Goal: Information Seeking & Learning: Learn about a topic

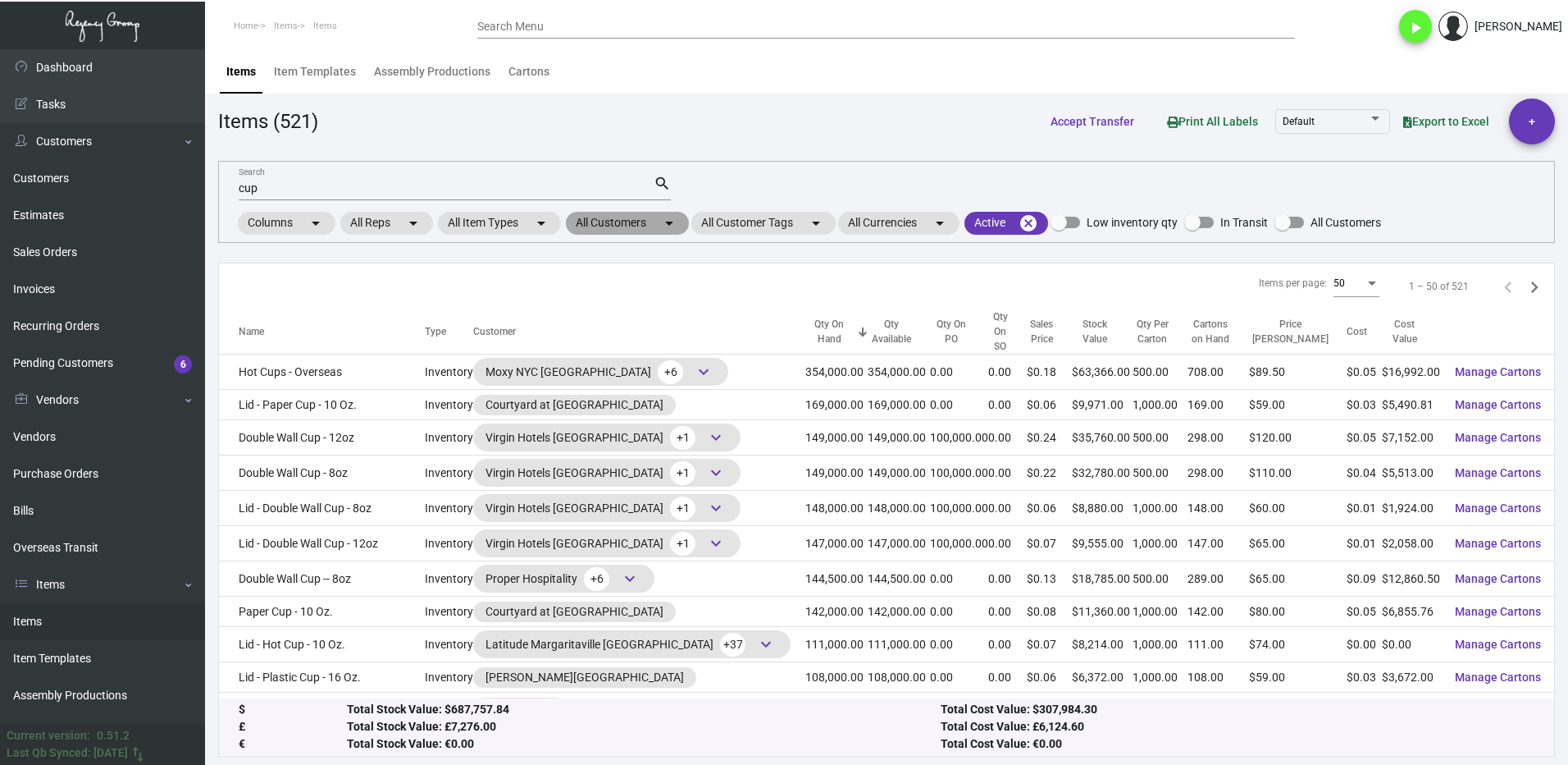
click at [603, 222] on mat-chip "All Customers arrow_drop_down" at bounding box center [627, 223] width 123 height 23
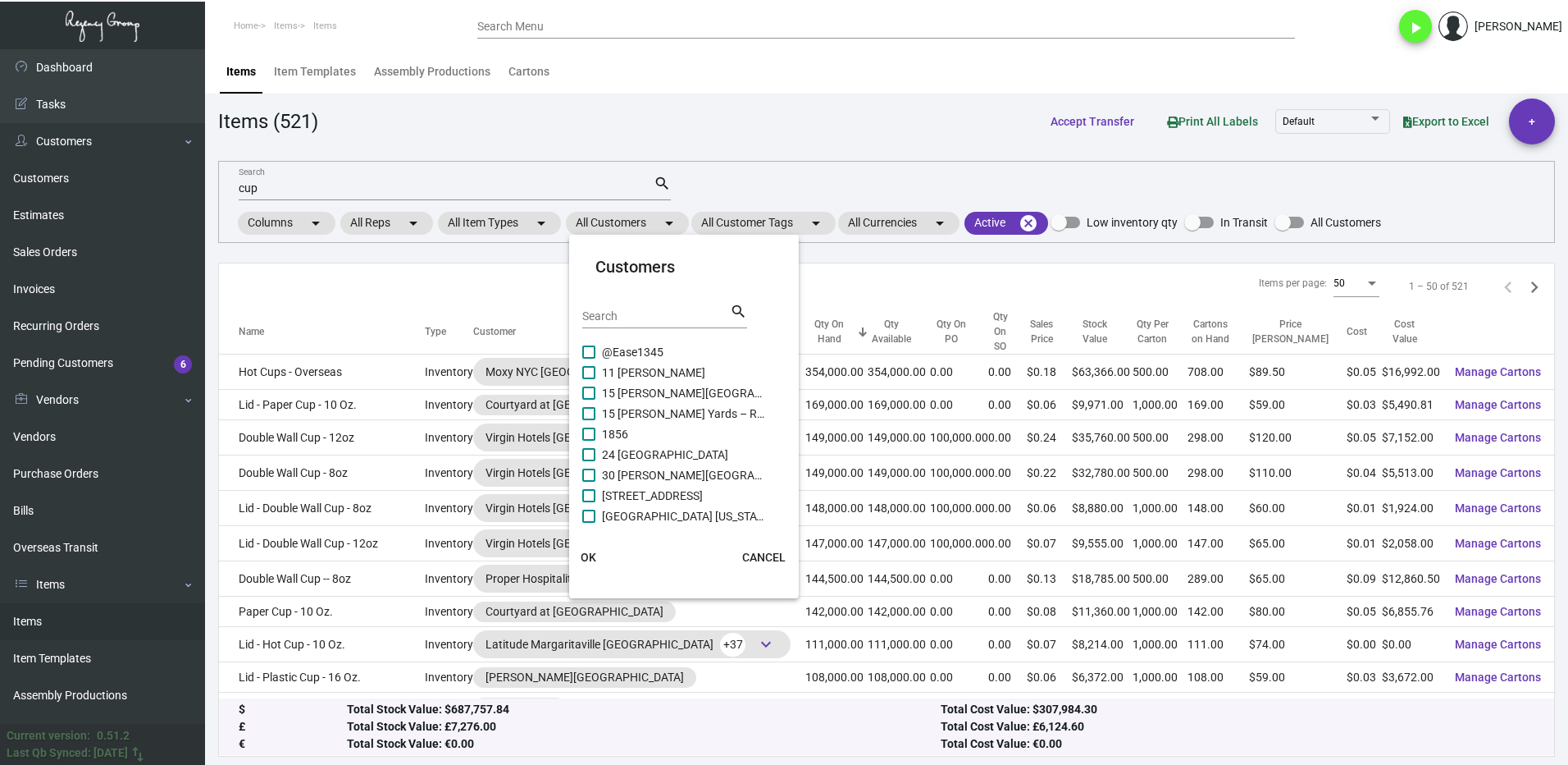
click at [618, 306] on div "Search" at bounding box center [656, 315] width 147 height 25
type input "intercontinental"
click at [589, 375] on span at bounding box center [588, 372] width 13 height 13
click at [588, 379] on input "Intercontinental Bellevue" at bounding box center [588, 379] width 1 height 1
checkbox input "true"
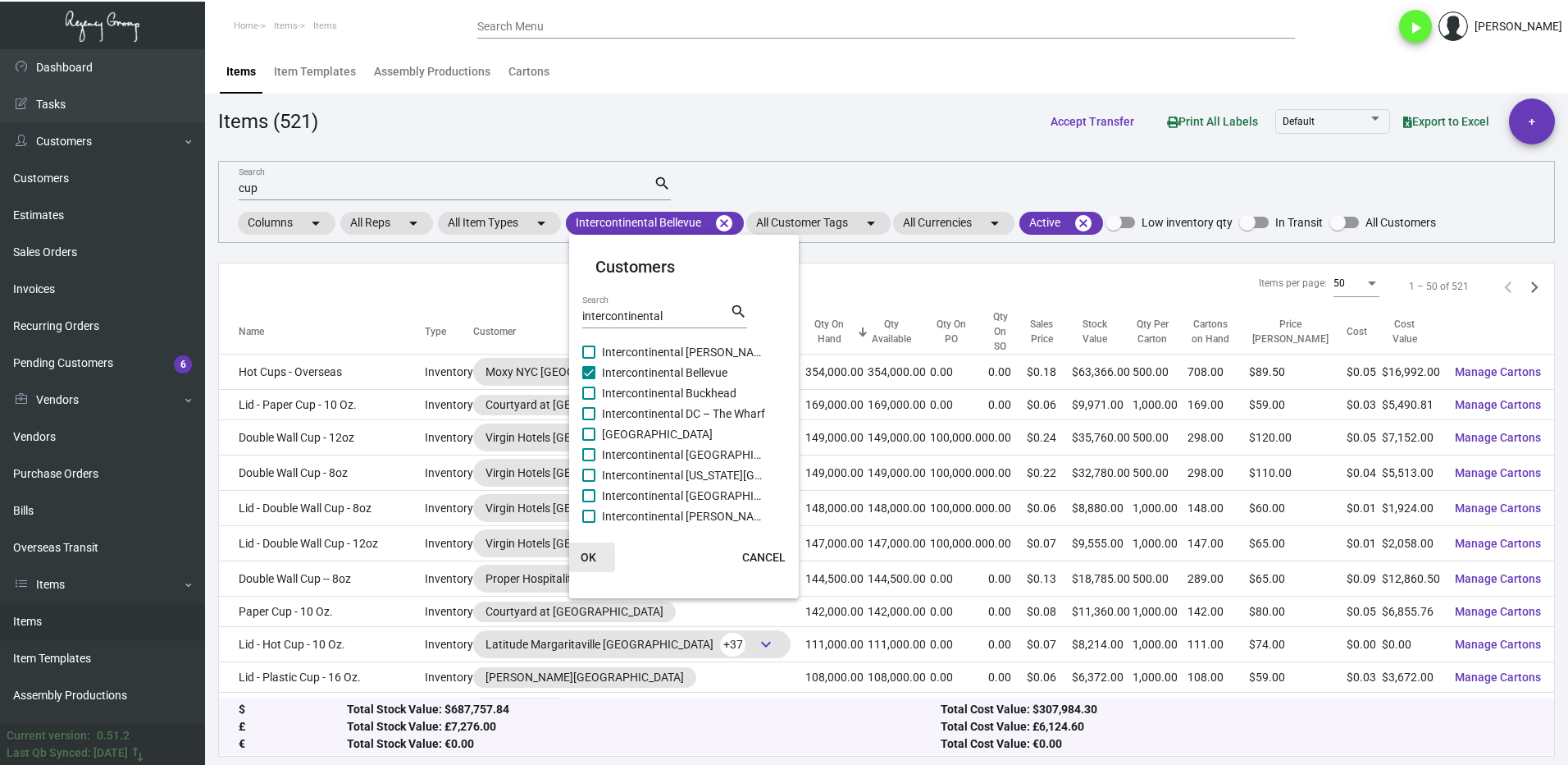
click at [593, 556] on span "OK" at bounding box center [588, 556] width 16 height 13
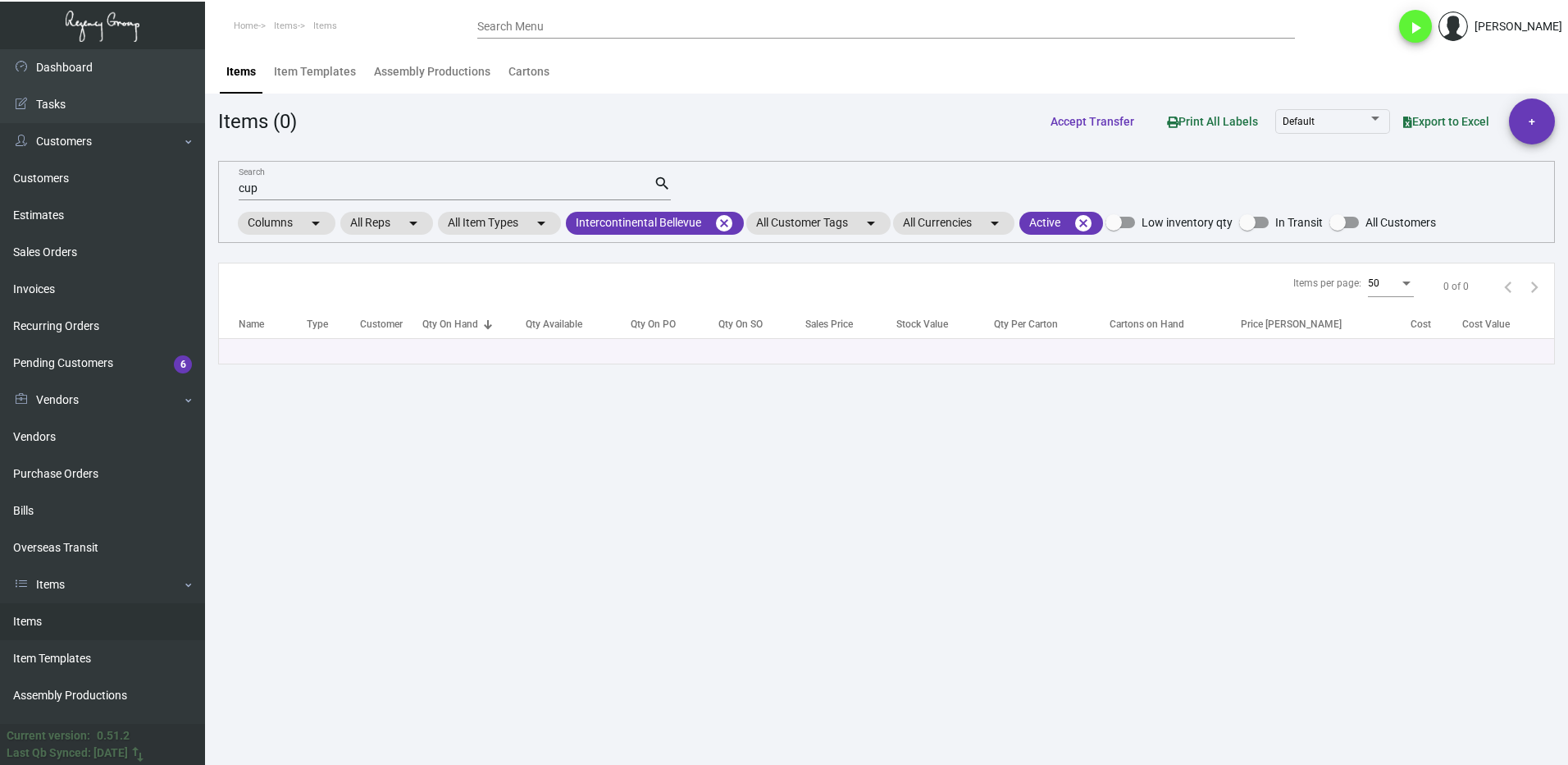
click at [277, 187] on input "cup" at bounding box center [445, 189] width 415 height 13
type input "c"
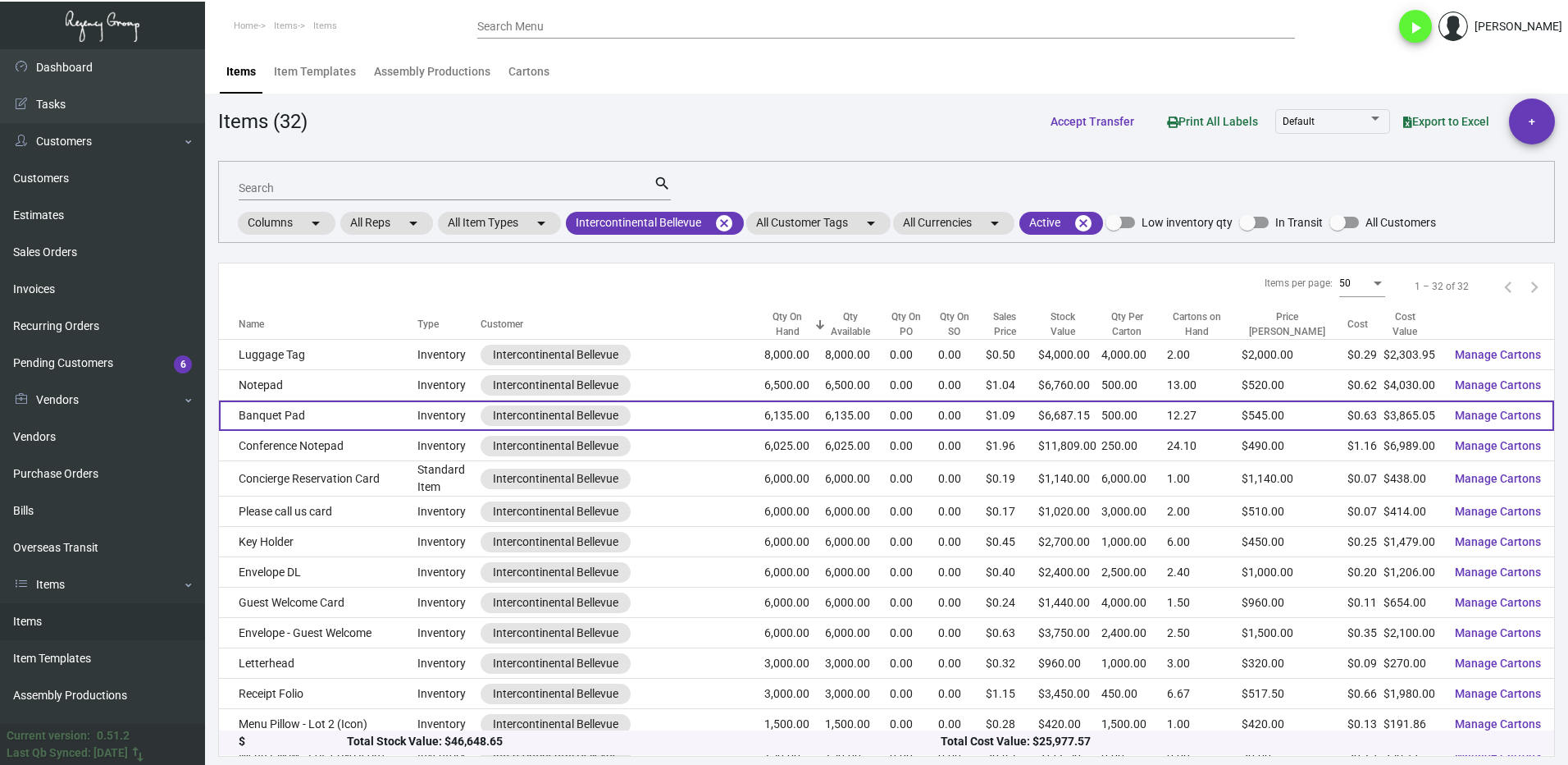
click at [339, 421] on td "Banquet Pad" at bounding box center [318, 415] width 198 height 31
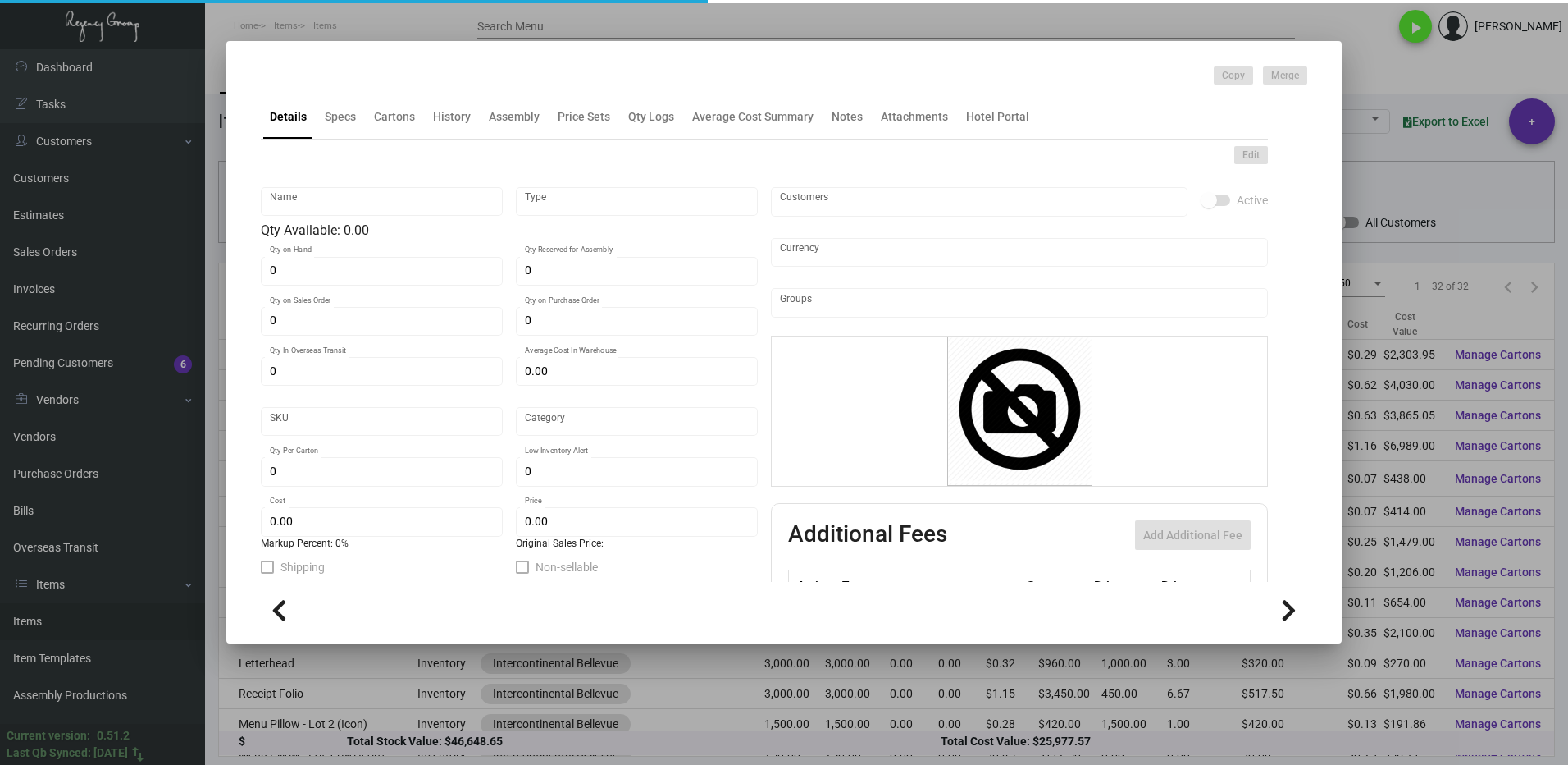
type input "Banquet Pad"
type input "Inventory"
type input "6,135"
type input "$ 0.00"
type input "INTBELL-Banquet Pad-52-INV"
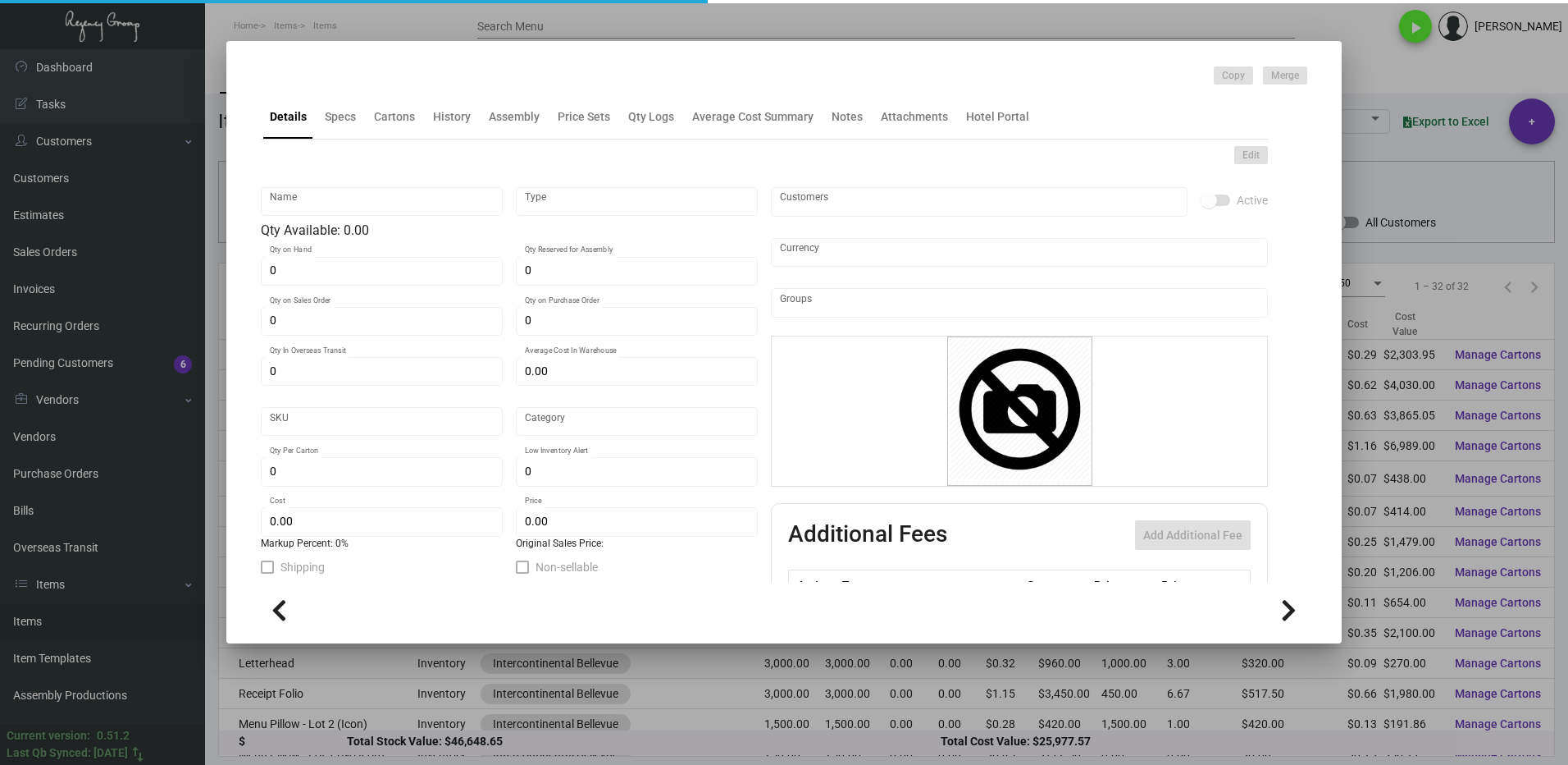
type input "Standard"
type input "500"
type input "$ 0.63"
type input "$ 1.09"
checkbox input "true"
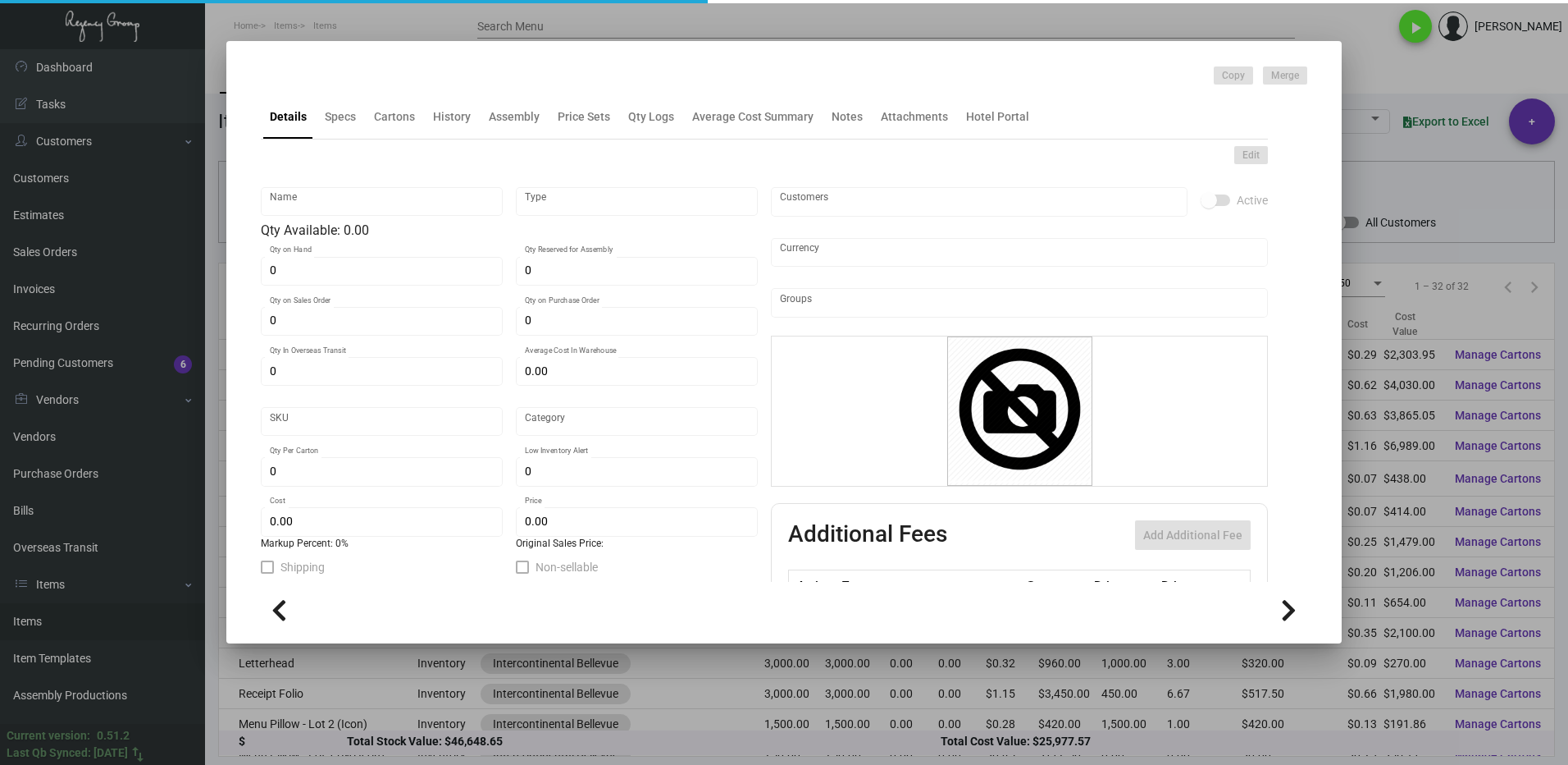
type input "United States Dollar $"
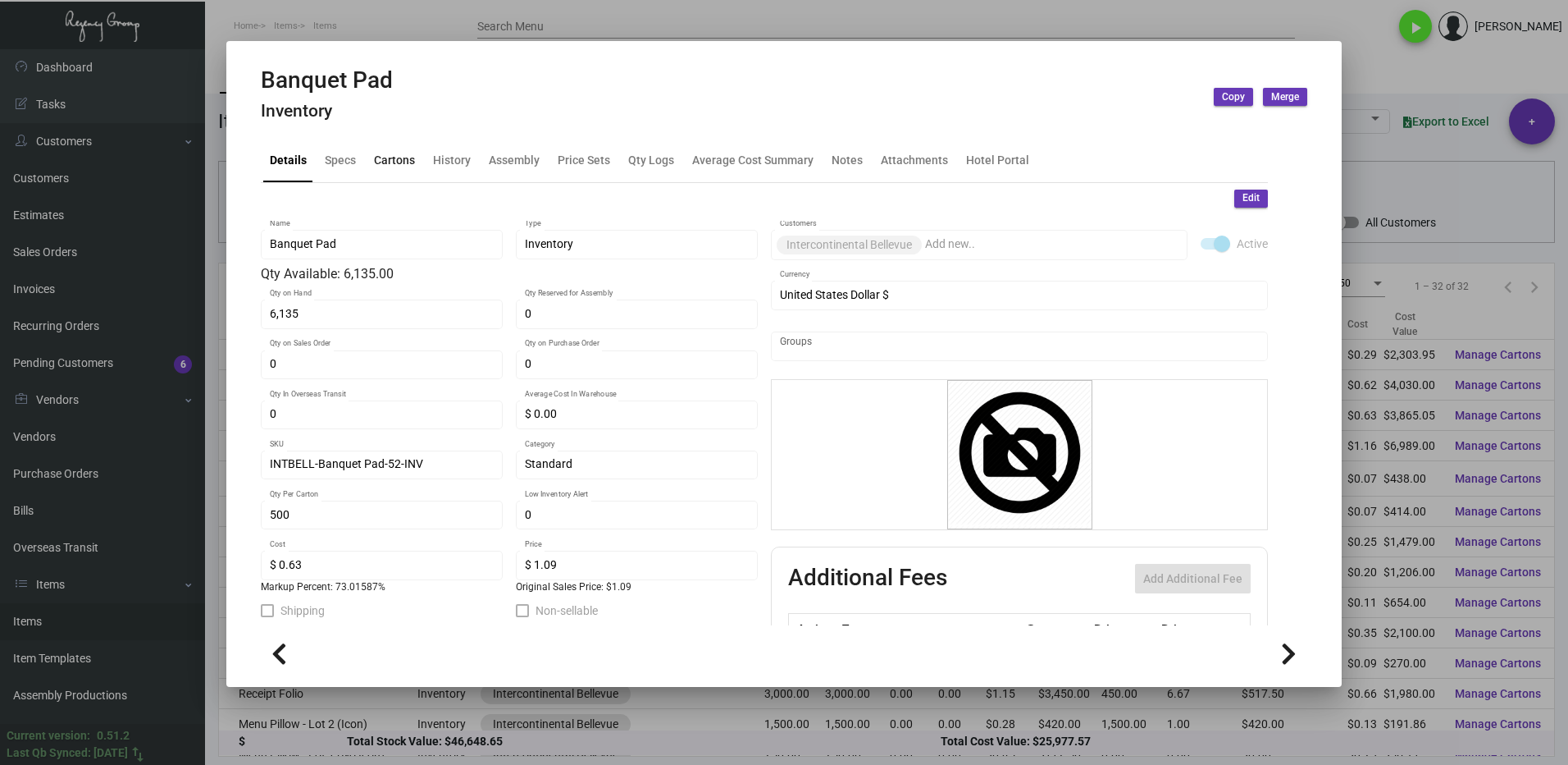
click at [398, 161] on div "Cartons" at bounding box center [394, 160] width 41 height 18
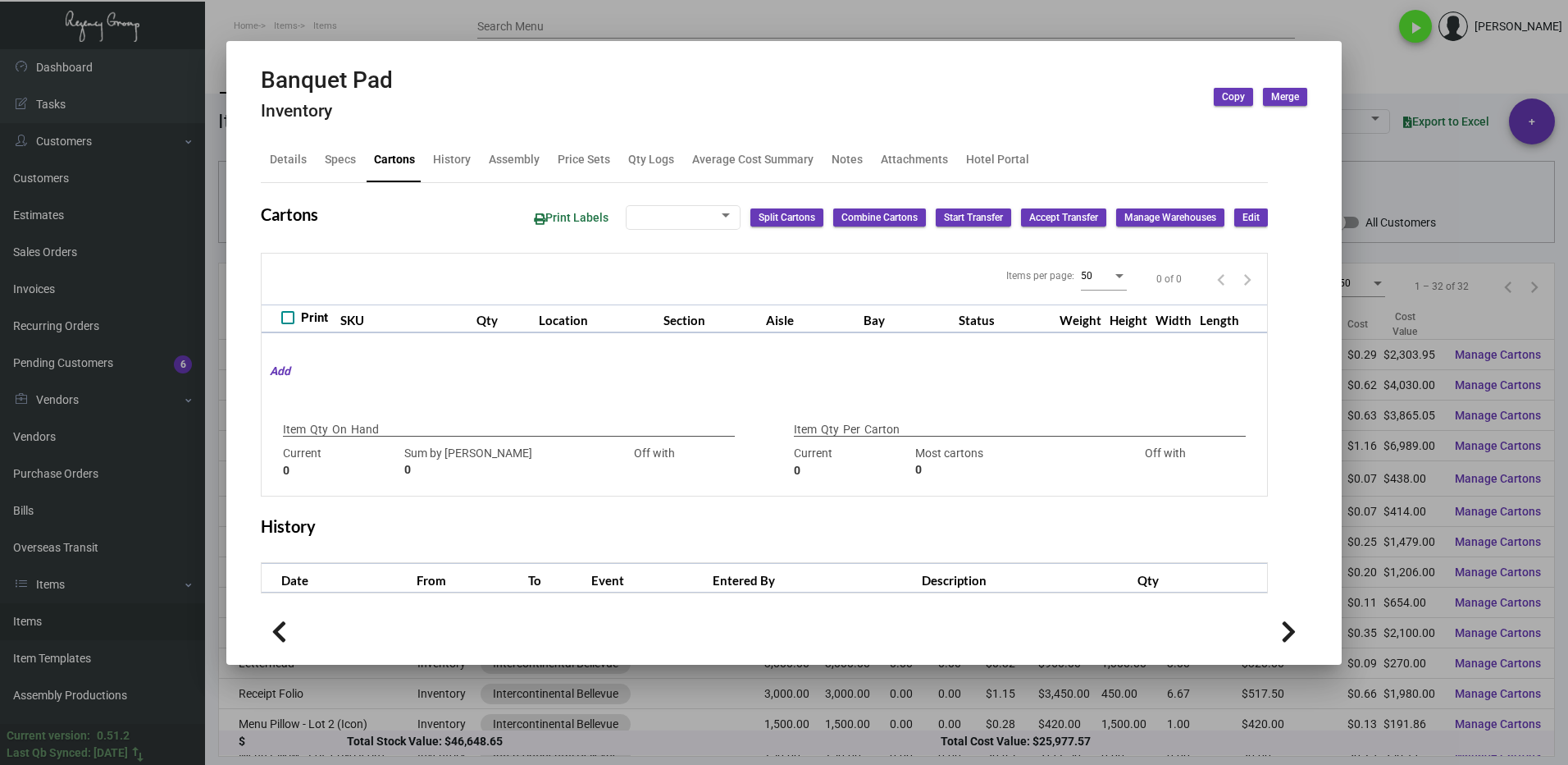
type input "6,135"
type input "6135"
type input "0"
type input "500"
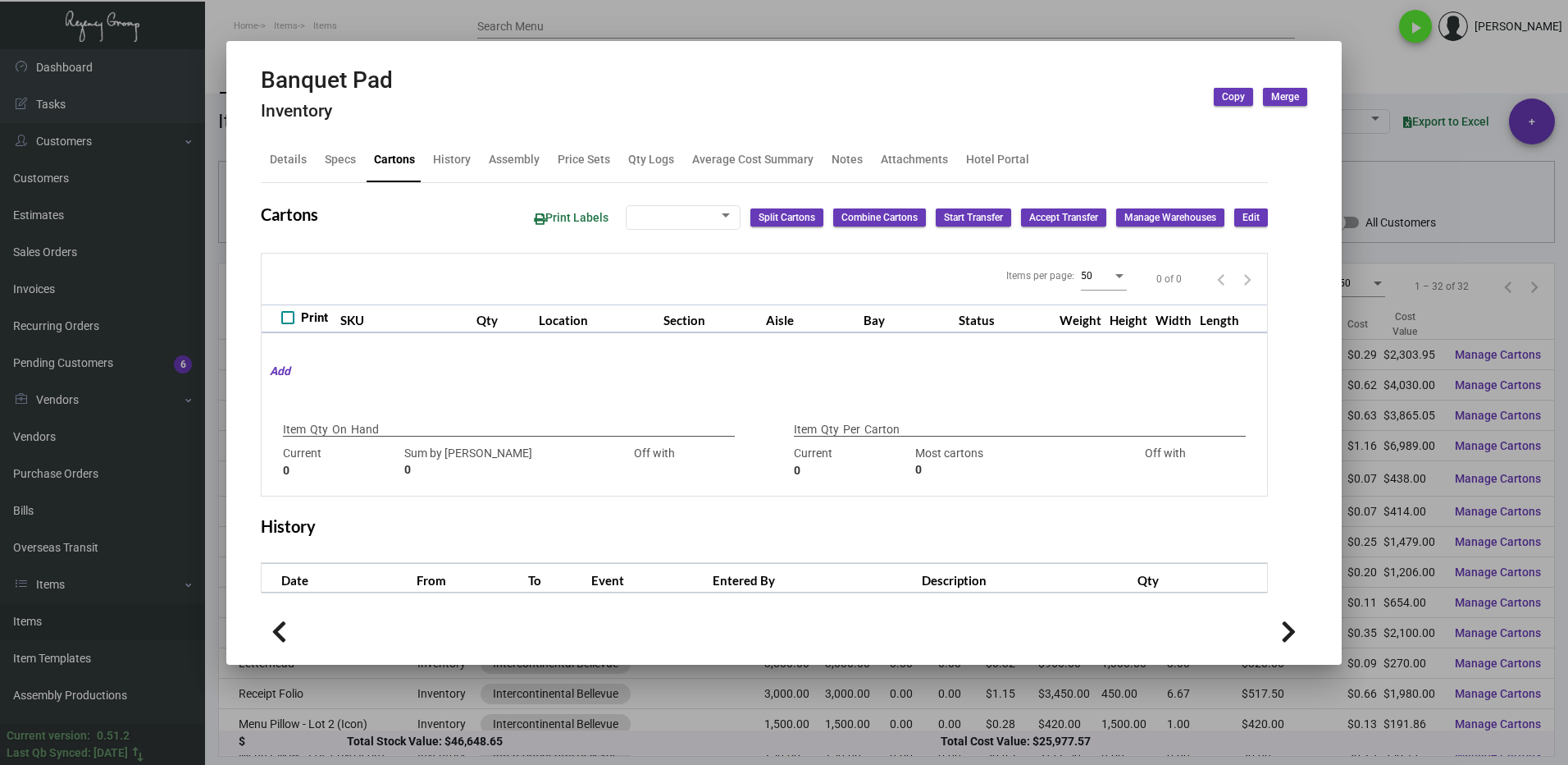
type input "0"
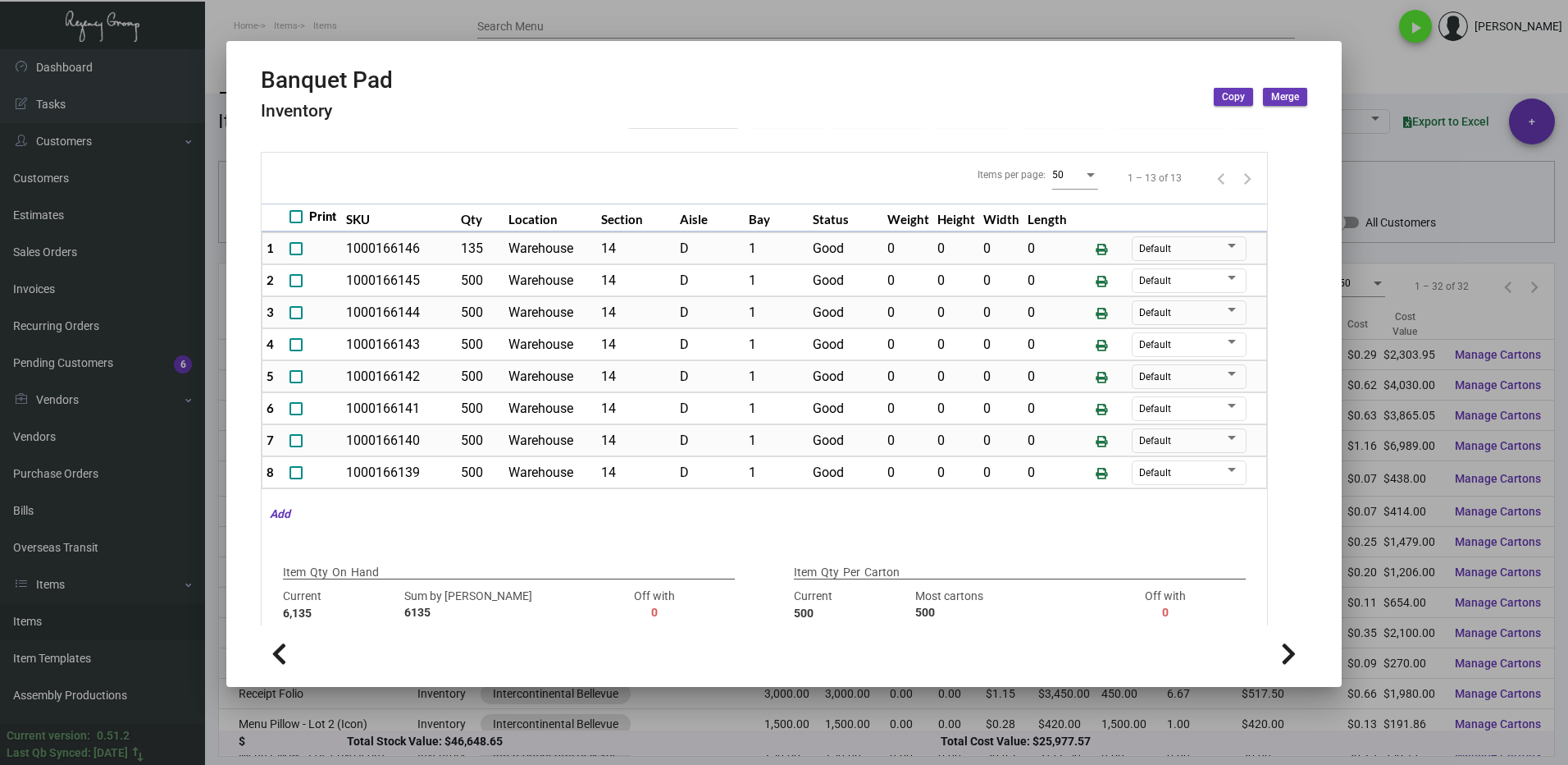
click at [1362, 68] on div at bounding box center [784, 382] width 1568 height 765
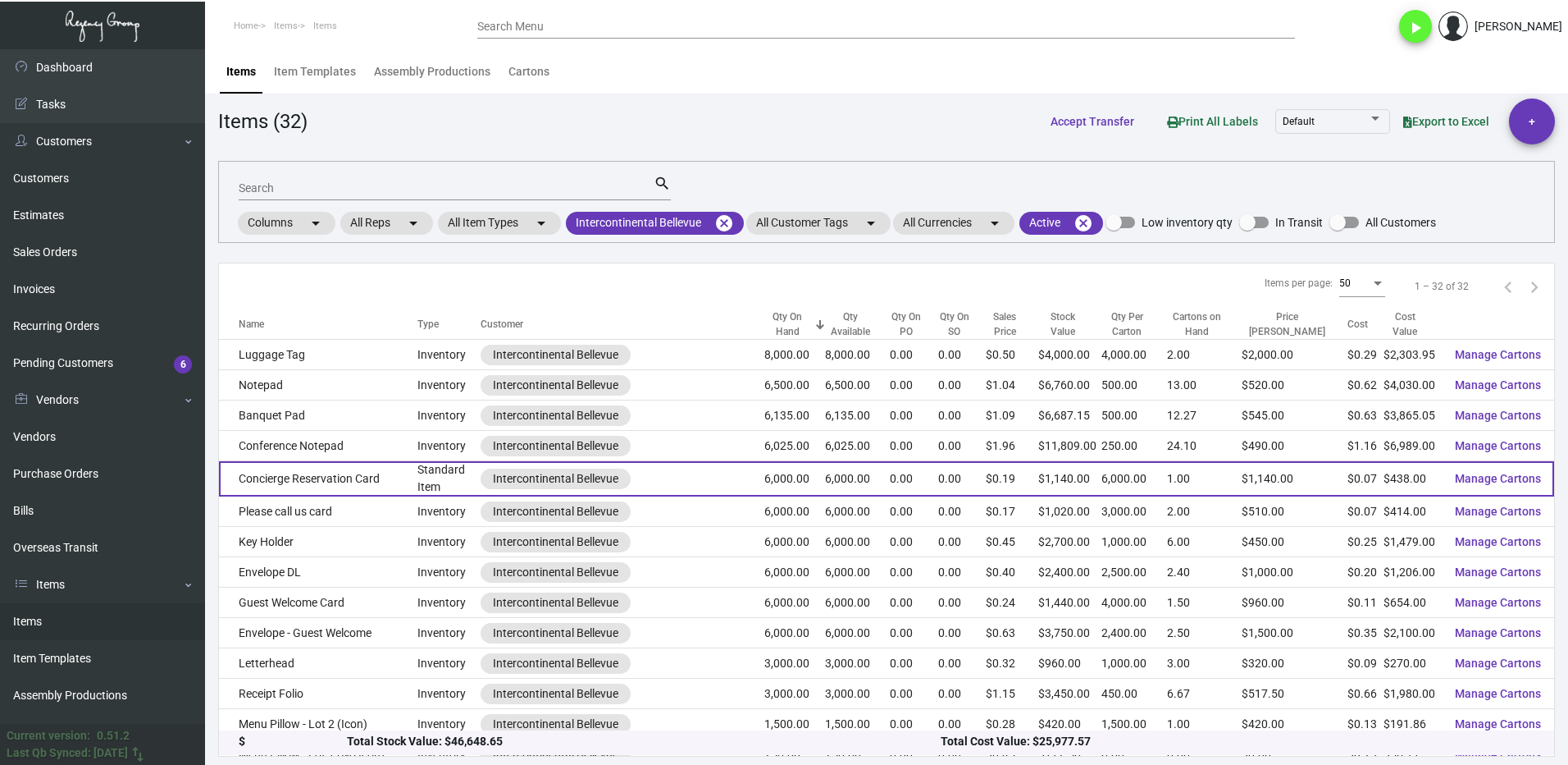
click at [297, 481] on td "Concierge Reservation Card" at bounding box center [318, 479] width 198 height 35
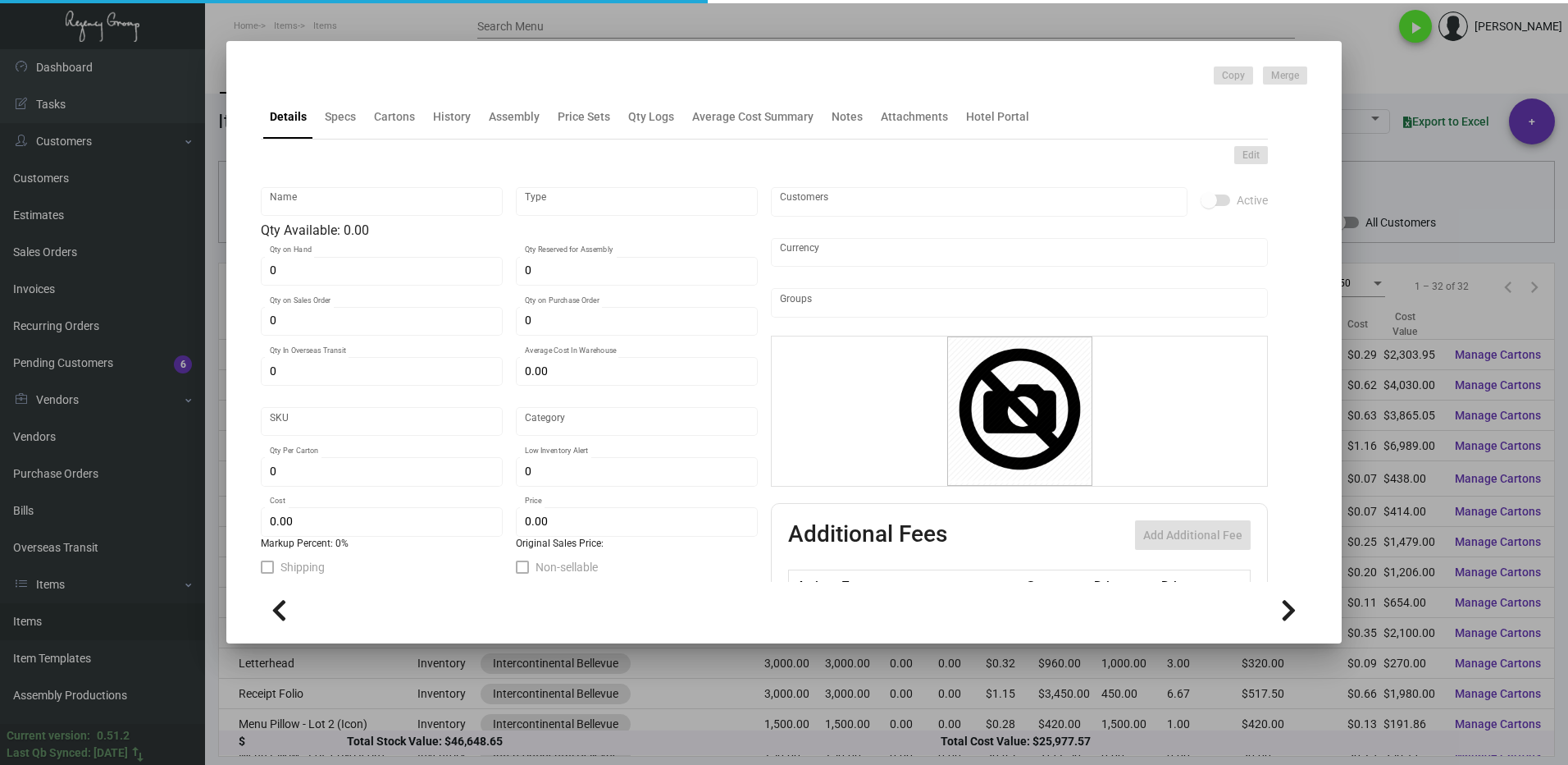
type input "Concierge Reservation Card"
type input "Standard Item"
type input "6,000"
type input "$ 0.073"
type input "INTBELL-Postcard-31"
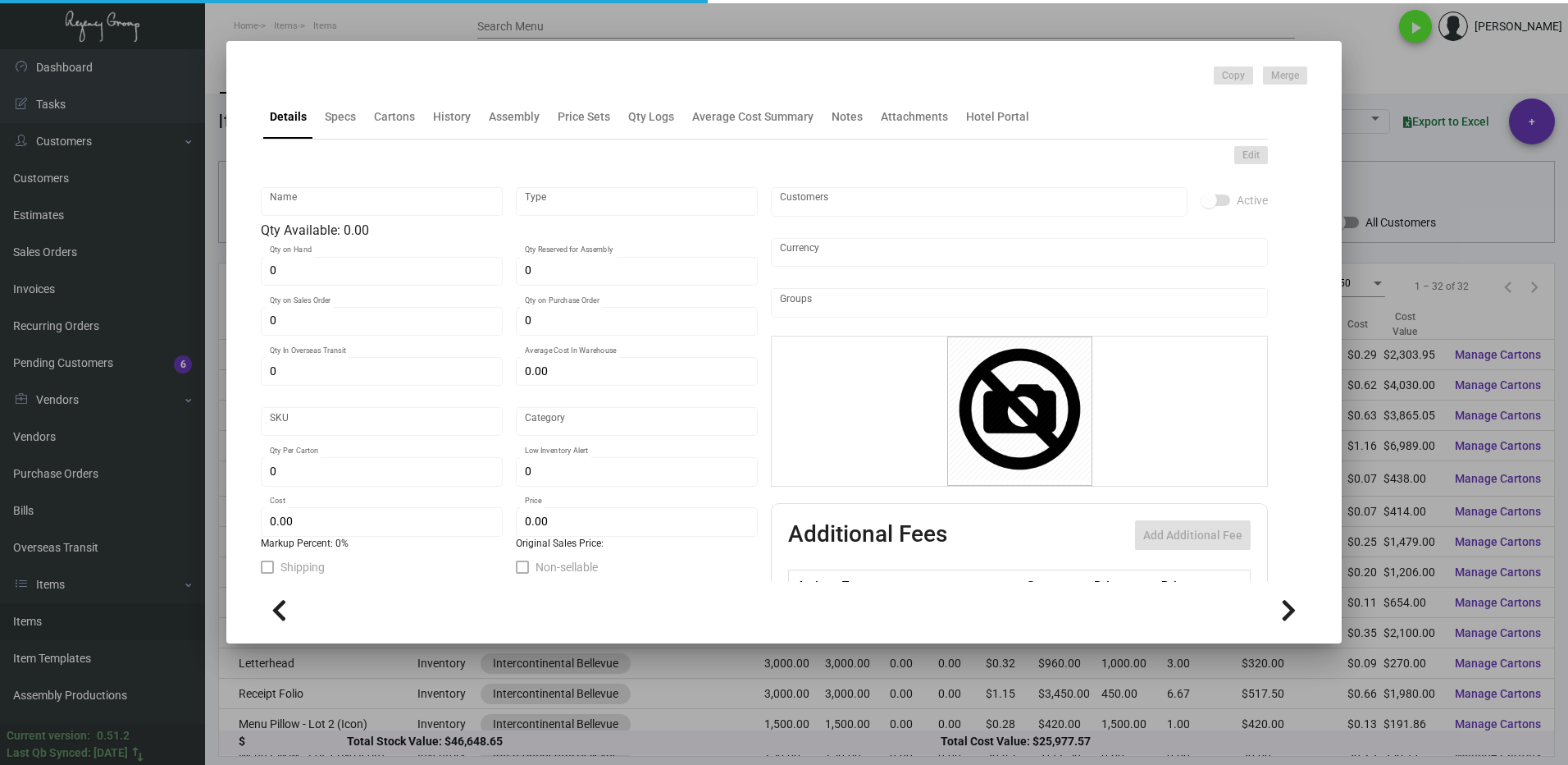
type input "Standard"
type input "6,000"
type input "$ 0.073"
type input "$ 0.19"
checkbox input "true"
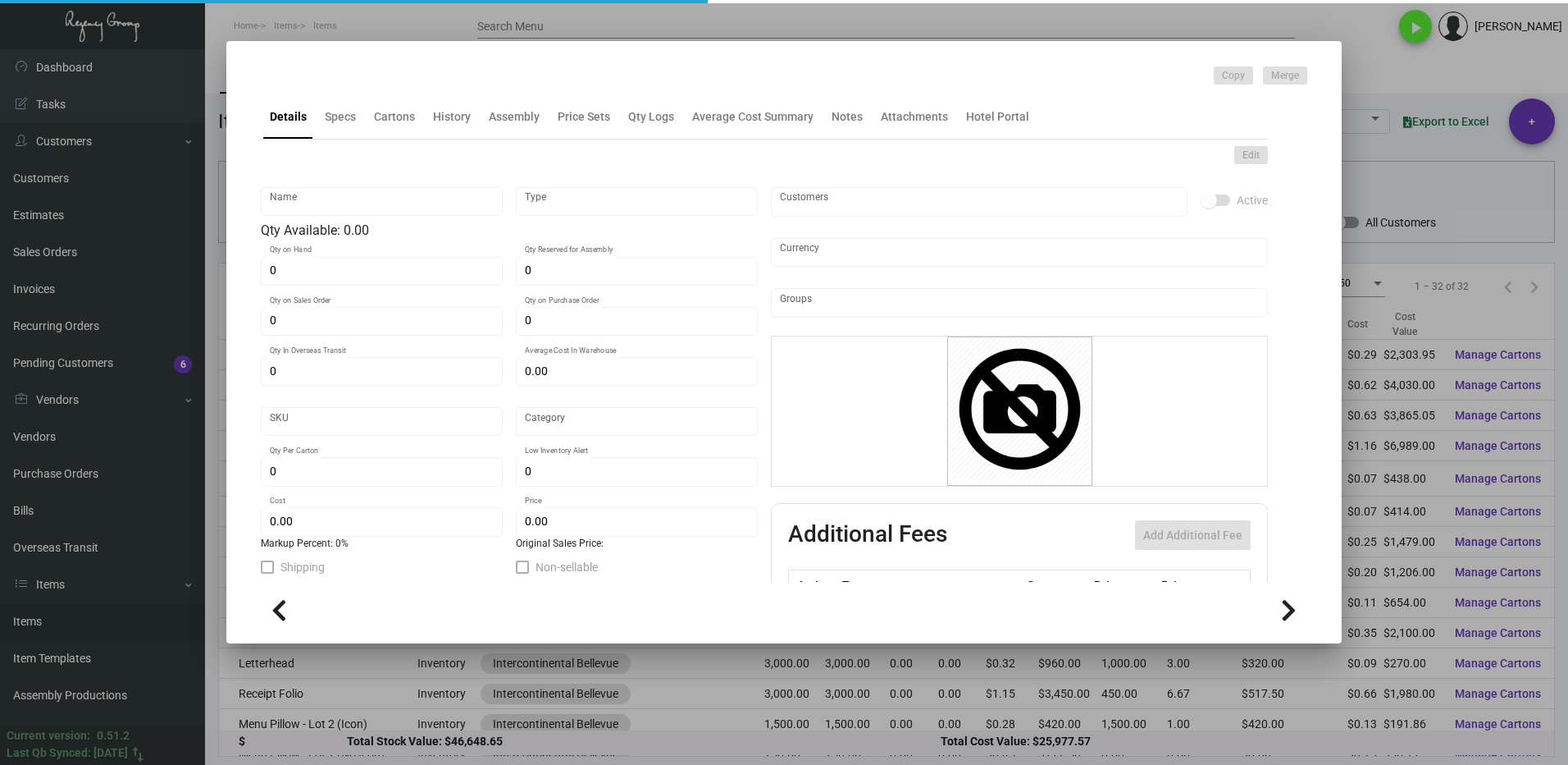
type input "United States Dollar $"
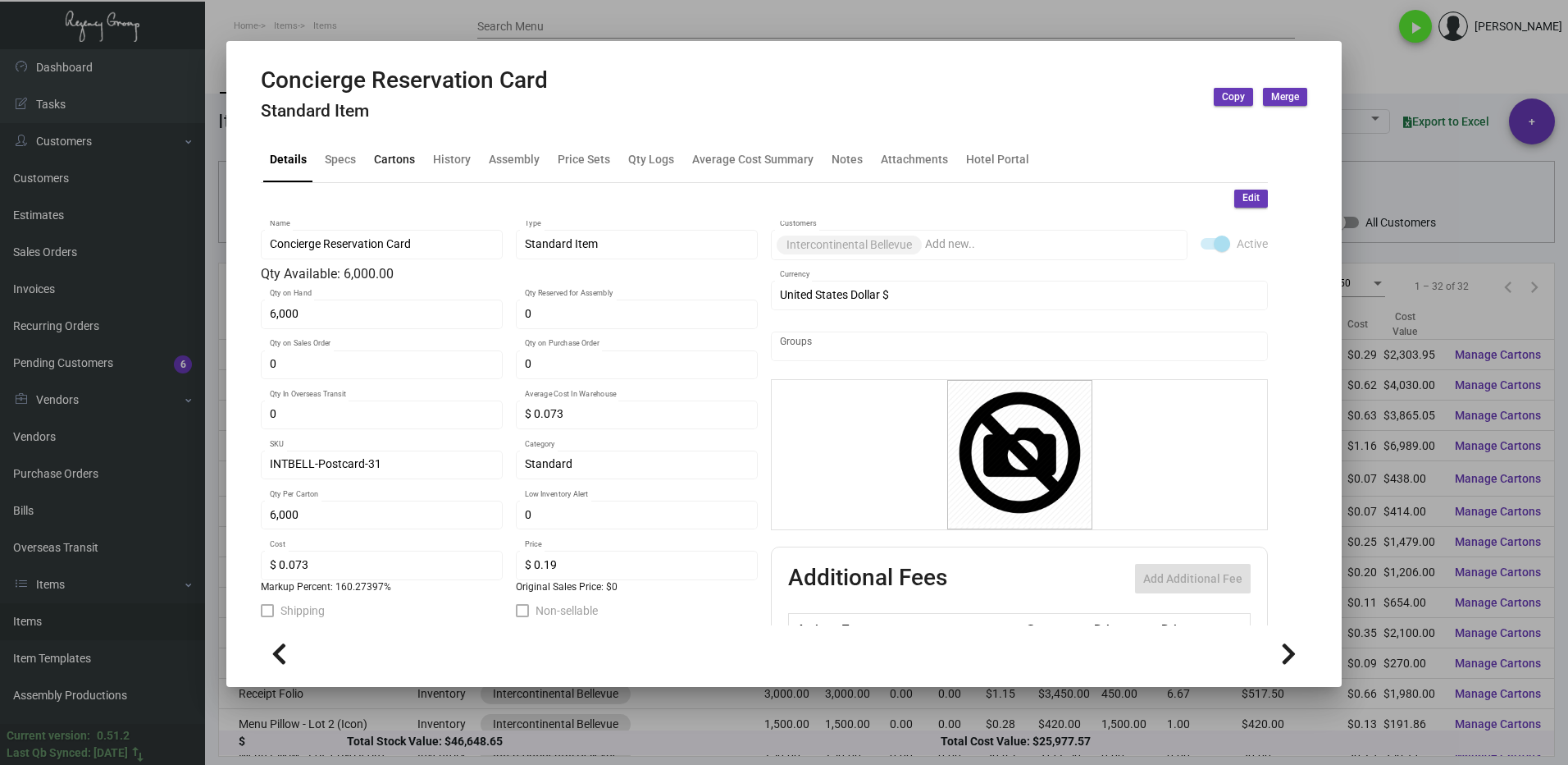
click at [385, 167] on div "Cartons" at bounding box center [394, 160] width 41 height 18
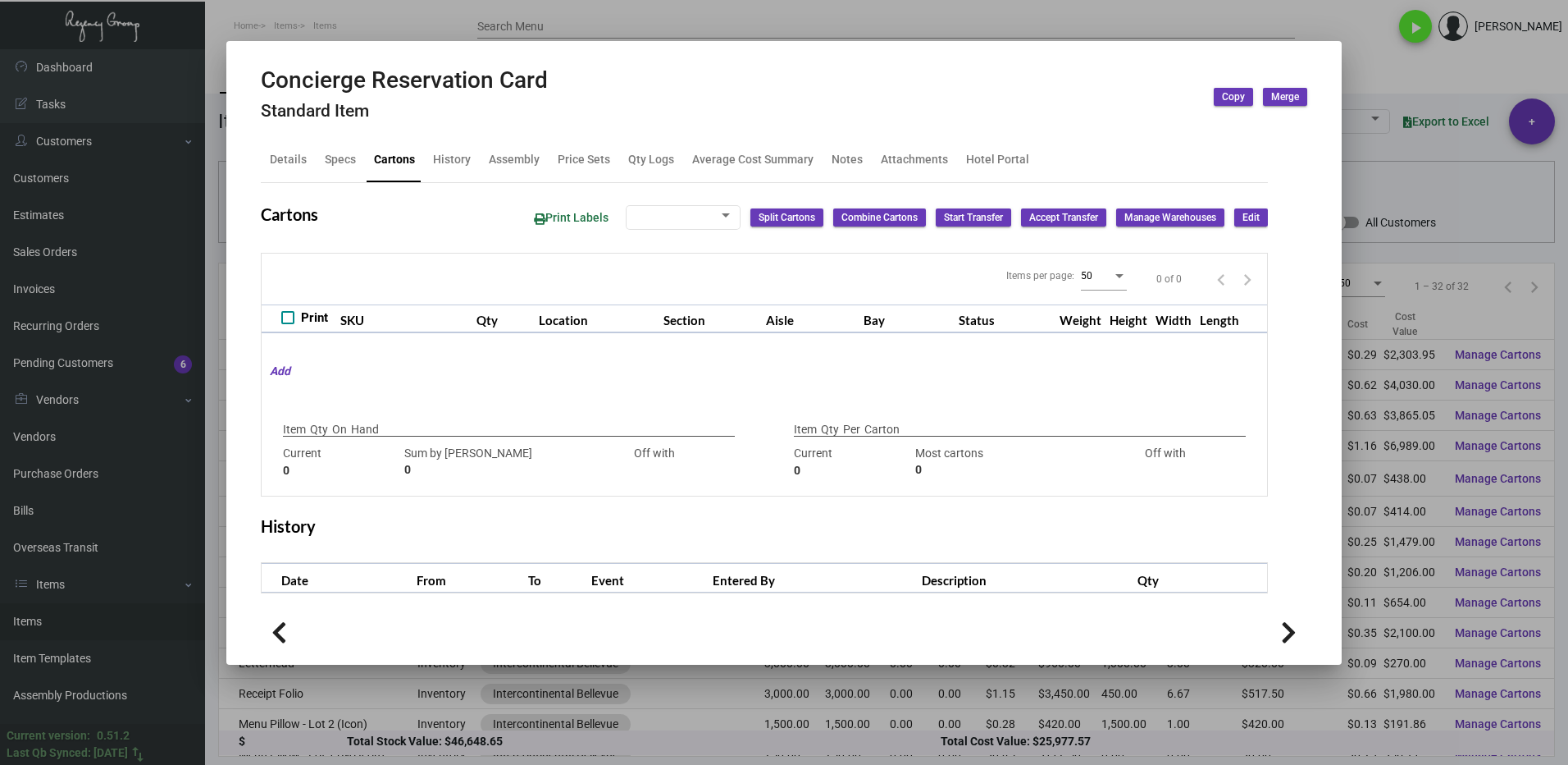
type input "6,000"
type input "6000"
type input "0"
type input "6,000"
type input "6000"
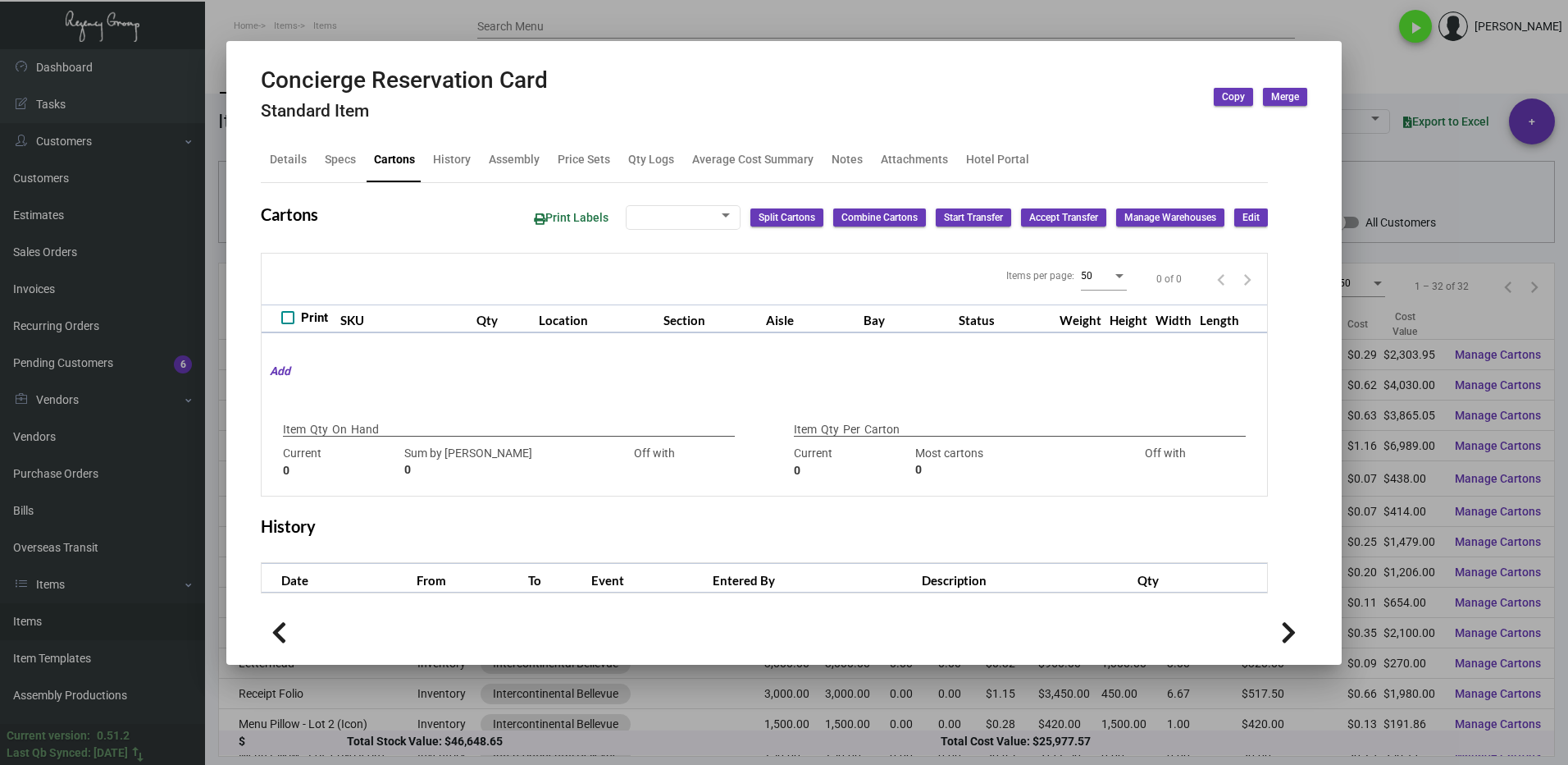
type input "0"
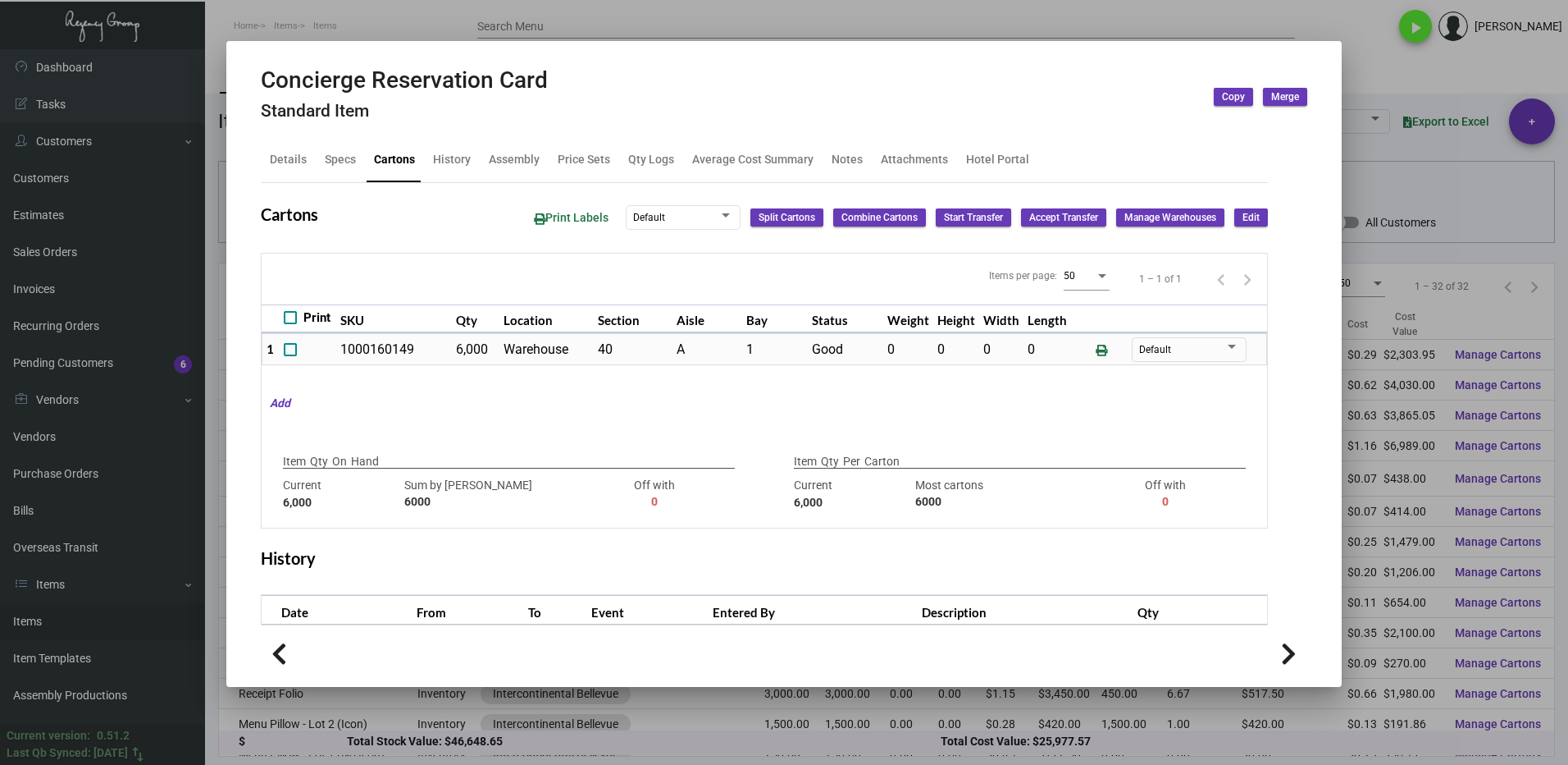
click at [1354, 45] on div at bounding box center [784, 382] width 1568 height 765
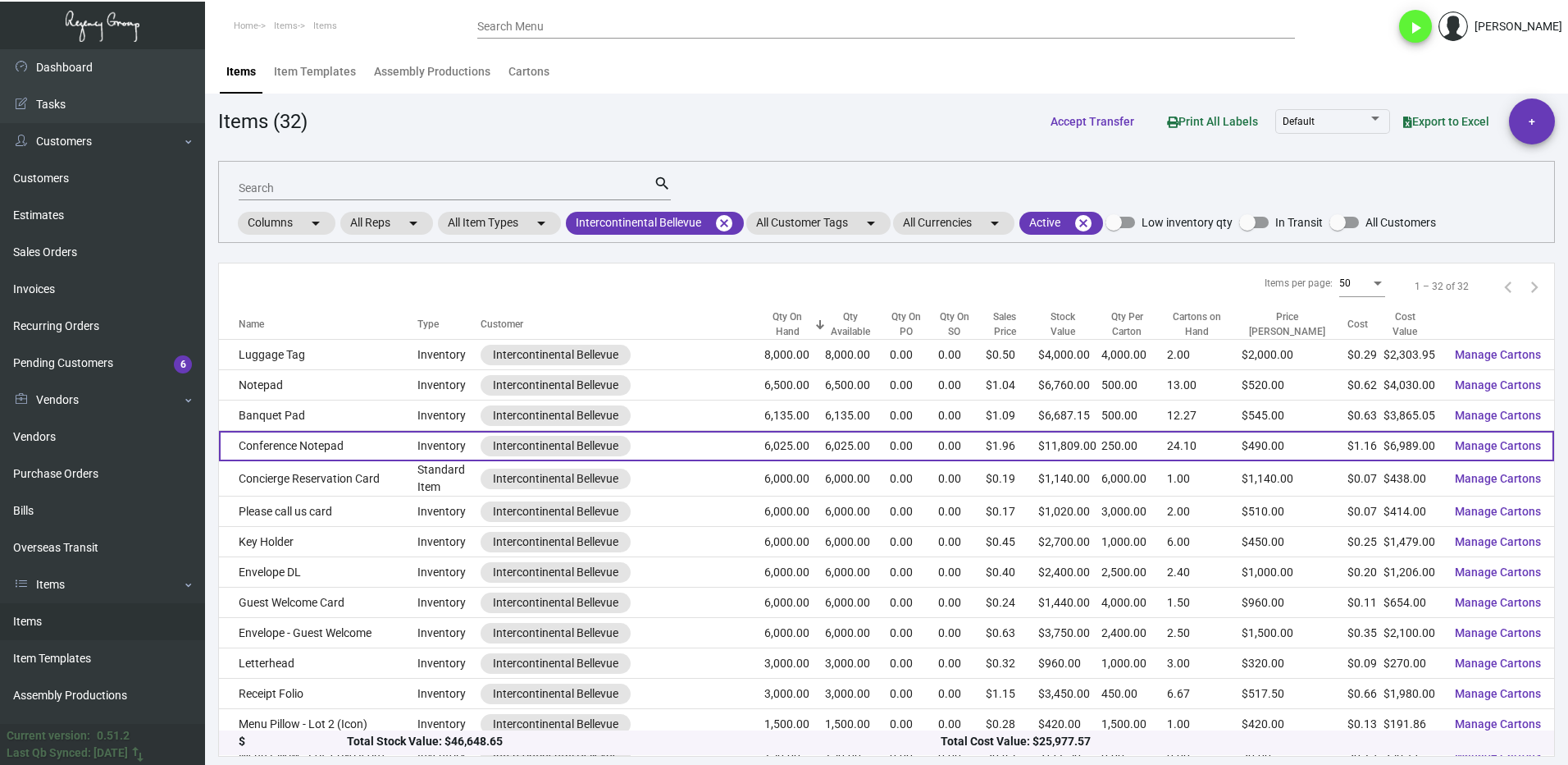
click at [354, 451] on td "Conference Notepad" at bounding box center [318, 446] width 198 height 31
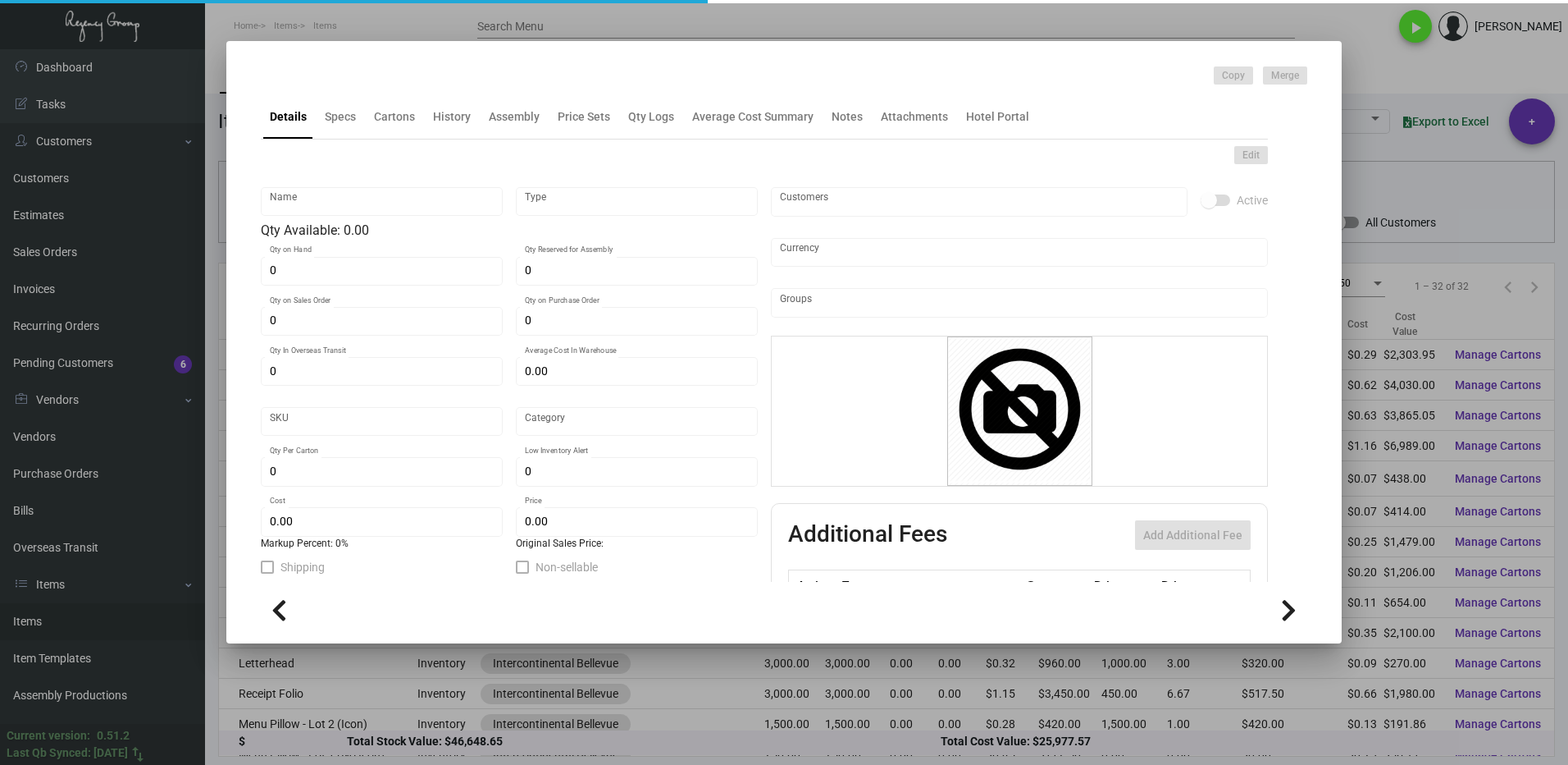
type input "Conference Notepad"
type input "Inventory"
type input "6,025"
type input "$ 0.00"
type input "INTBELL-Banquet Pad-46-INV"
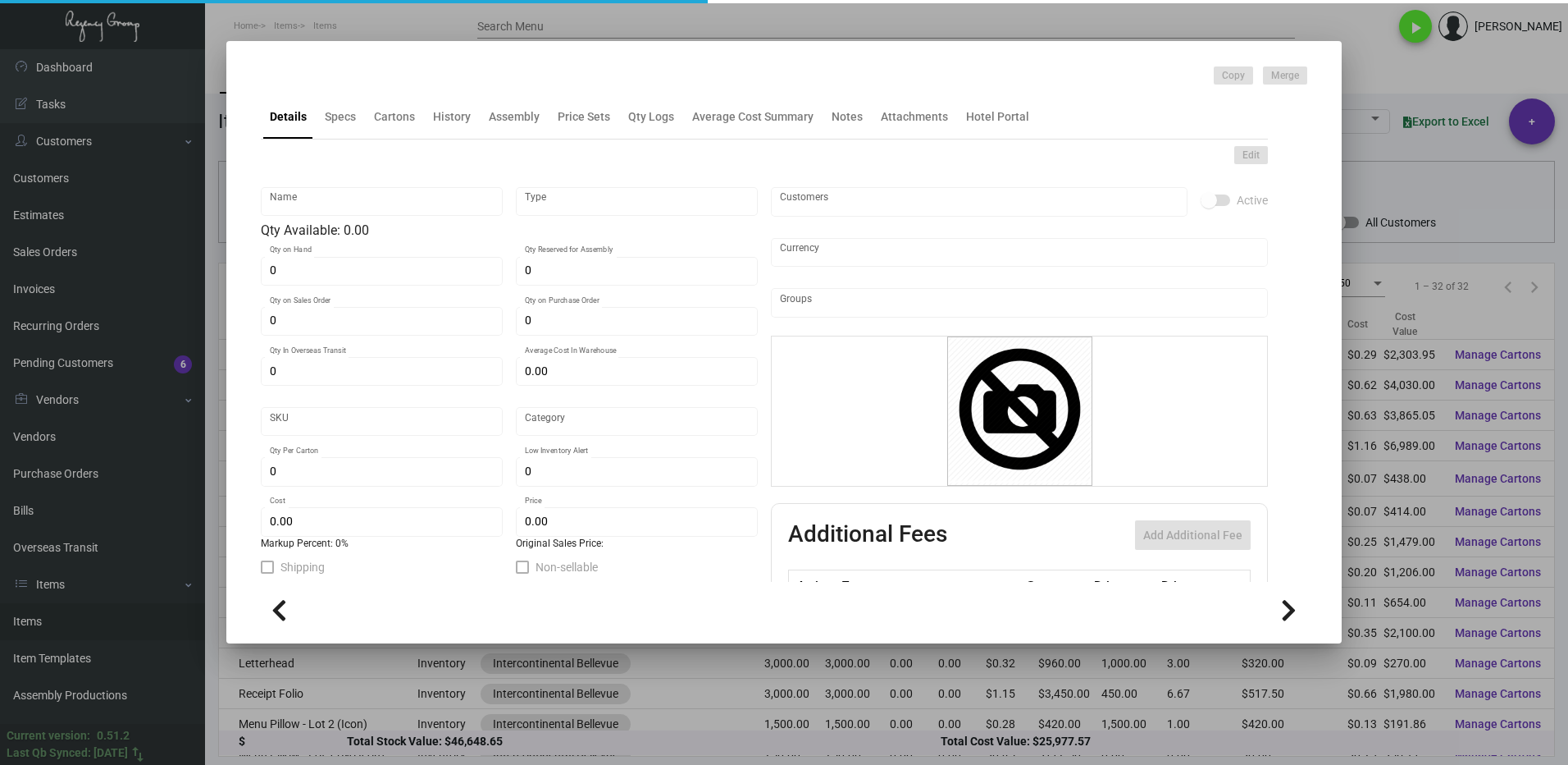
type input "Standard"
type input "250"
type input "$ 1.16"
type input "$ 1.96"
checkbox input "true"
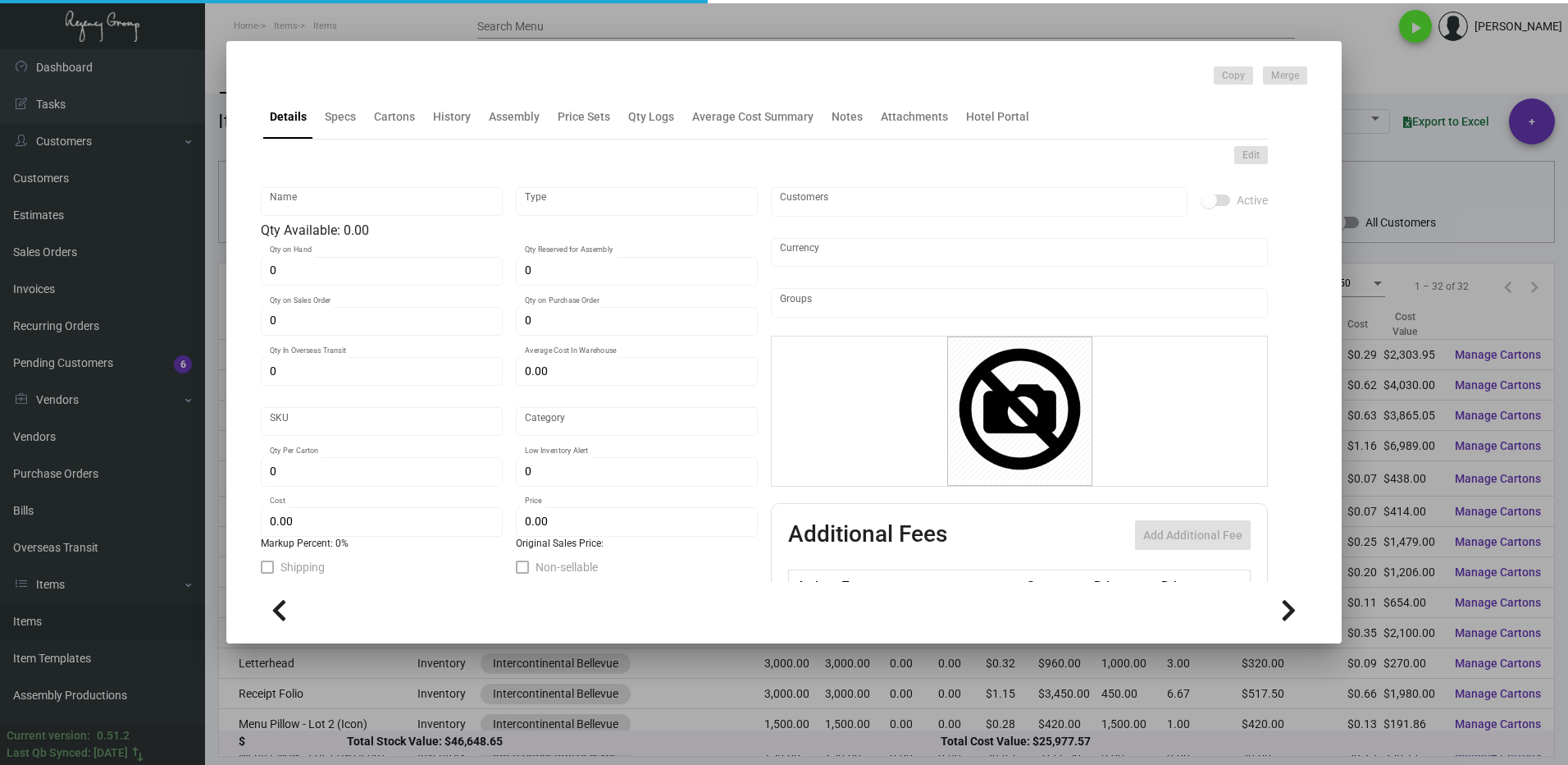
type input "United States Dollar $"
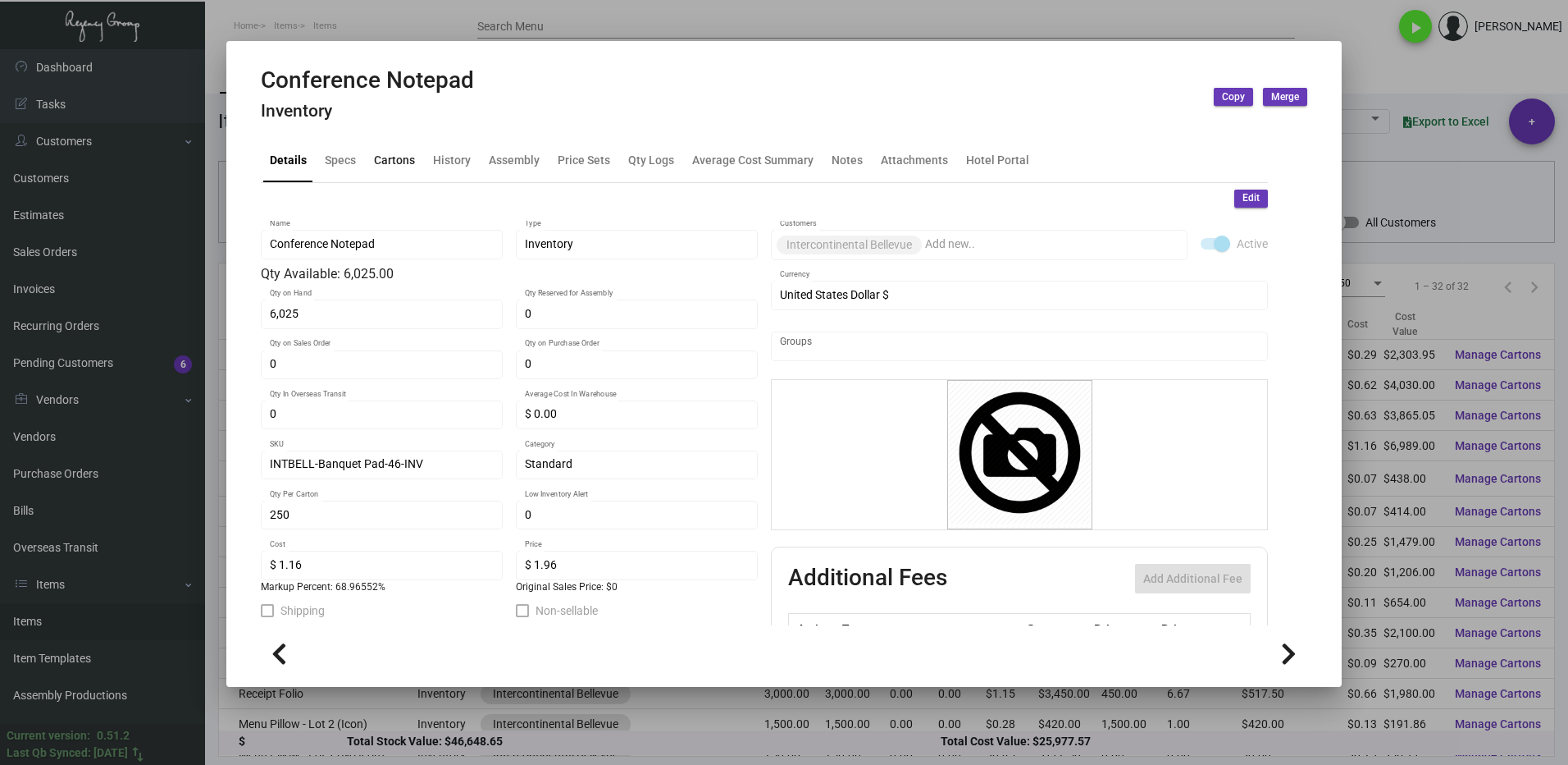
click at [405, 158] on div "Cartons" at bounding box center [394, 160] width 41 height 18
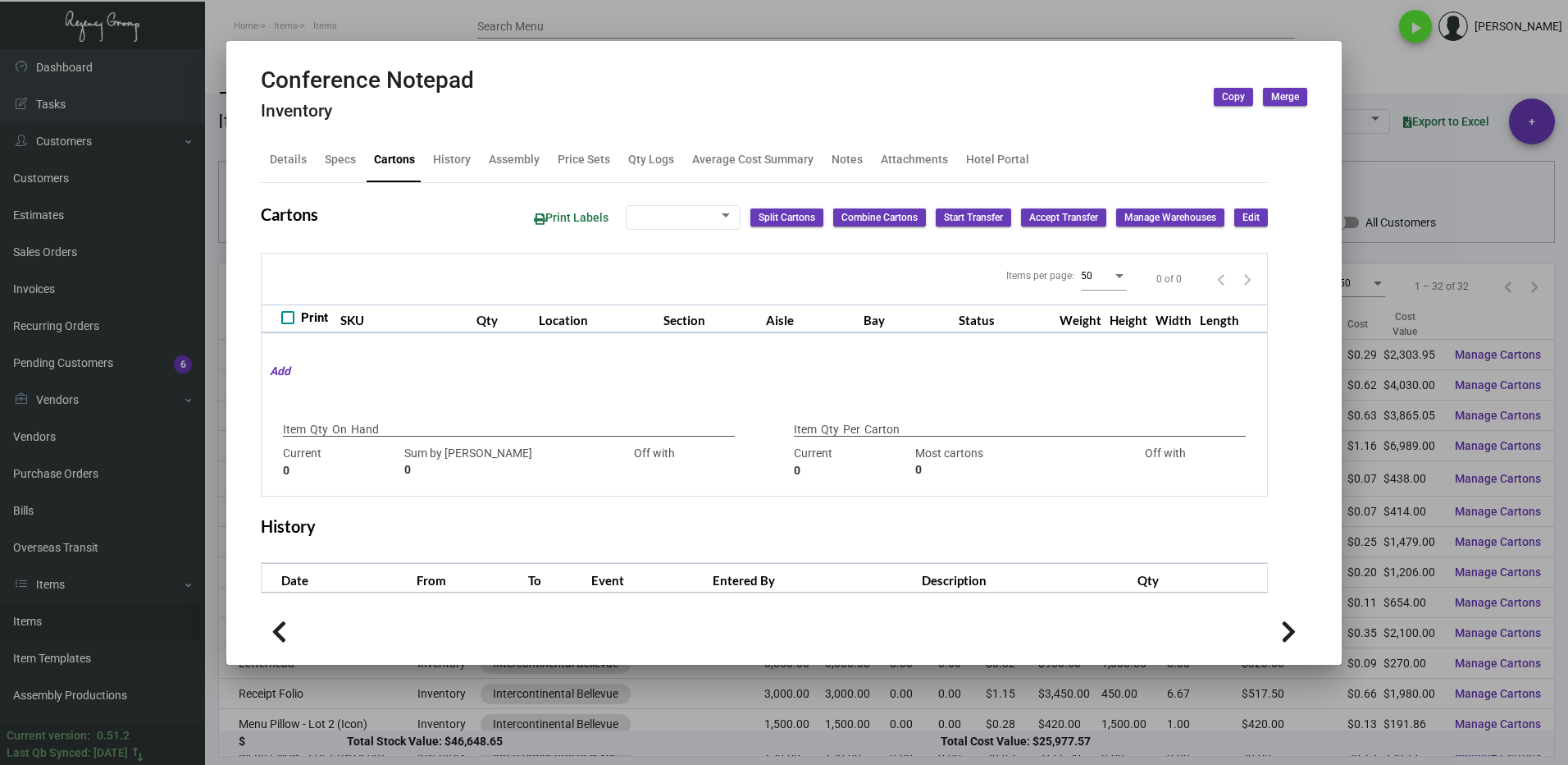
type input "6,025"
type input "8525"
type input "-2500"
type input "250"
type input "2500"
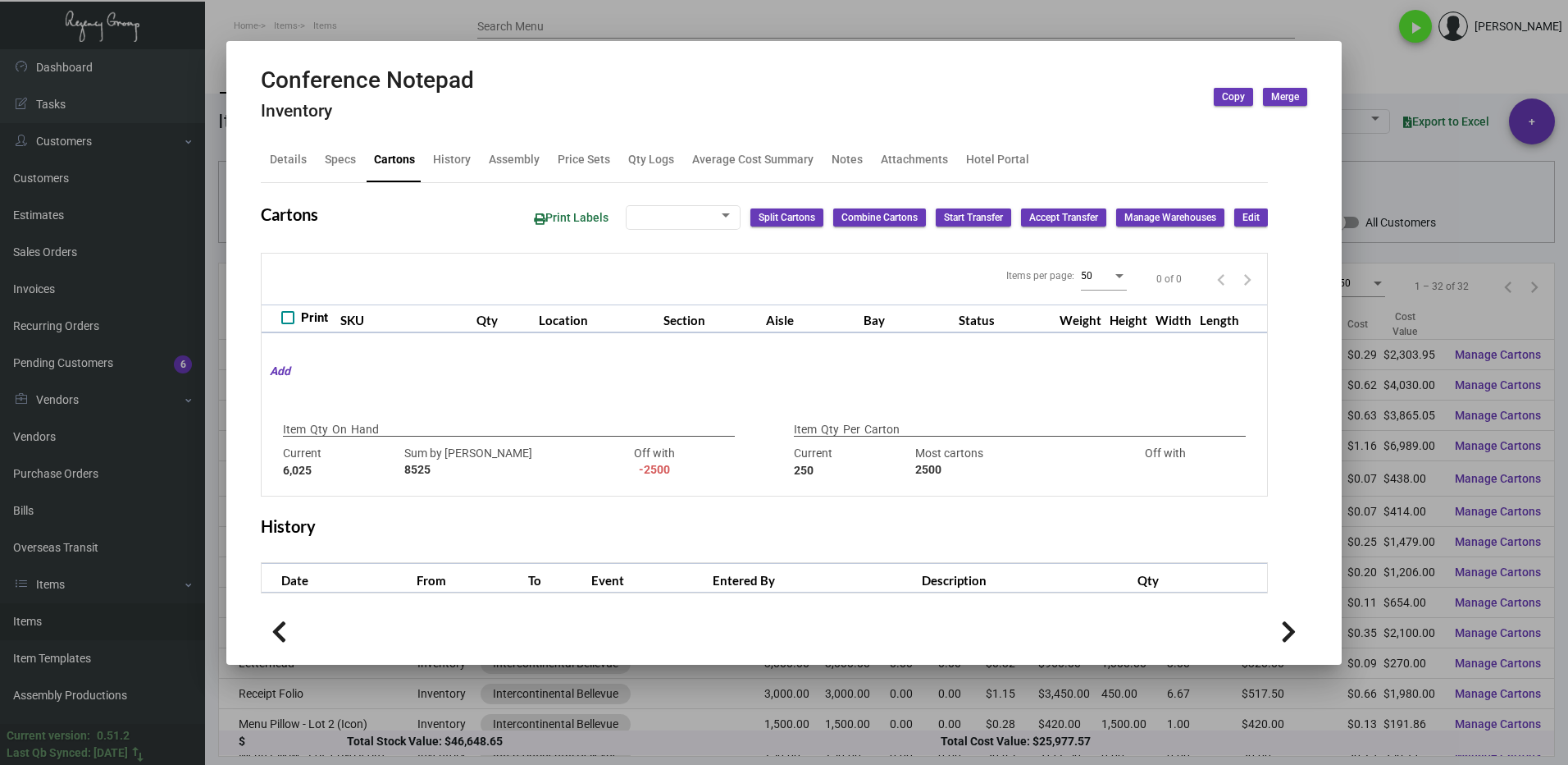
type input "-2250"
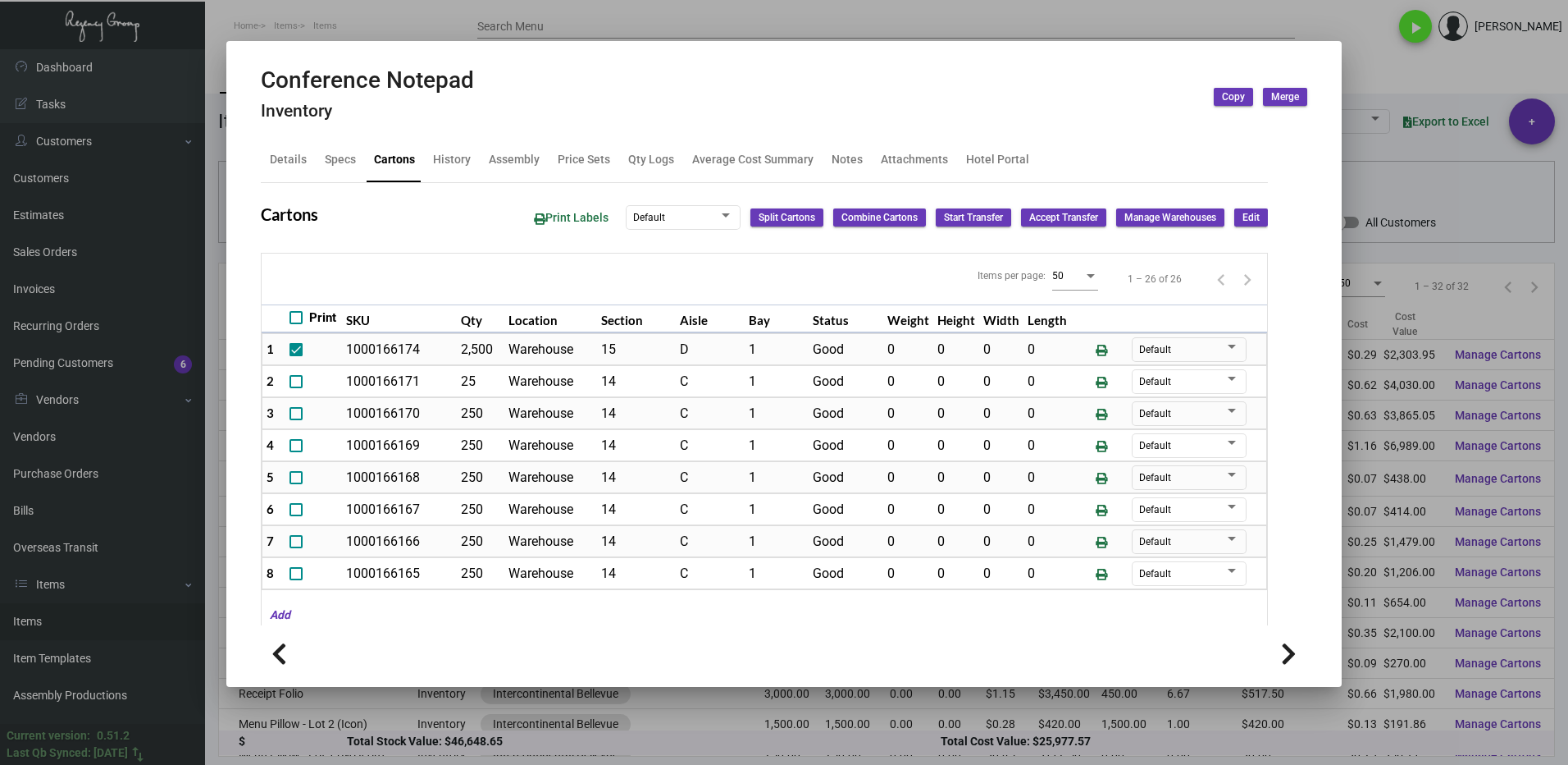
click at [1293, 11] on div at bounding box center [784, 382] width 1568 height 765
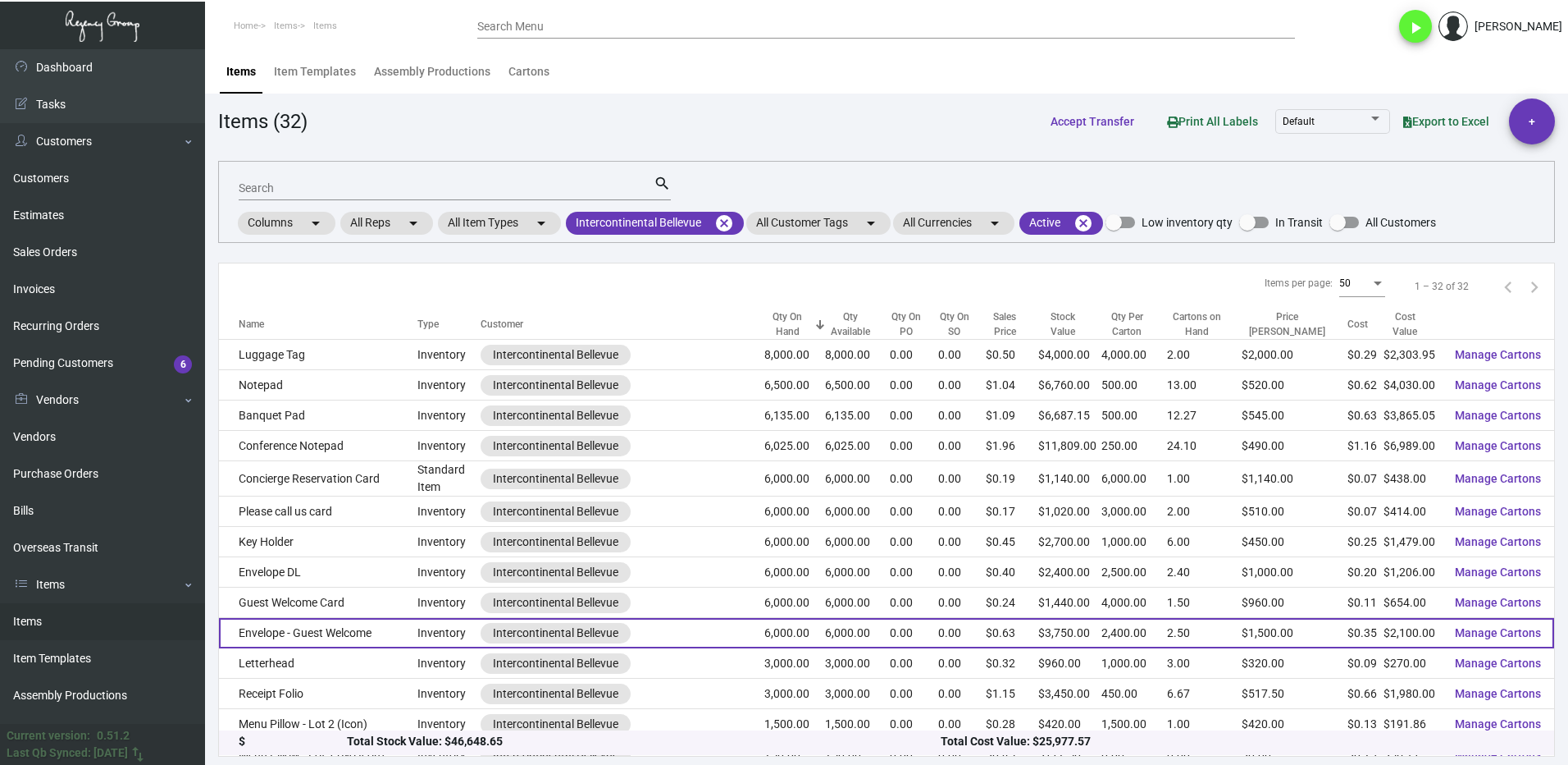
click at [326, 633] on td "Envelope - Guest Welcome" at bounding box center [318, 633] width 198 height 31
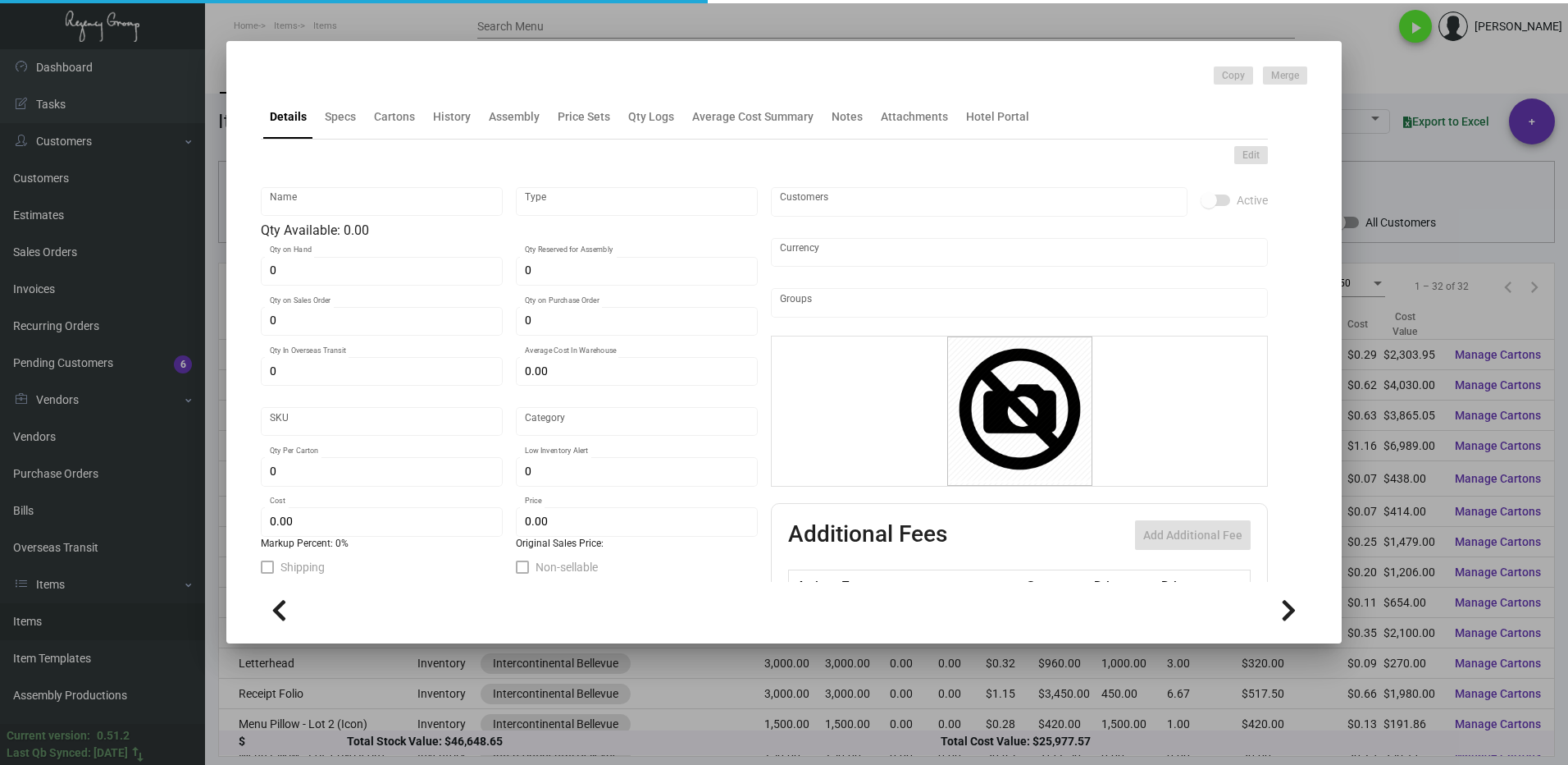
type input "Envelope - Guest Welcome"
type input "Inventory"
type input "6,000"
type input "$ 0.00"
type input "INTBELL-Envelope-71-INV"
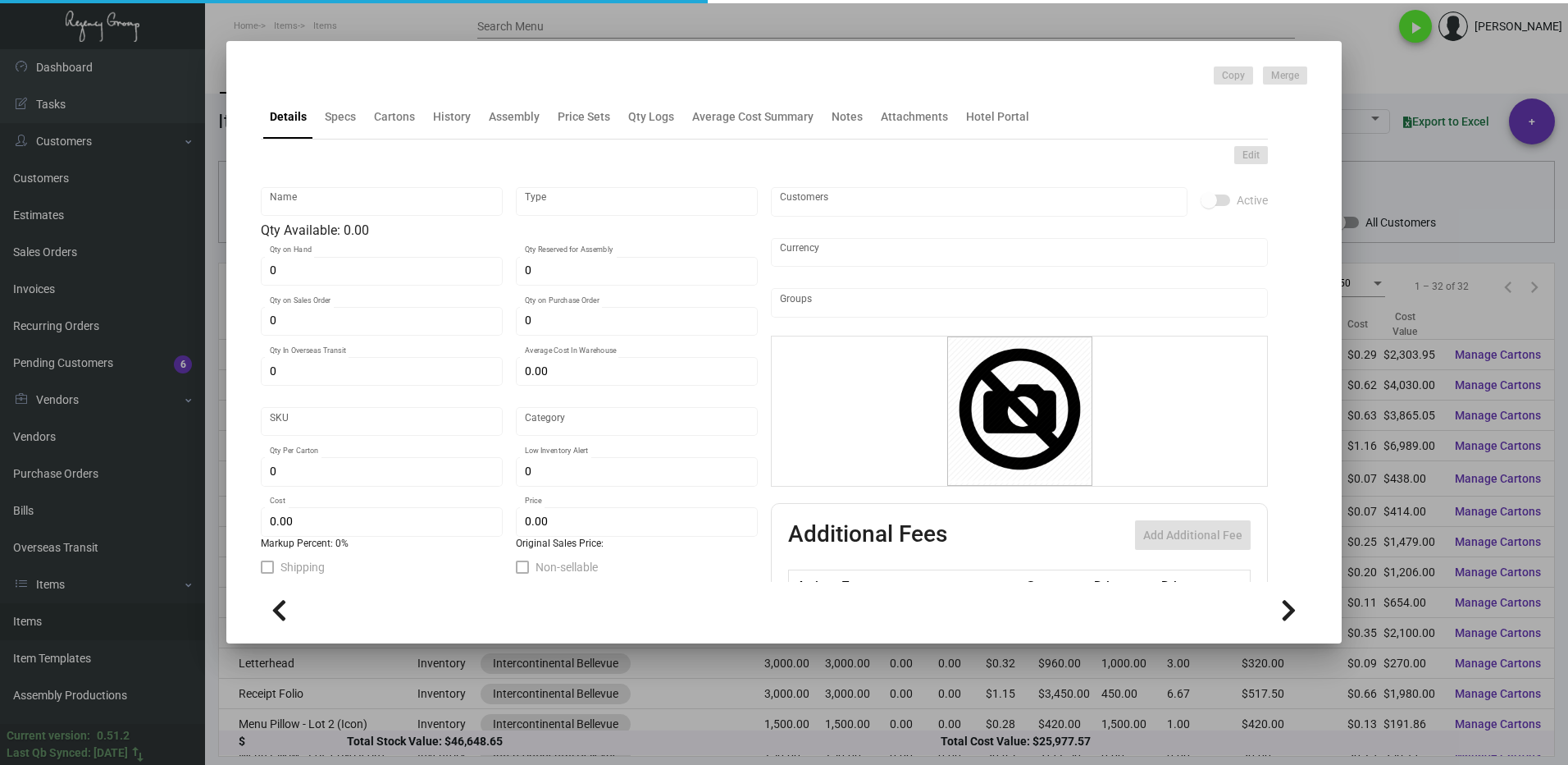
type input "Standard"
type input "2,400"
type input "$ 0.35"
type input "$ 0.625"
checkbox input "true"
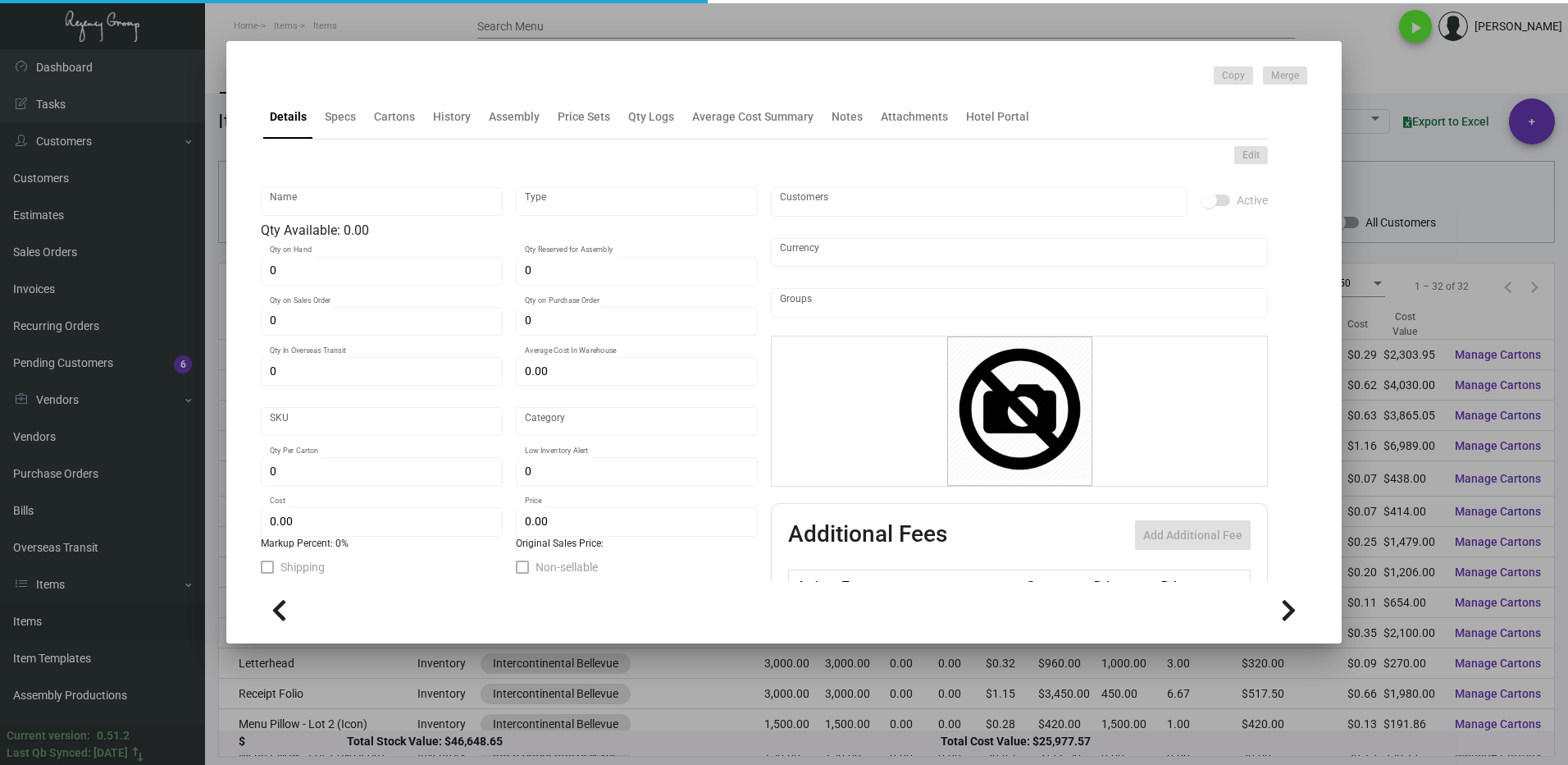
type input "United States Dollar $"
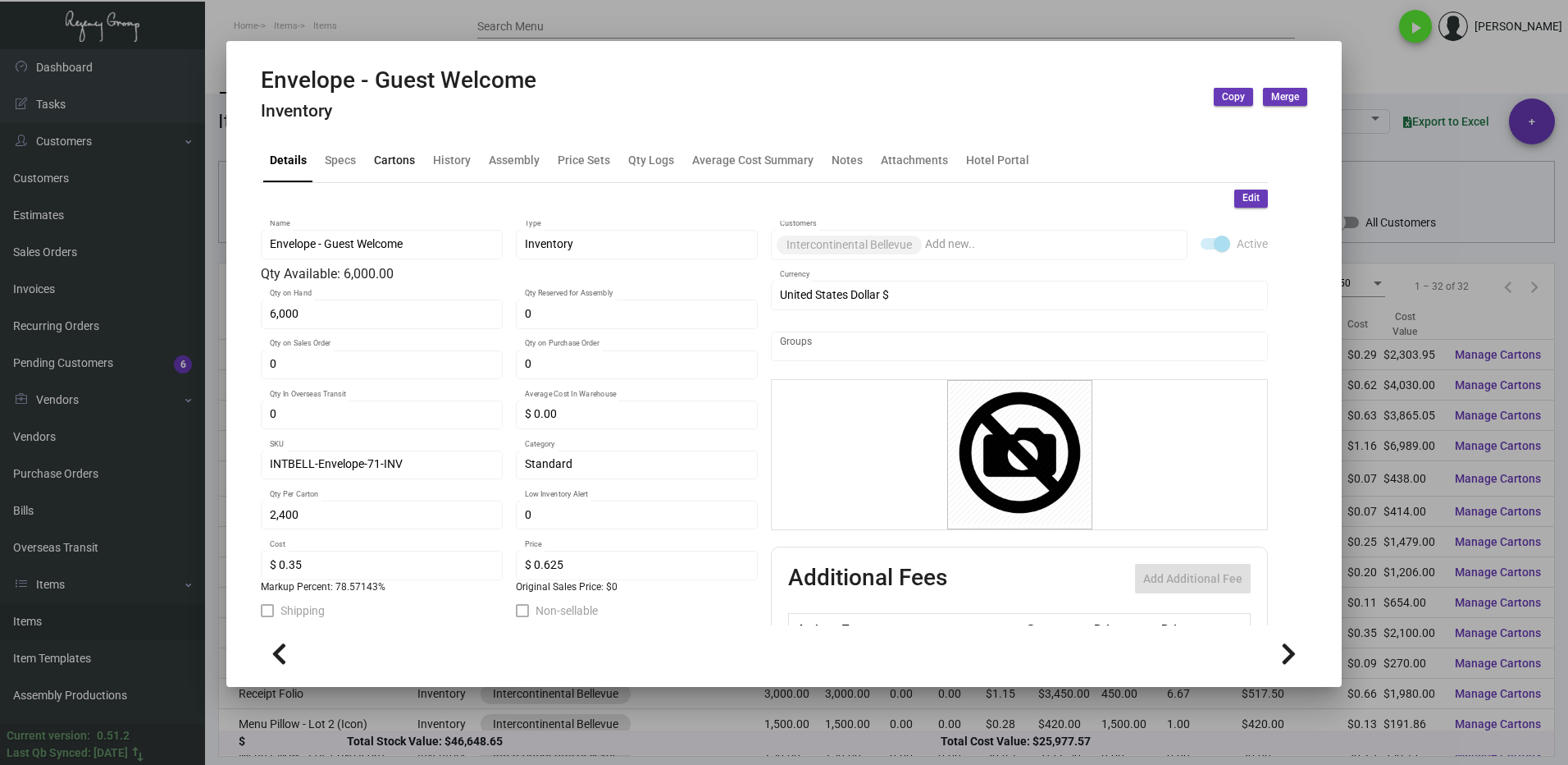
click at [388, 154] on div "Cartons" at bounding box center [394, 160] width 41 height 18
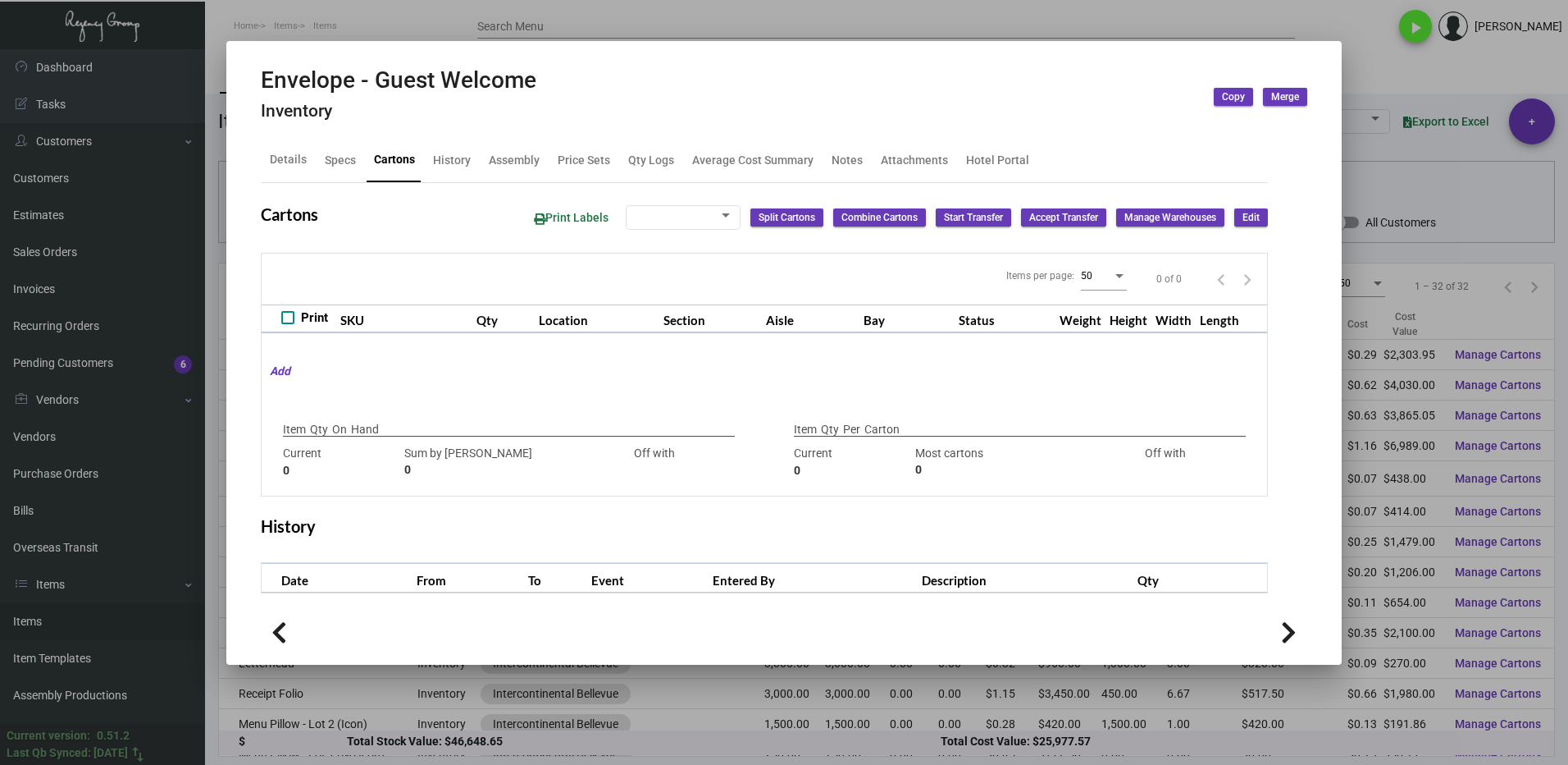
type input "6,000"
type input "6000"
type input "0"
type input "2,400"
type input "2400"
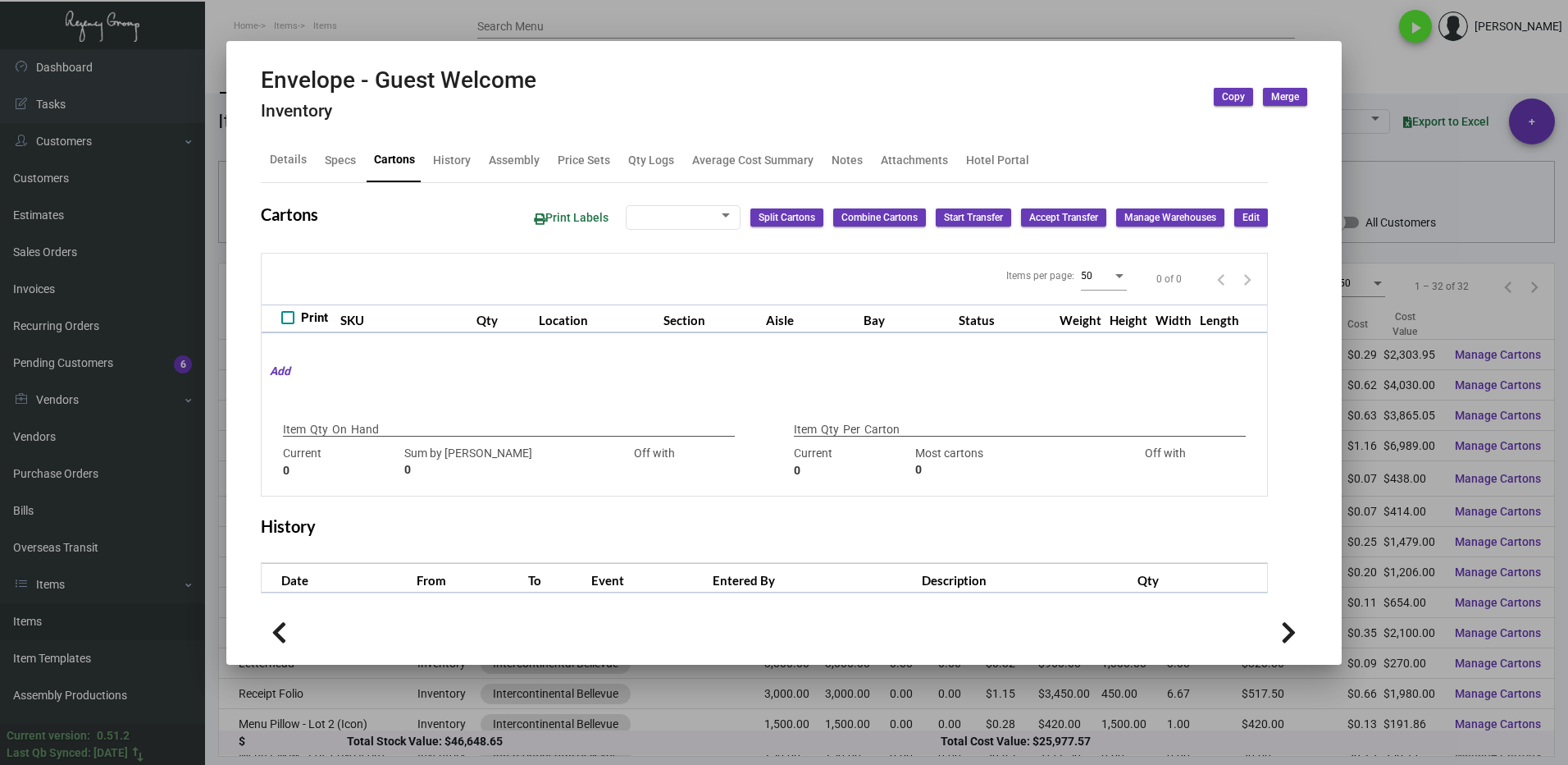
type input "0"
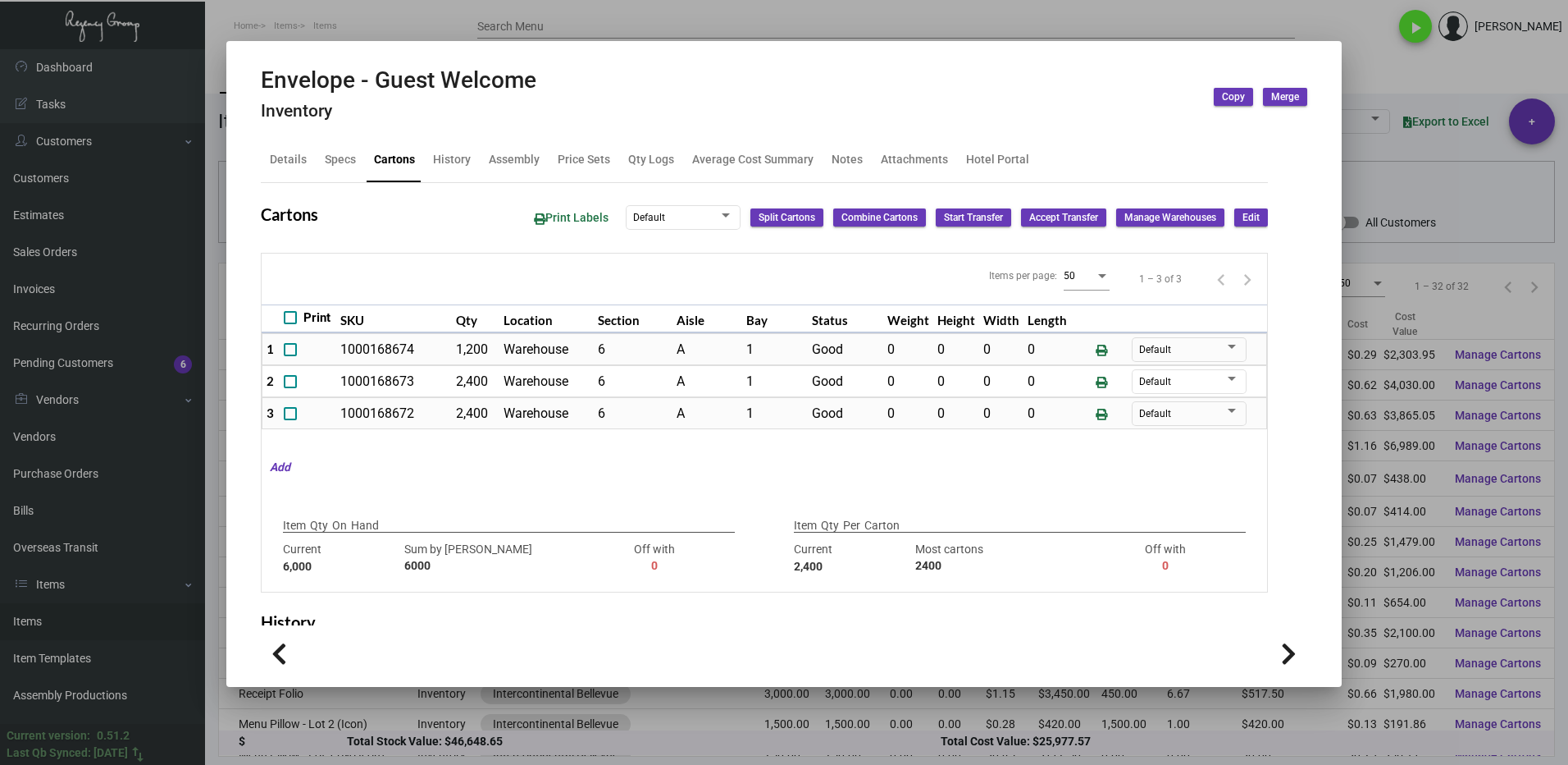
drag, startPoint x: 1443, startPoint y: 85, endPoint x: 1399, endPoint y: 87, distance: 44.0
click at [1443, 85] on div at bounding box center [784, 382] width 1568 height 765
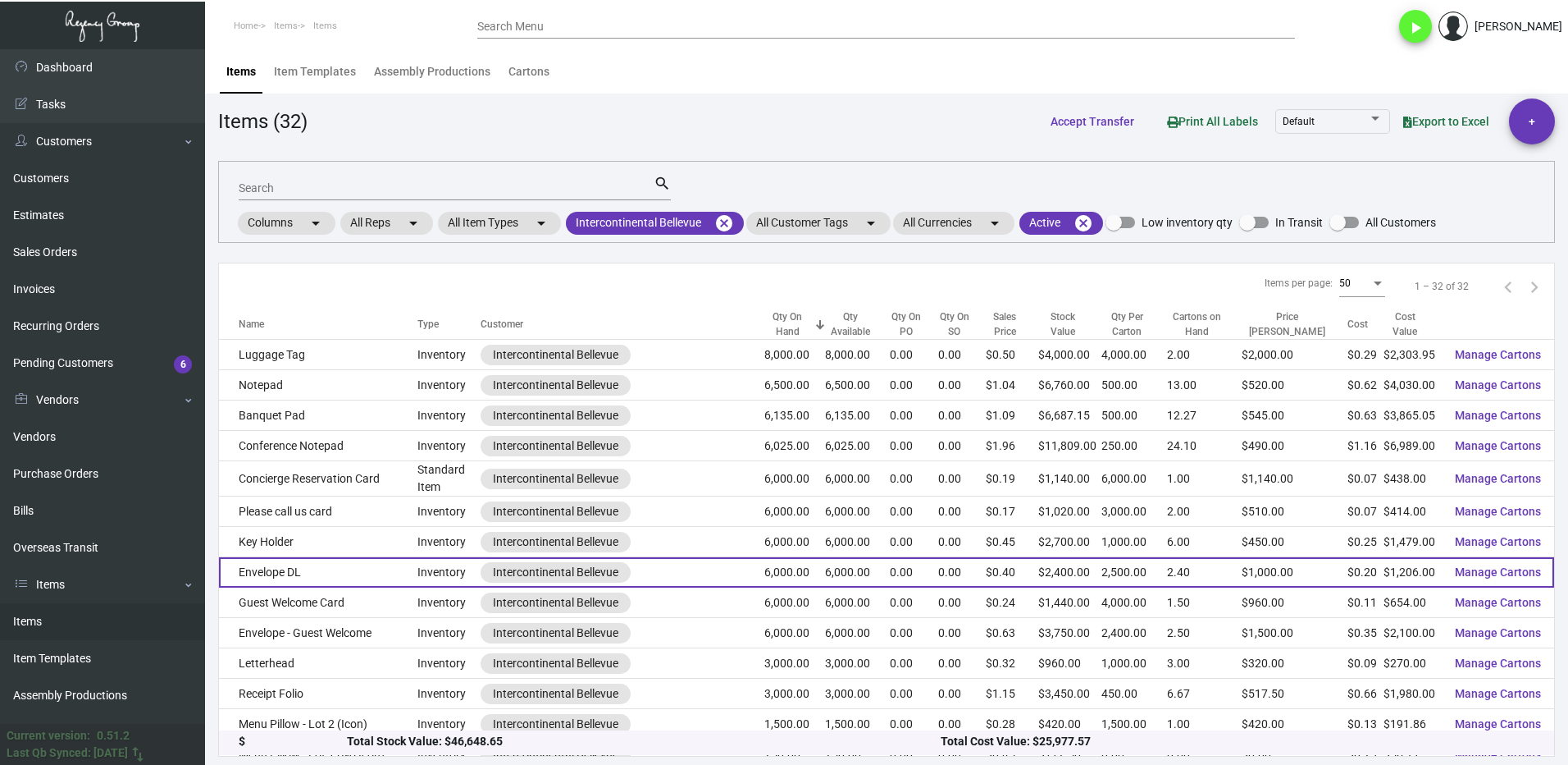
click at [310, 563] on td "Envelope DL" at bounding box center [318, 572] width 198 height 31
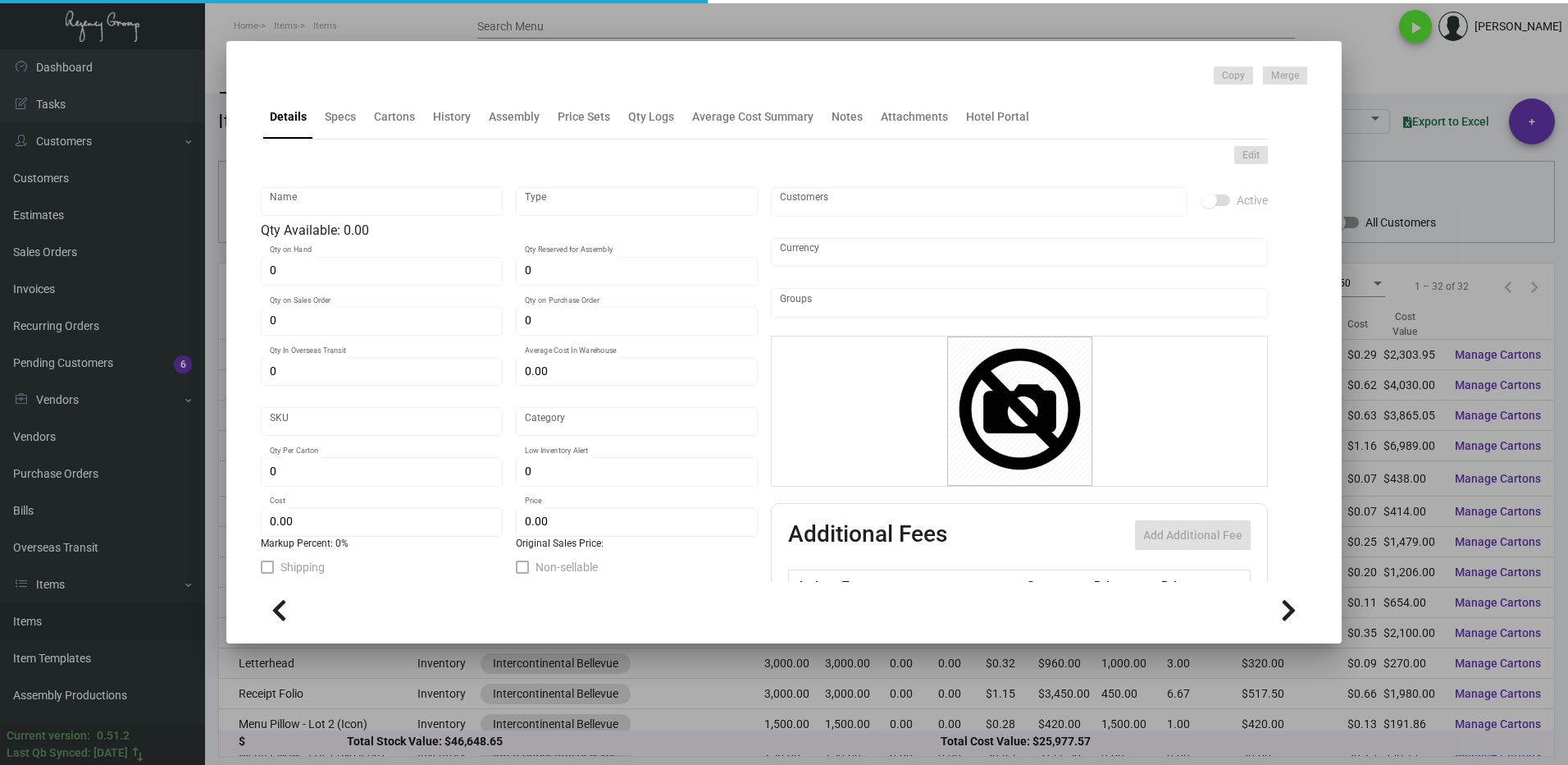
type input "Envelope DL"
type input "Inventory"
type input "6,000"
type input "$ 0.66"
type input "INTBELL-Envelope-67-INV"
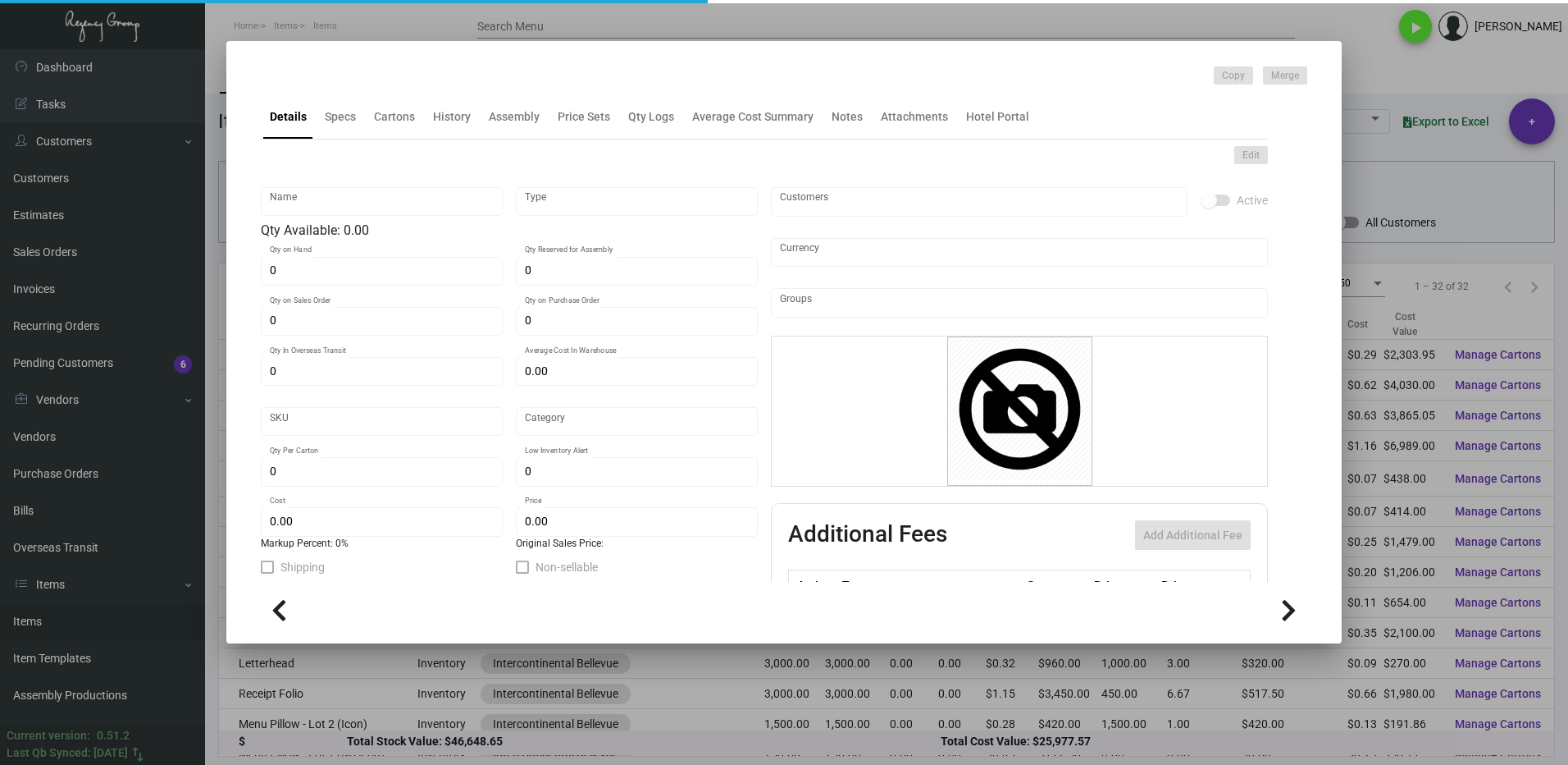
type input "Standard"
type input "2,500"
type input "$ 0.201"
type input "$ 0.40"
checkbox input "true"
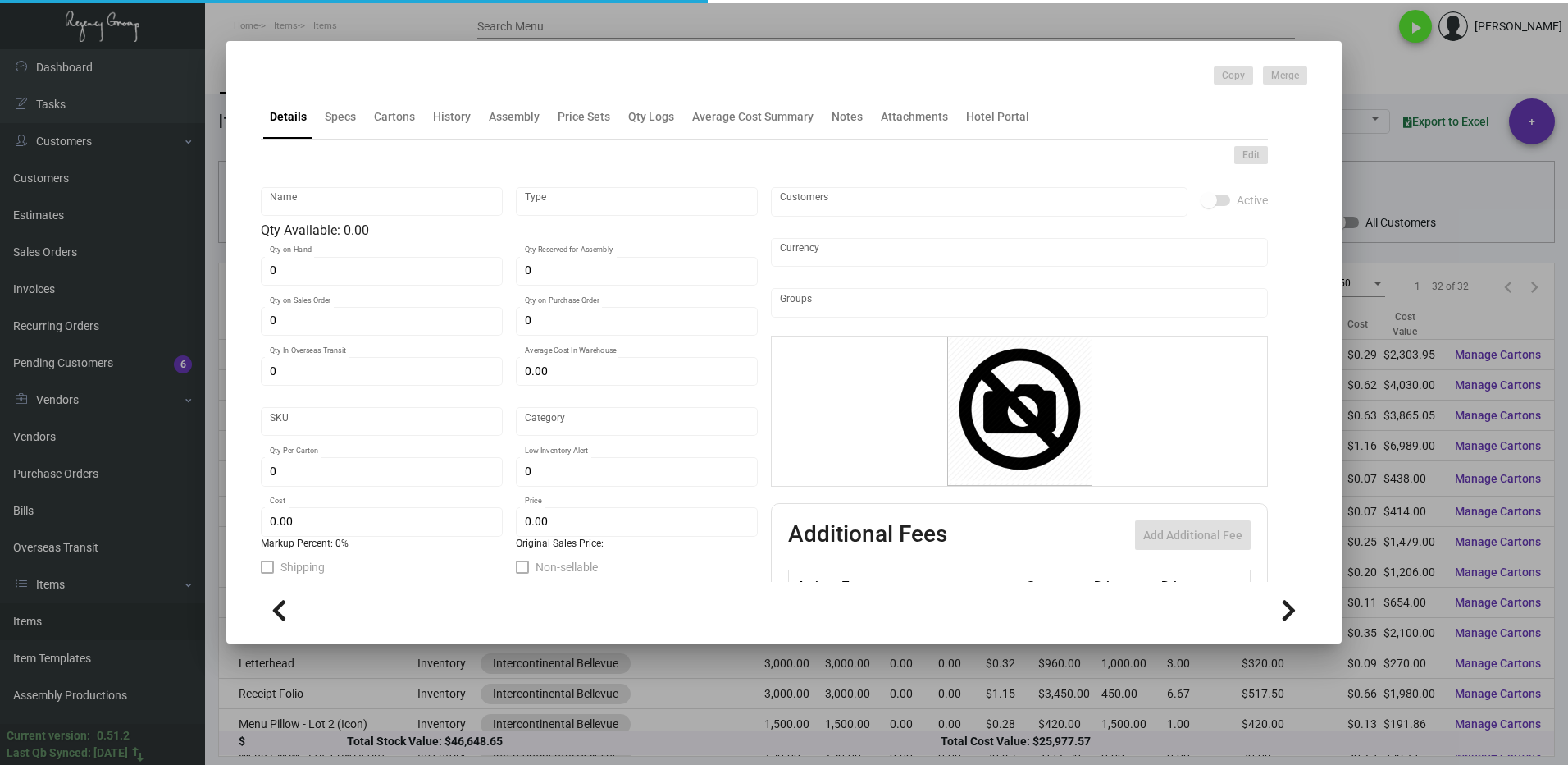
type input "United States Dollar $"
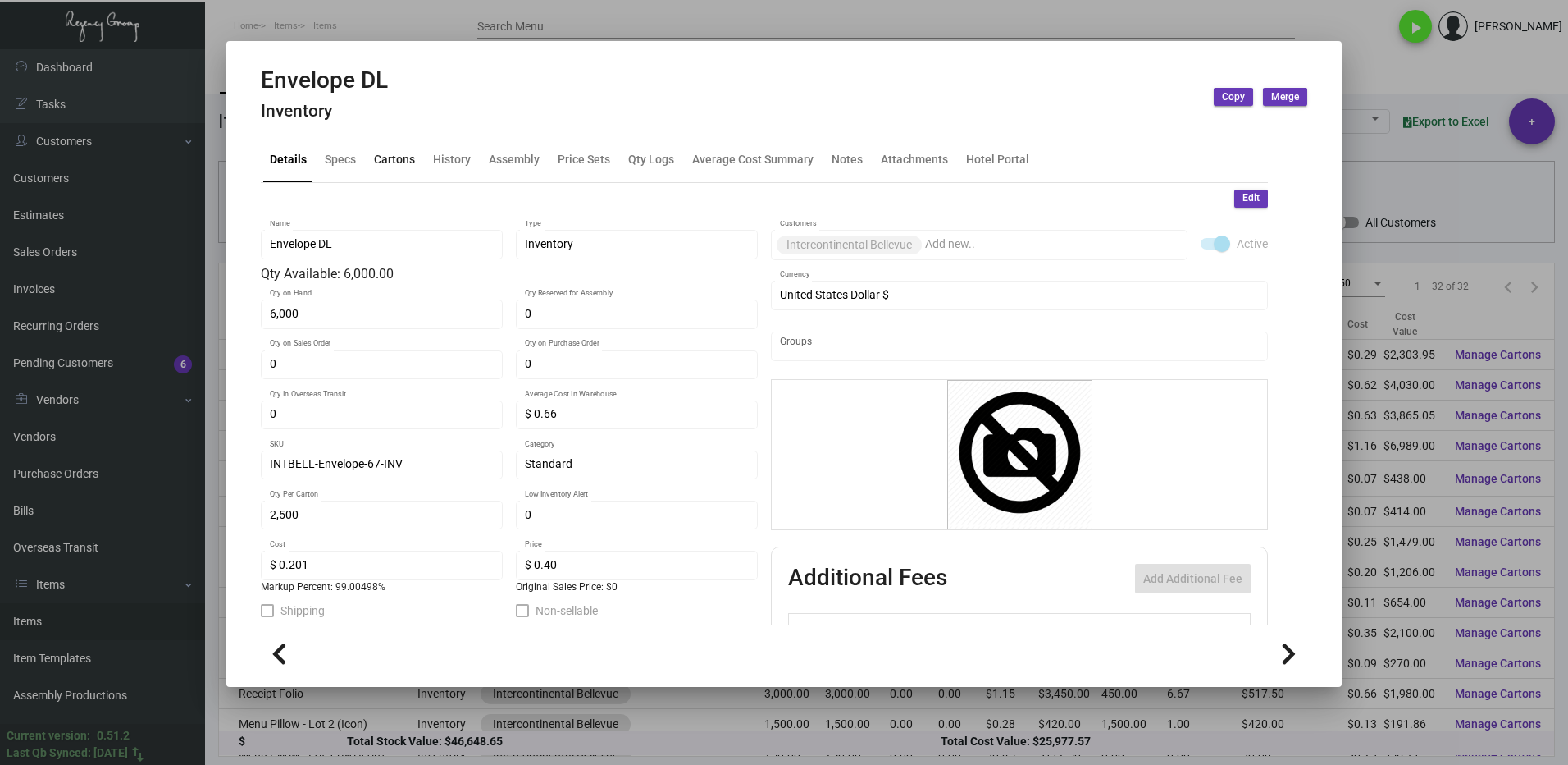
click at [382, 166] on div "Cartons" at bounding box center [394, 160] width 41 height 18
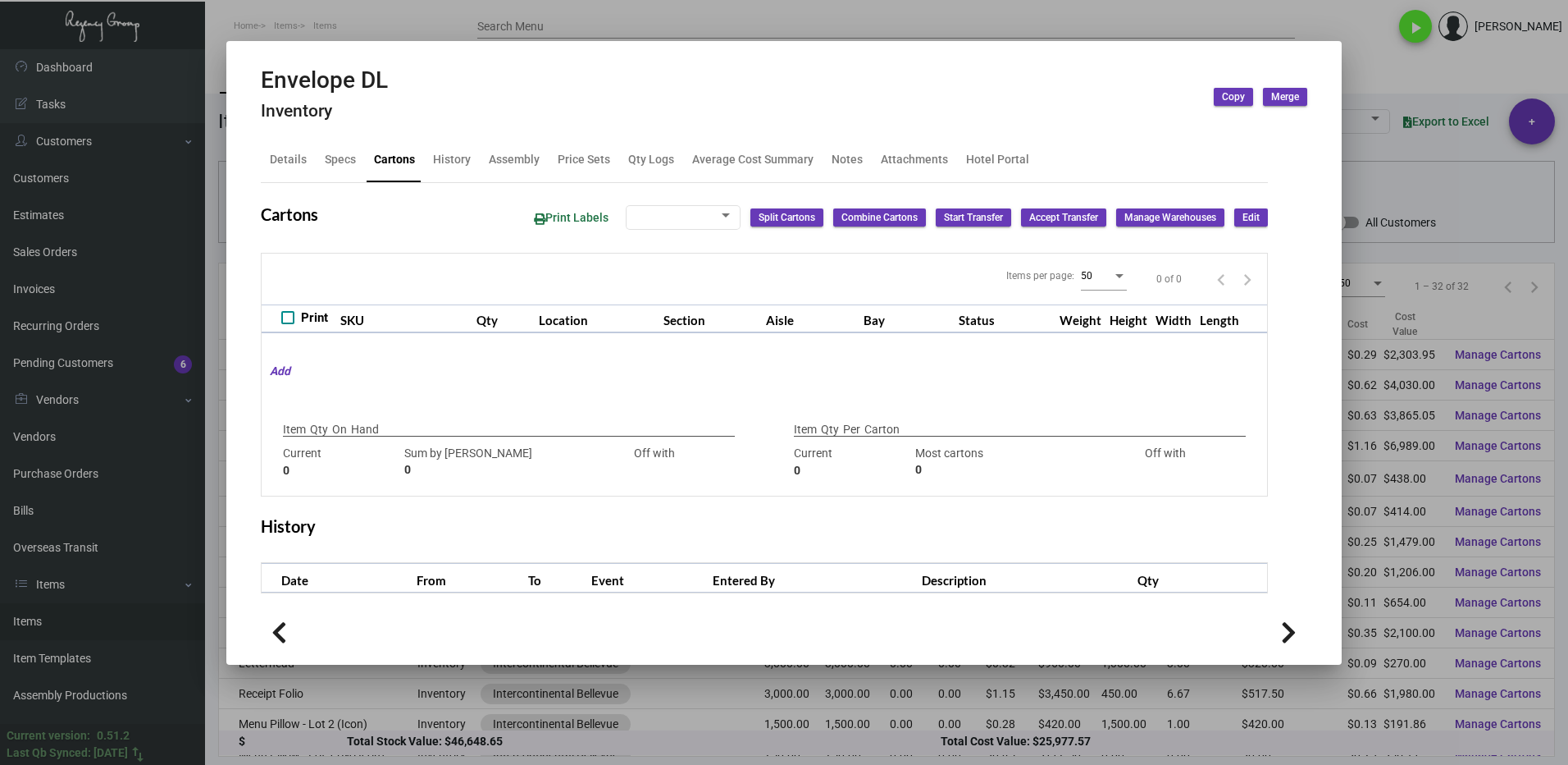
type input "6,000"
type input "6000"
type input "0"
type input "2,500"
type input "2500"
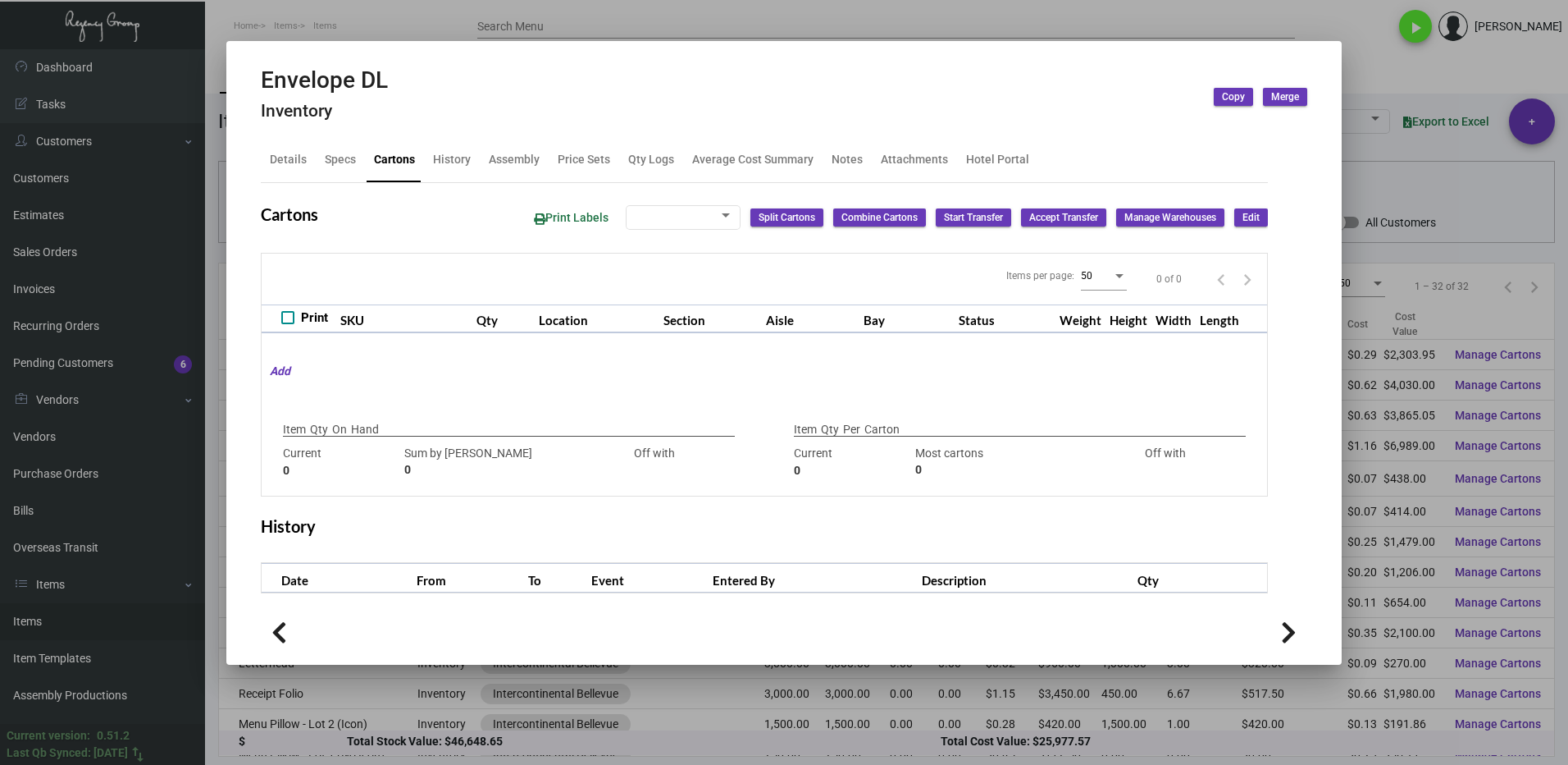
type input "0"
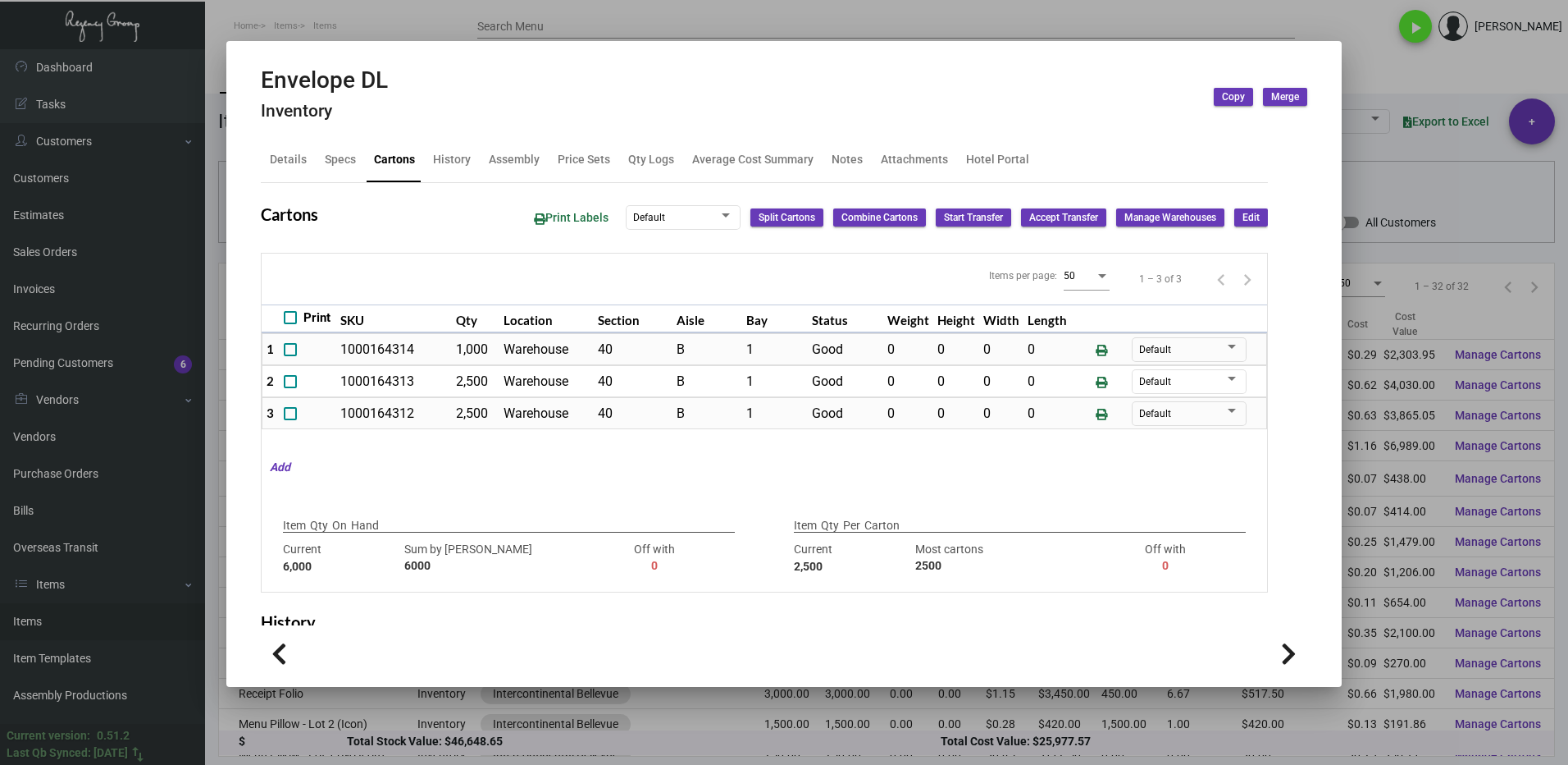
drag, startPoint x: 1368, startPoint y: 54, endPoint x: 1351, endPoint y: 58, distance: 17.5
click at [1368, 54] on div at bounding box center [784, 382] width 1568 height 765
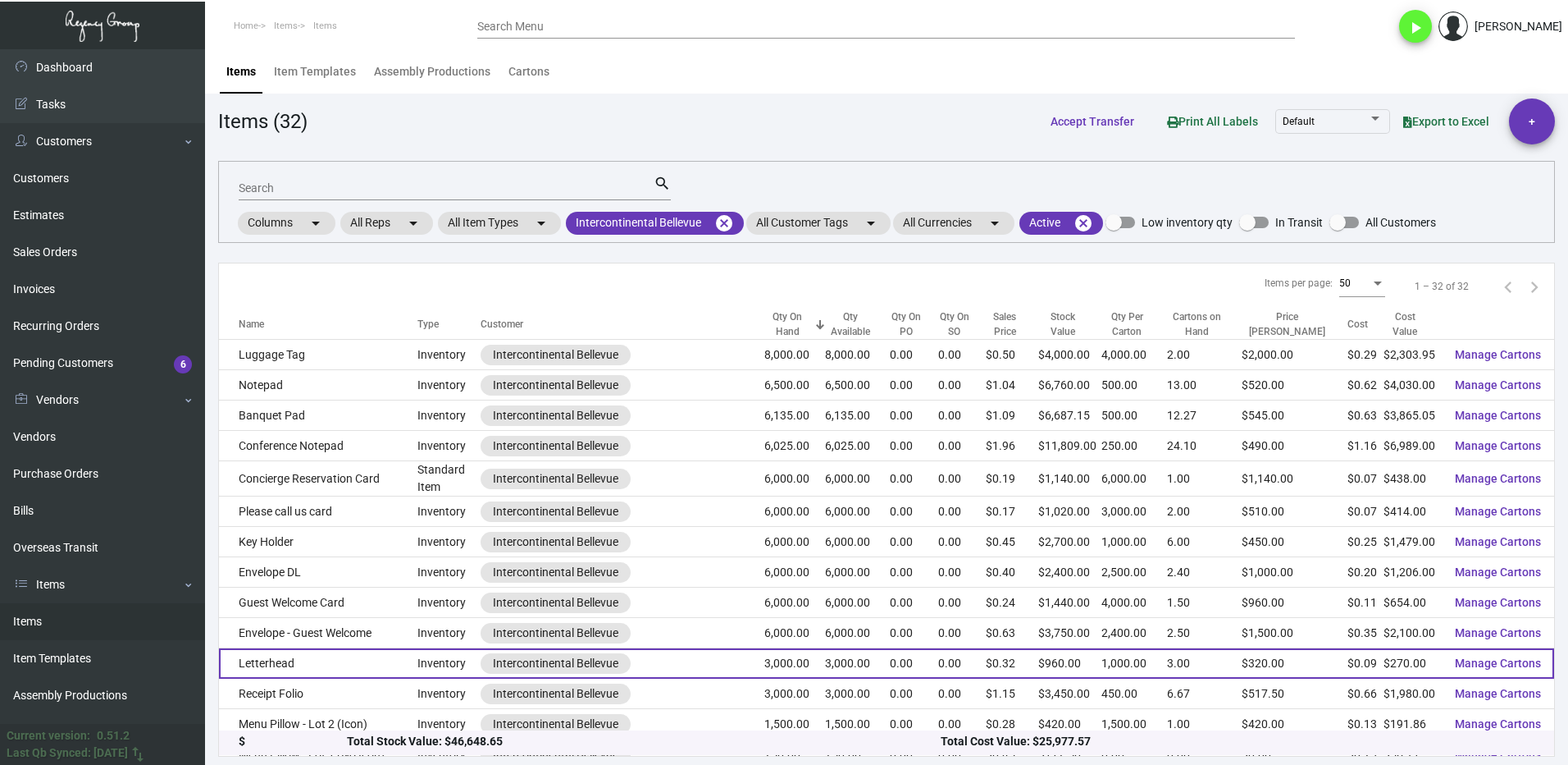
click at [283, 663] on td "Letterhead" at bounding box center [318, 663] width 198 height 31
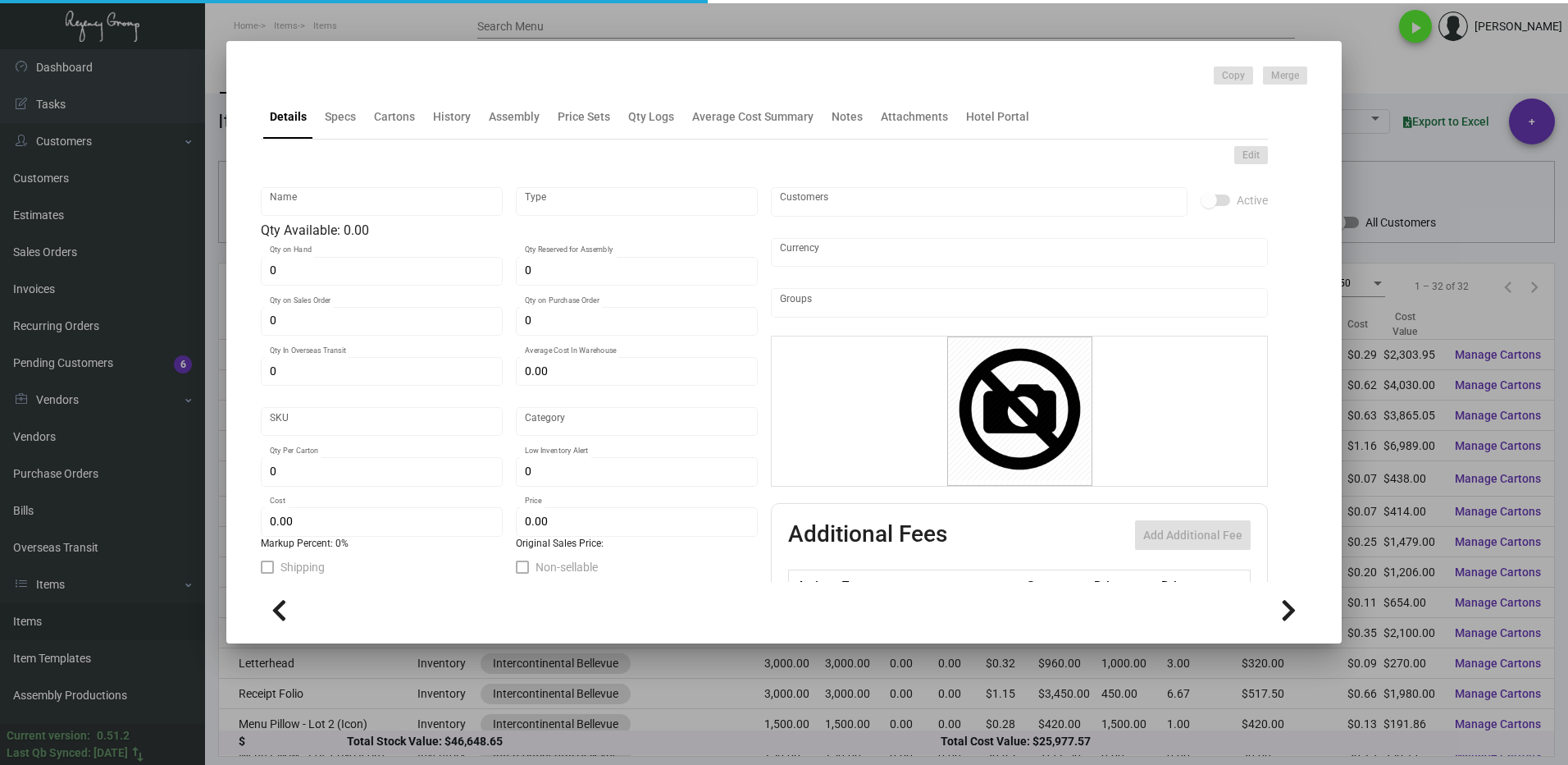
type input "Letterhead"
type input "Inventory"
type input "3,000"
type input "$ 0.09"
type input "INTBELL-Letterhead-69-INV"
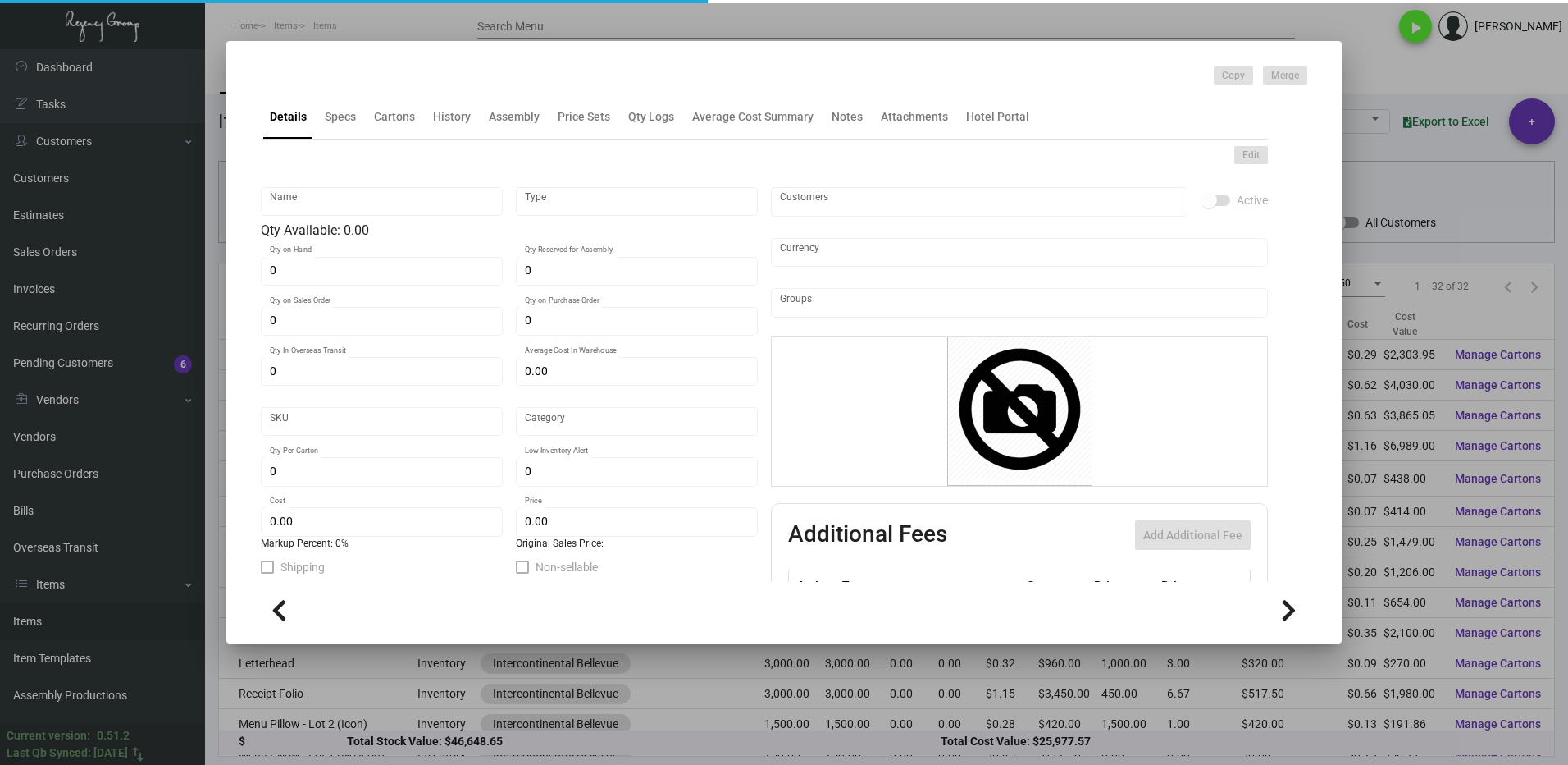
type input "Standard"
type input "1,000"
type input "$ 0.09"
type input "$ 0.32"
checkbox input "true"
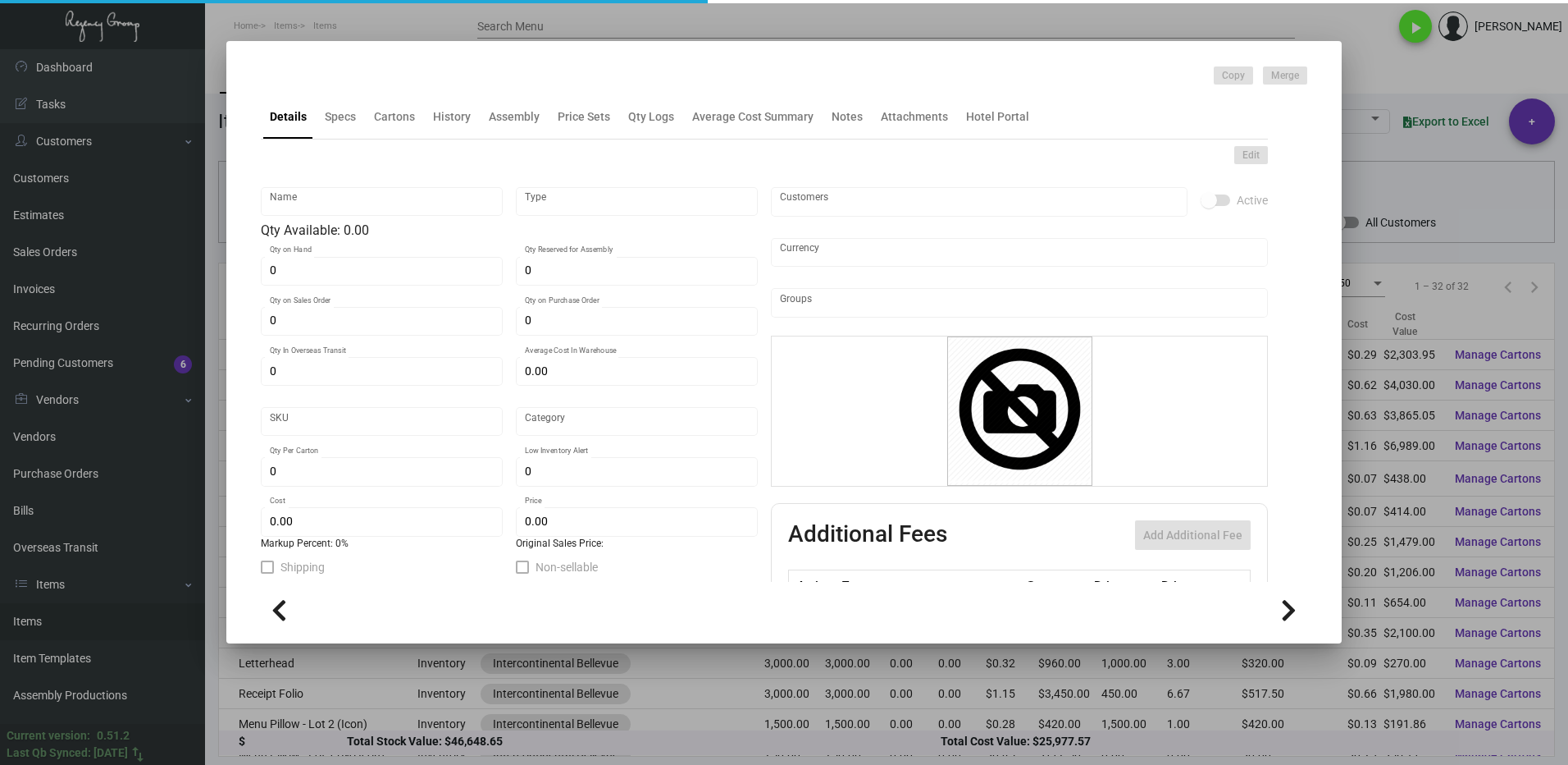
type input "United States Dollar $"
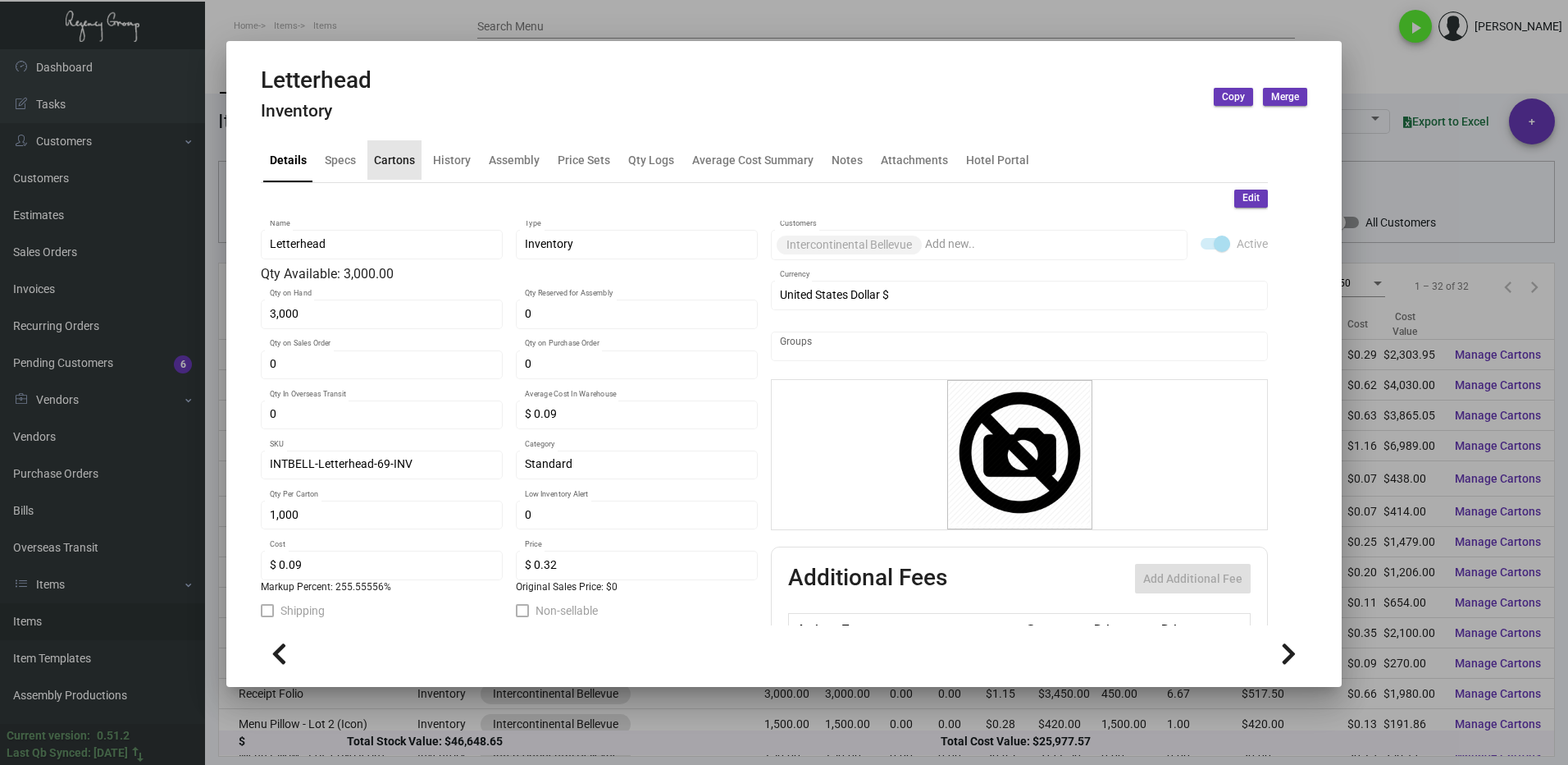
click at [384, 149] on div "Cartons" at bounding box center [395, 160] width 54 height 39
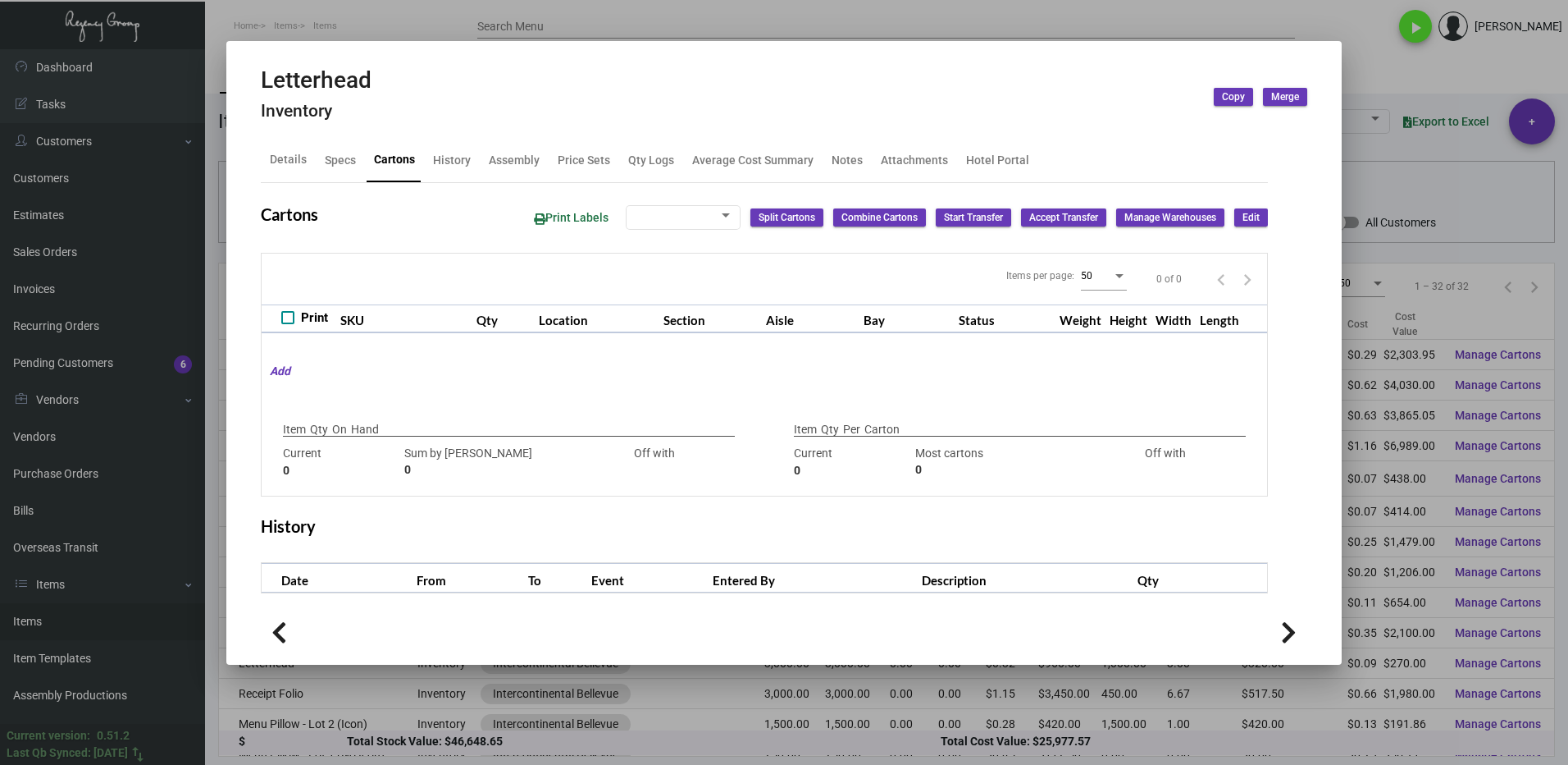
type input "3,000"
type input "3000"
type input "0"
type input "1,000"
type input "1000"
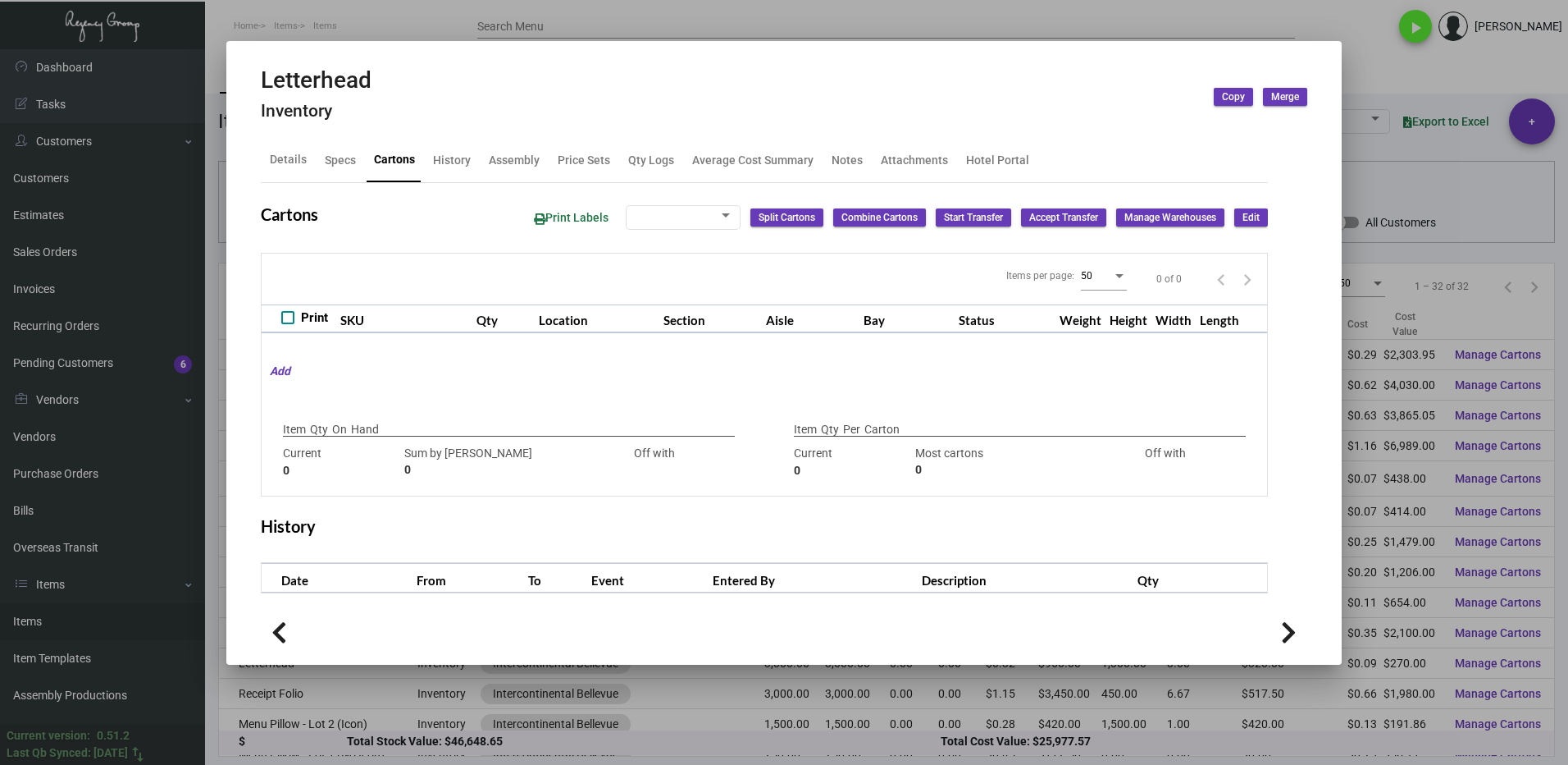
type input "0"
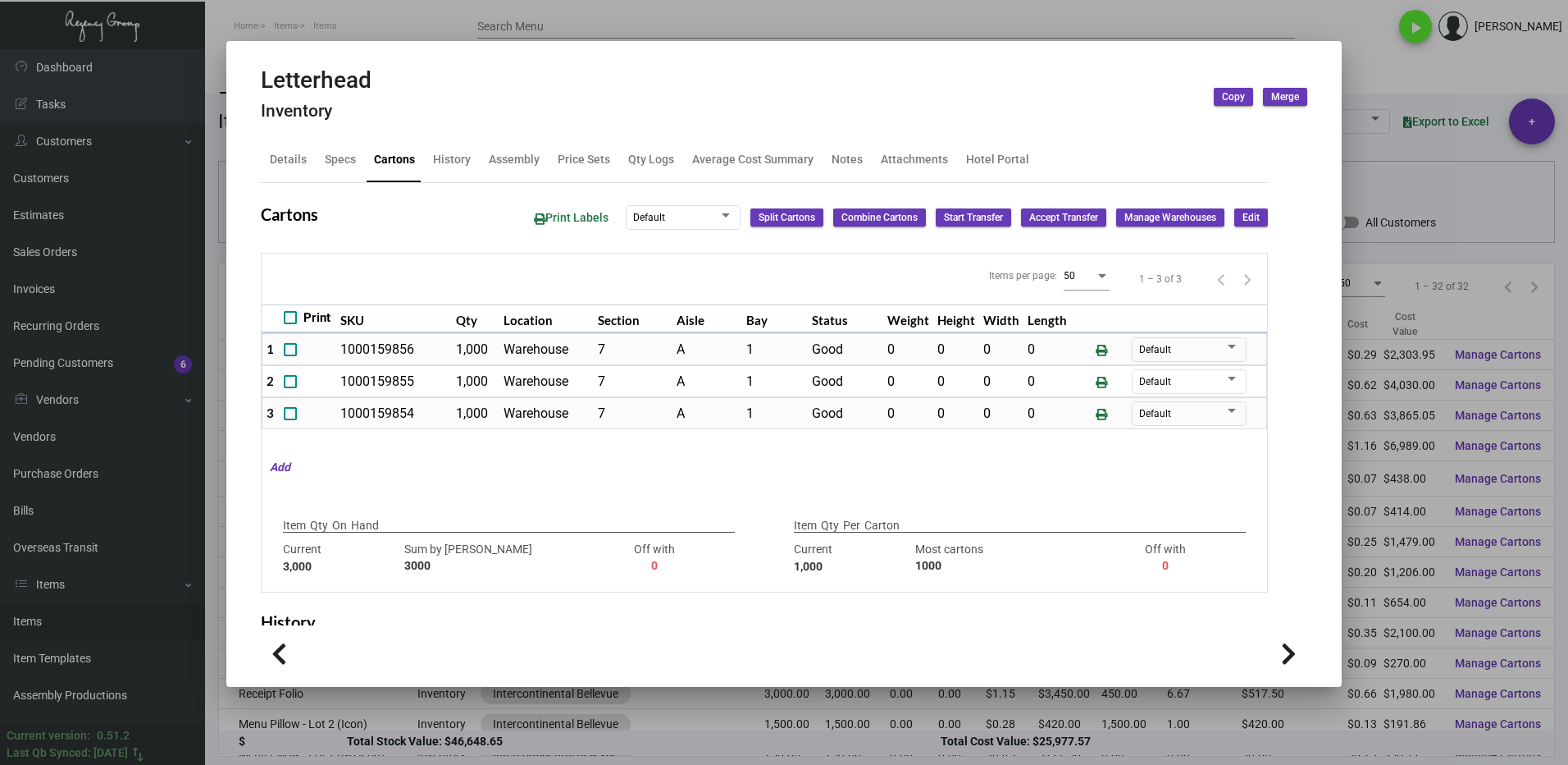
click at [1381, 69] on div at bounding box center [784, 382] width 1568 height 765
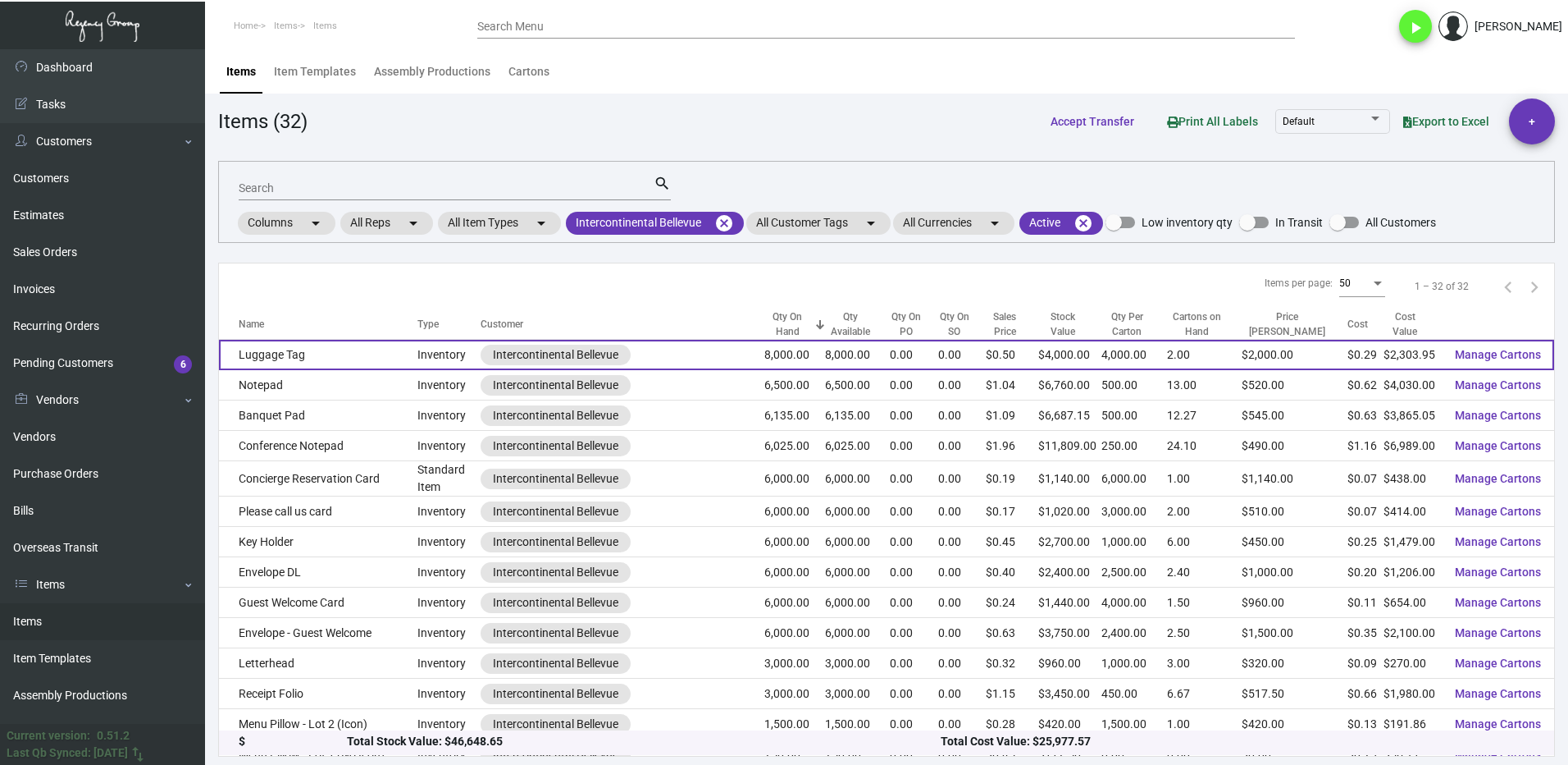
click at [332, 358] on td "Luggage Tag" at bounding box center [318, 354] width 198 height 31
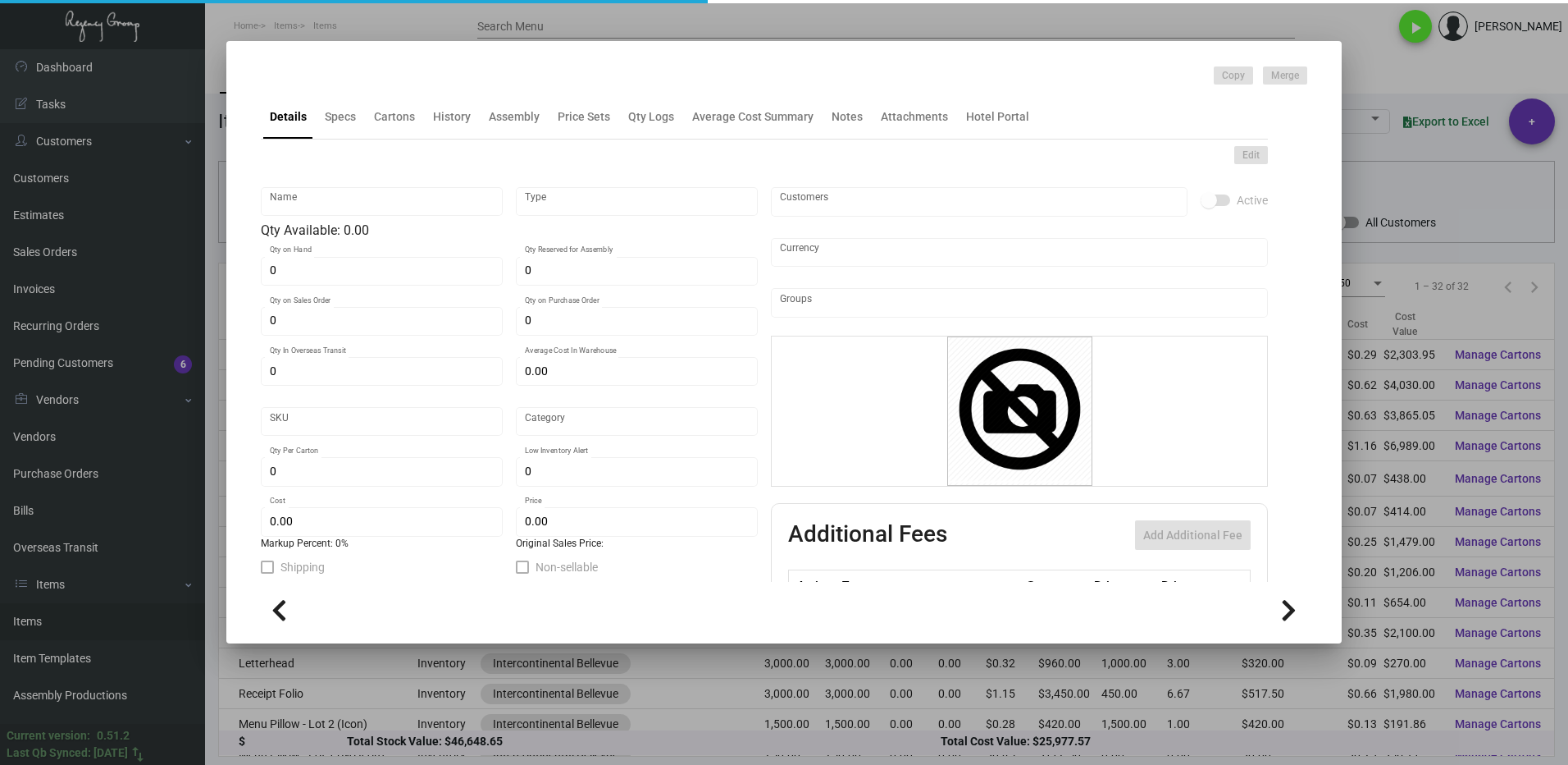
type input "Luggage Tag"
type input "Inventory"
type input "8,000"
type input "$ 0.28799"
type input "Inventory"
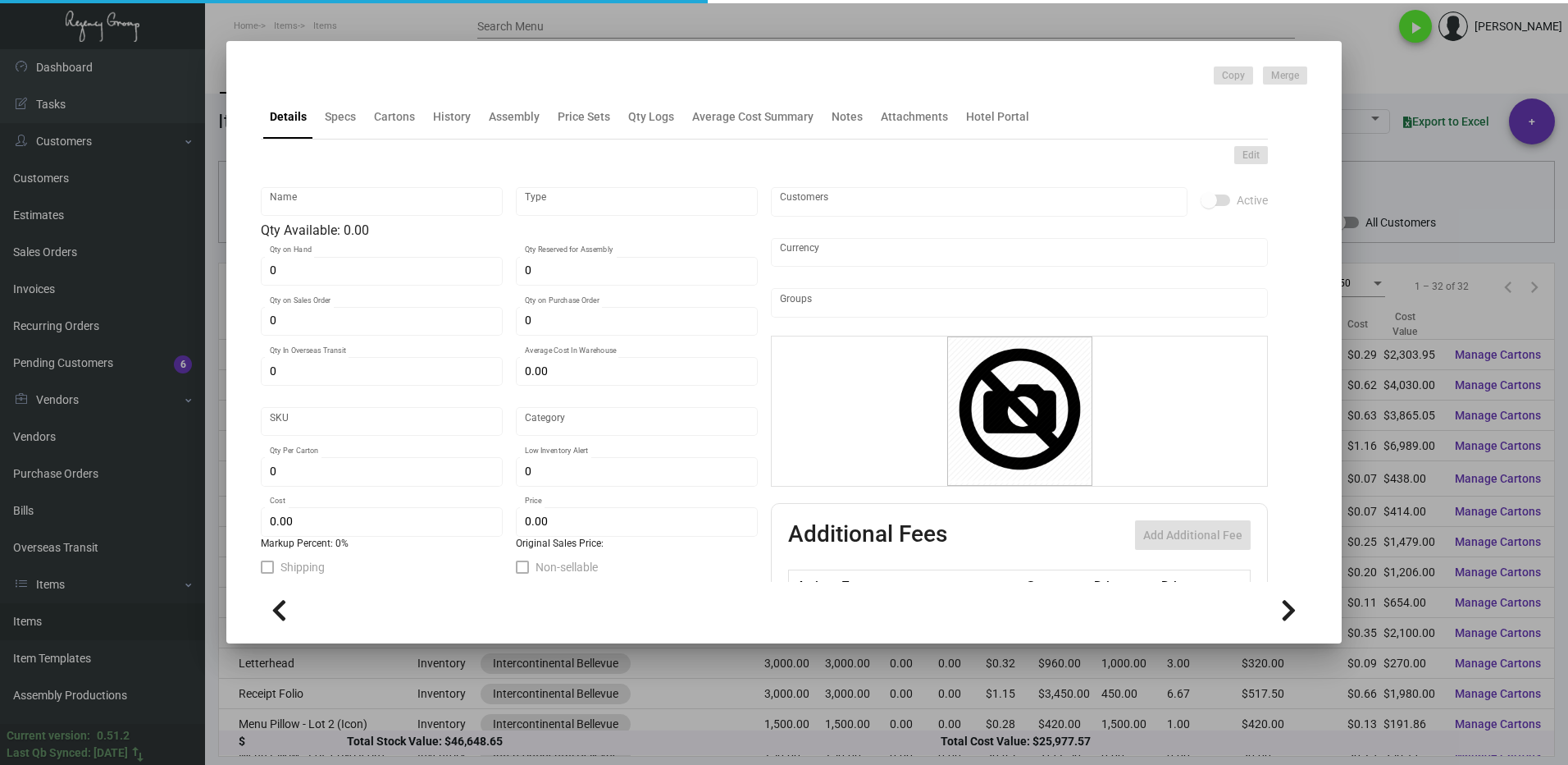
type input "4,000"
type input "$ 0.28799"
type input "$ 0.50"
checkbox input "true"
type input "United States Dollar $"
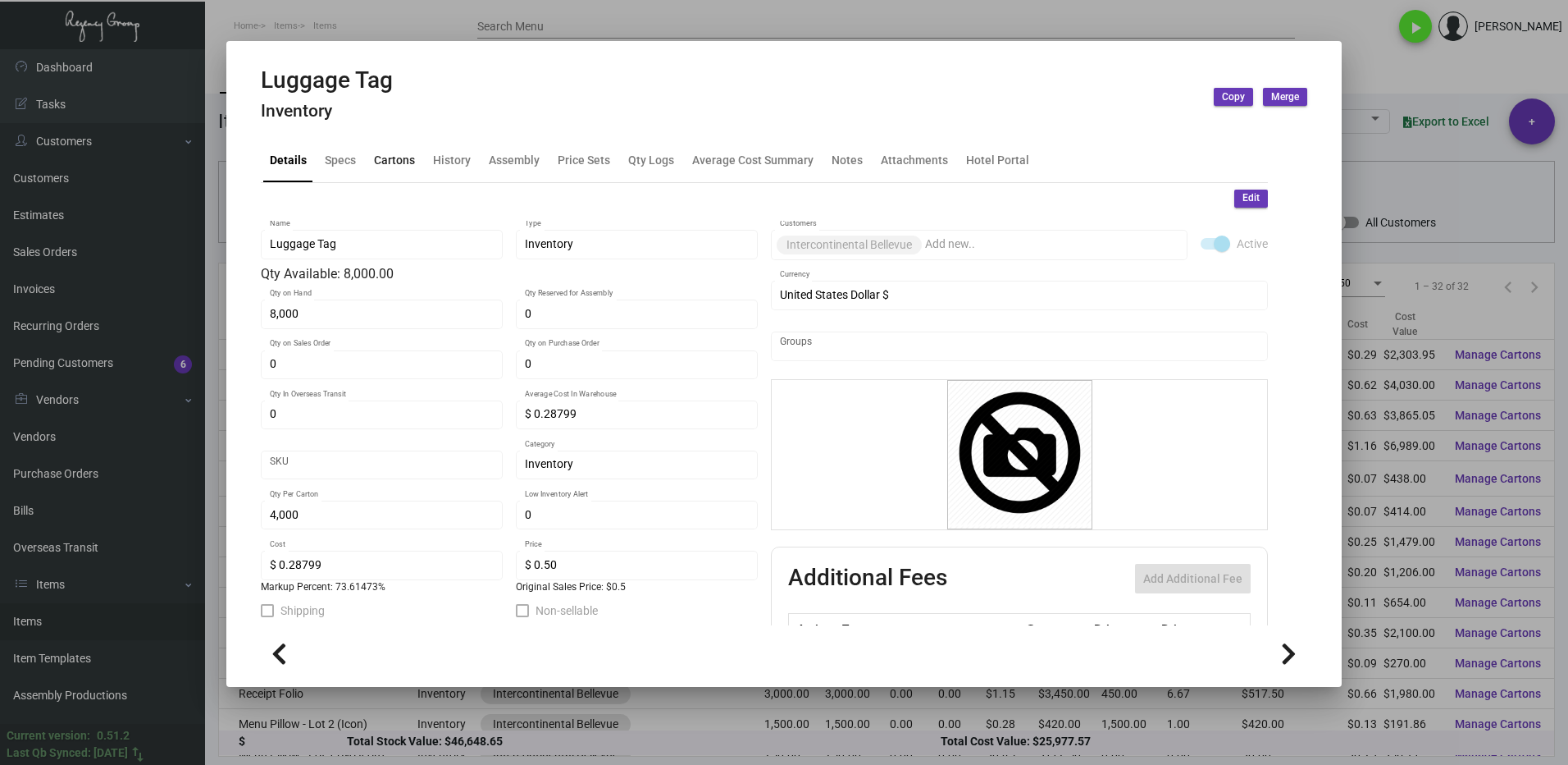
click at [396, 157] on div "Cartons" at bounding box center [394, 160] width 41 height 18
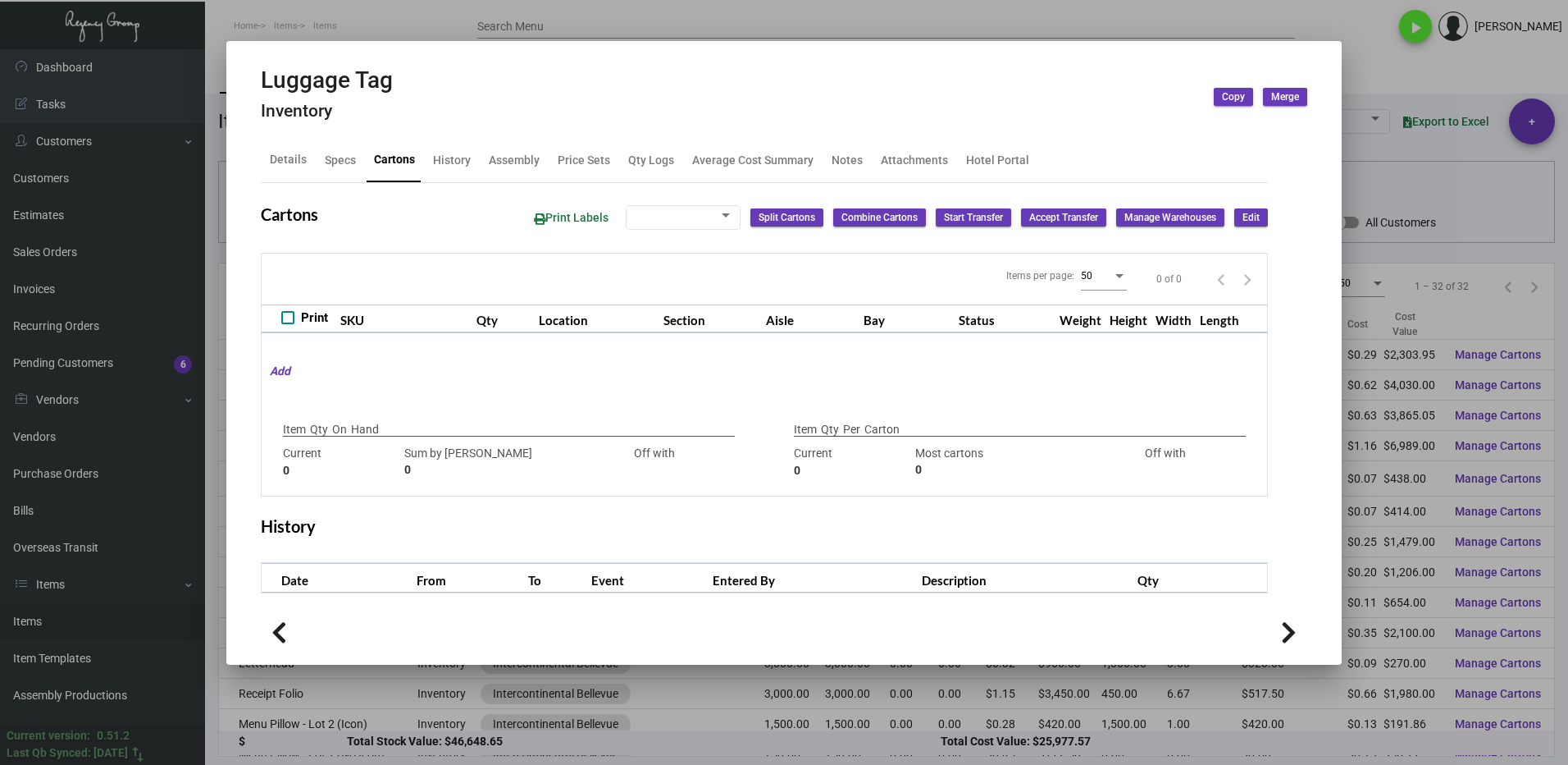
type input "8,000"
type input "8000"
type input "0"
type input "4,000"
type input "4000"
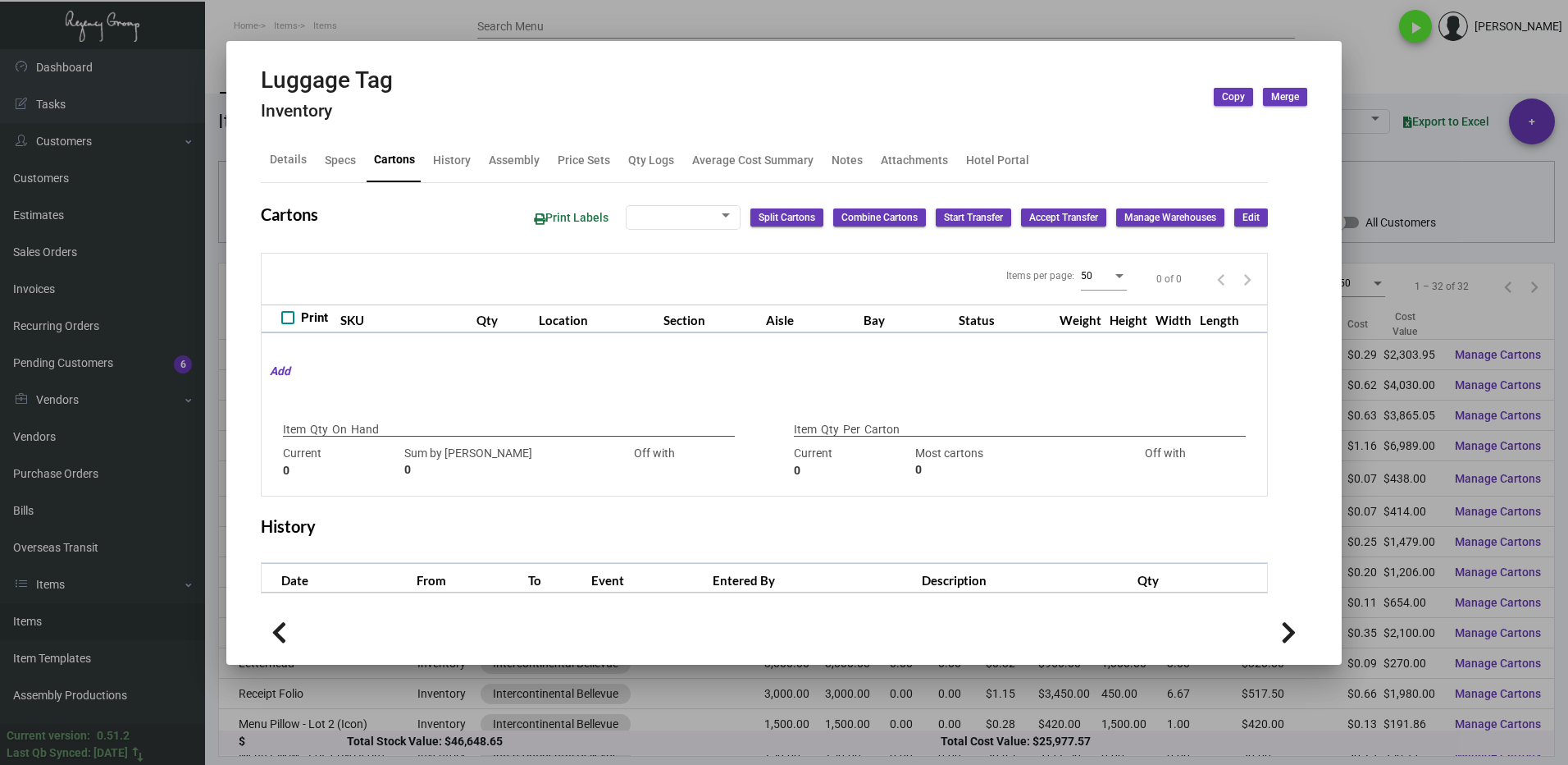
type input "0"
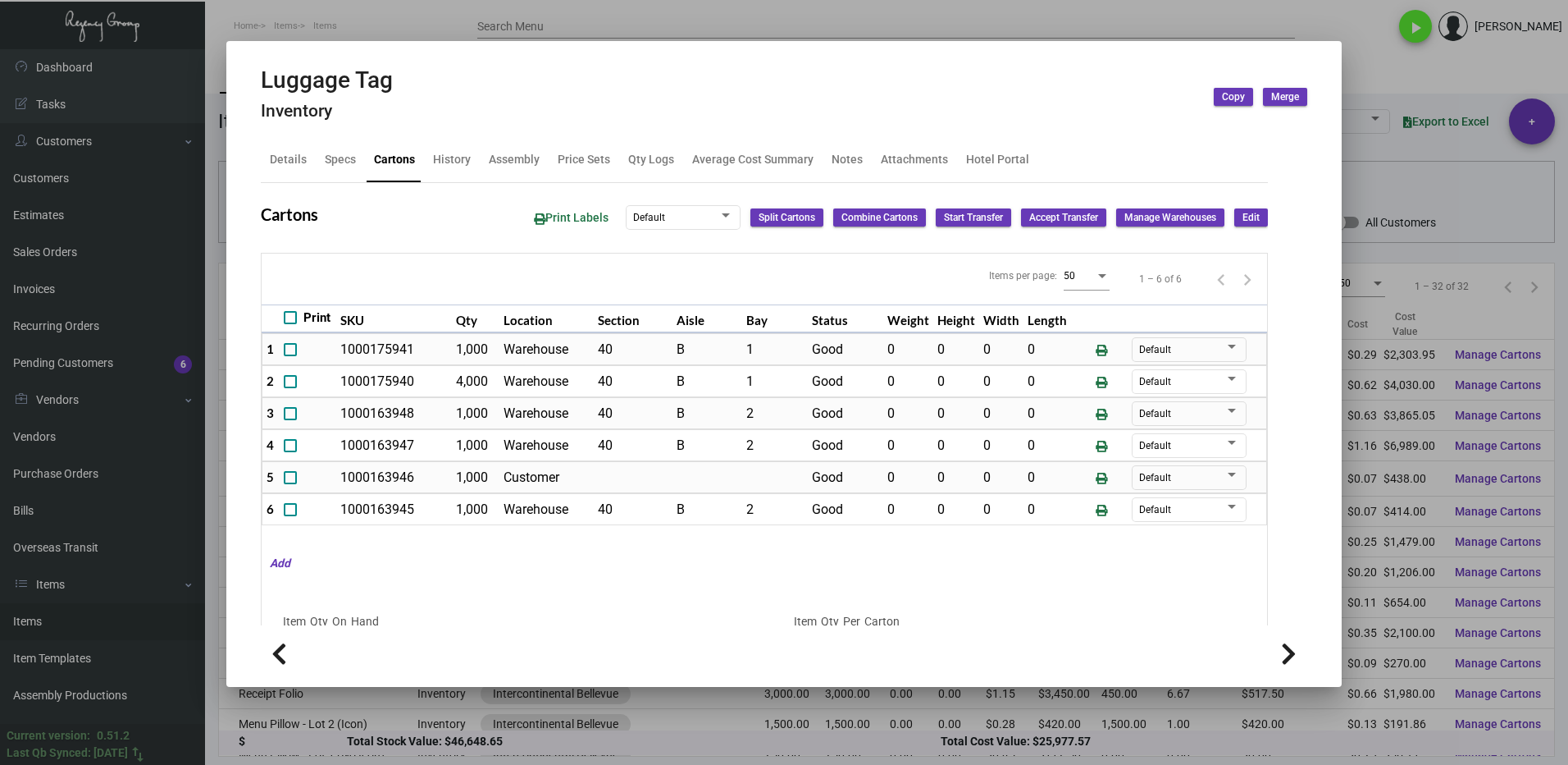
click at [1381, 54] on div at bounding box center [784, 382] width 1568 height 765
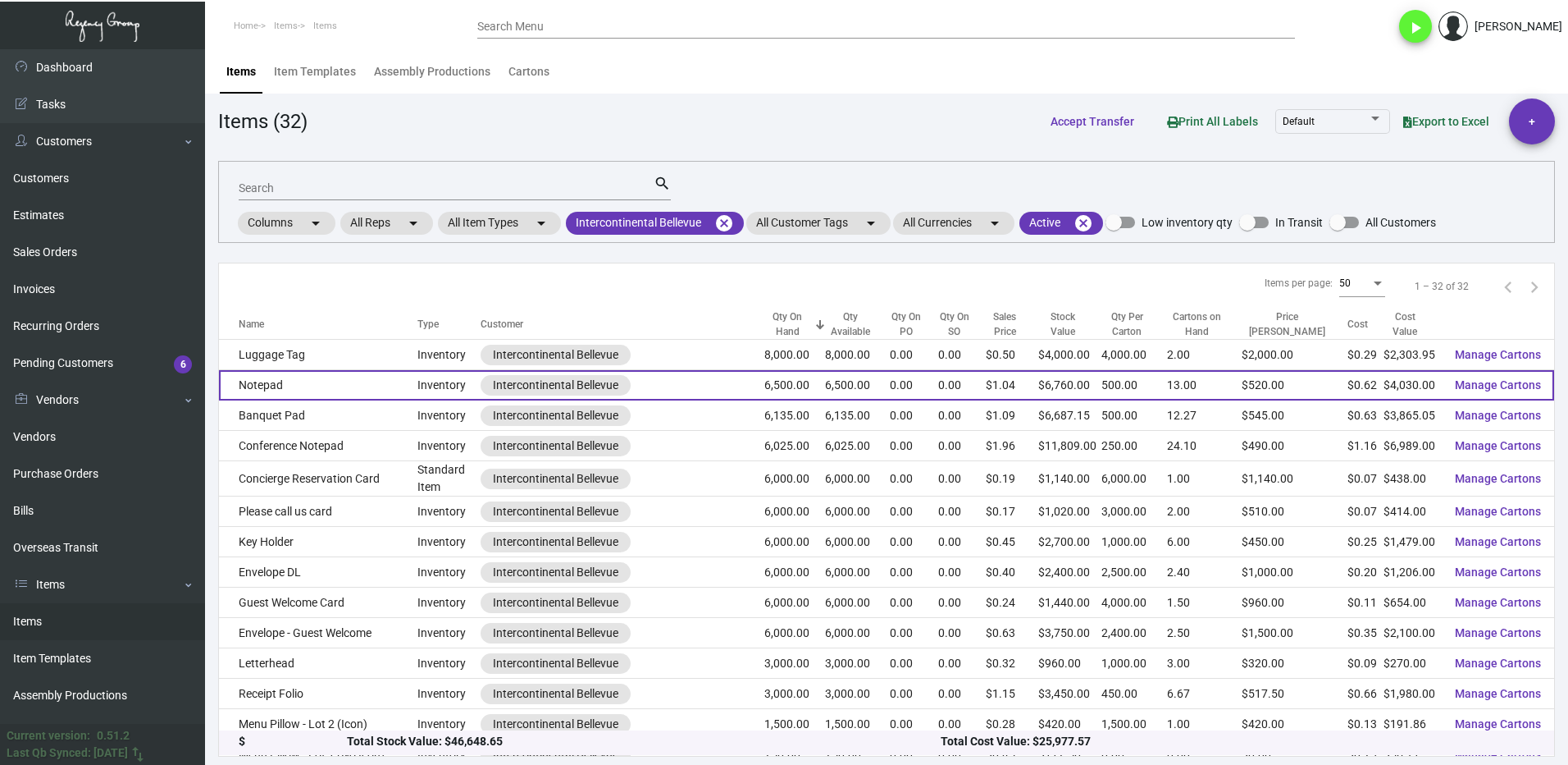
click at [282, 378] on td "Notepad" at bounding box center [318, 385] width 198 height 31
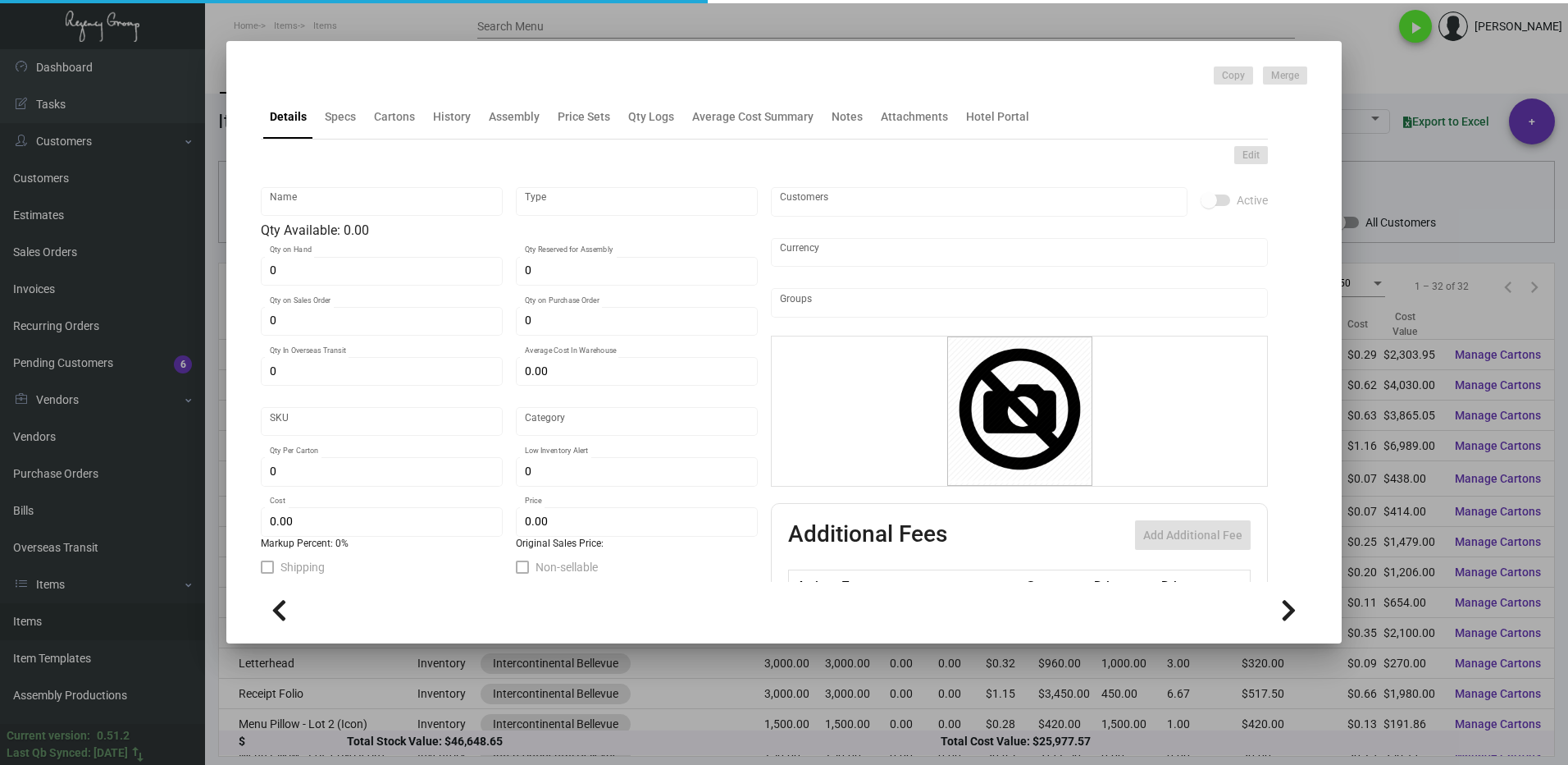
type input "Notepad"
type input "Inventory"
type input "6,500"
type input "$ 0.62"
type input "INTBELL-Notepad-86-INV"
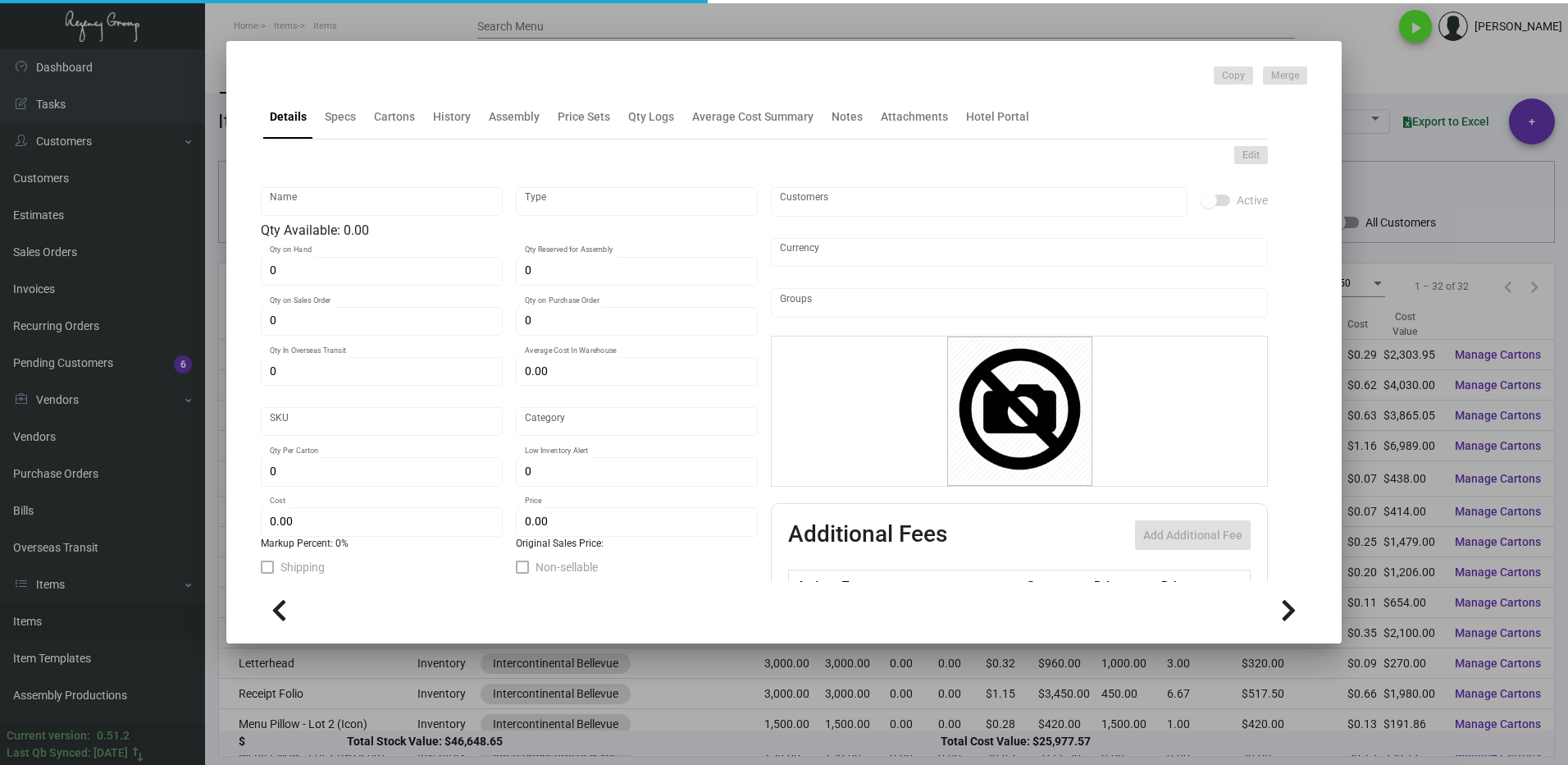
type input "Standard"
type input "500"
type input "$ 0.62"
type input "$ 1.04"
checkbox input "true"
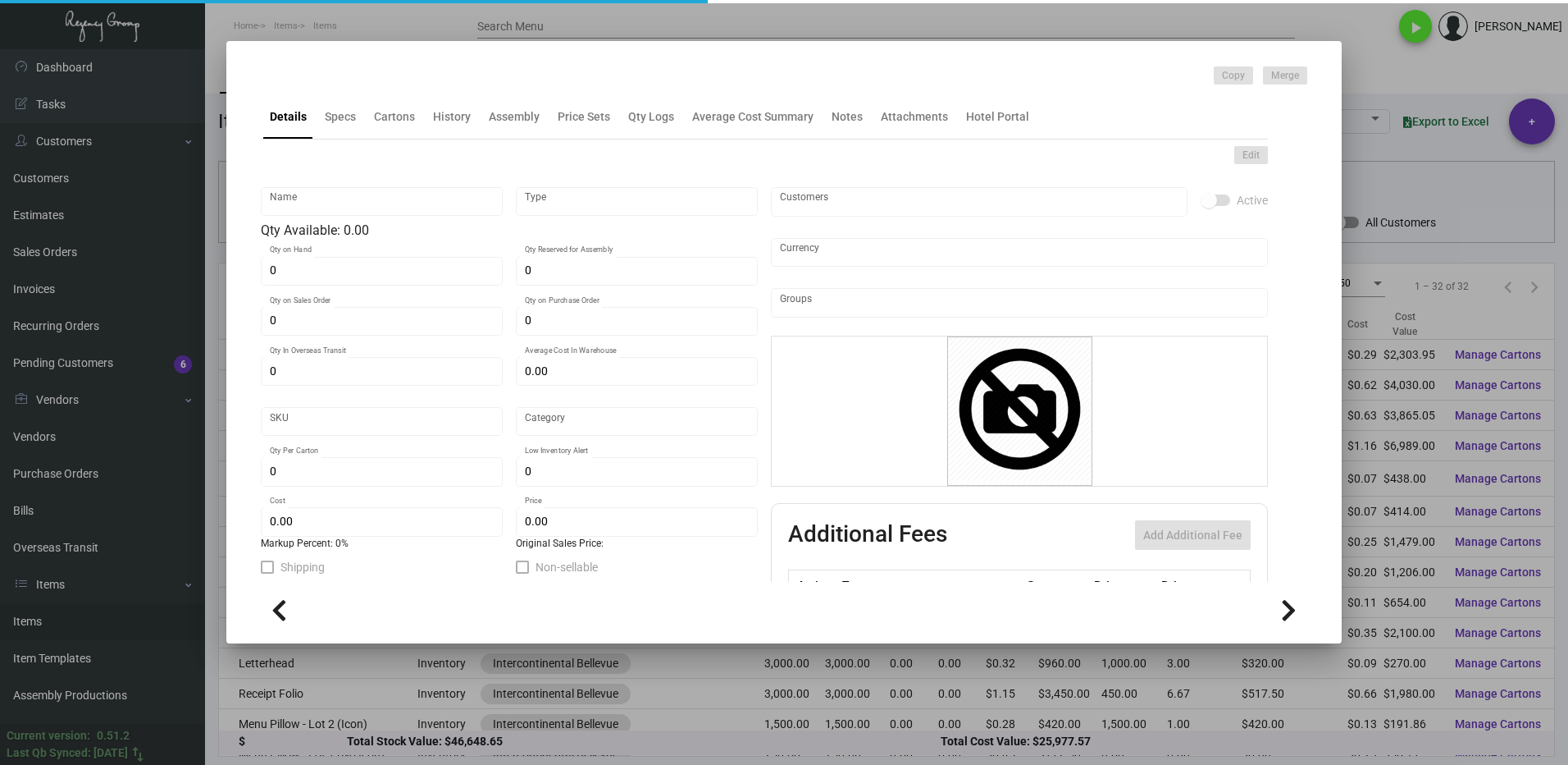
type input "United States Dollar $"
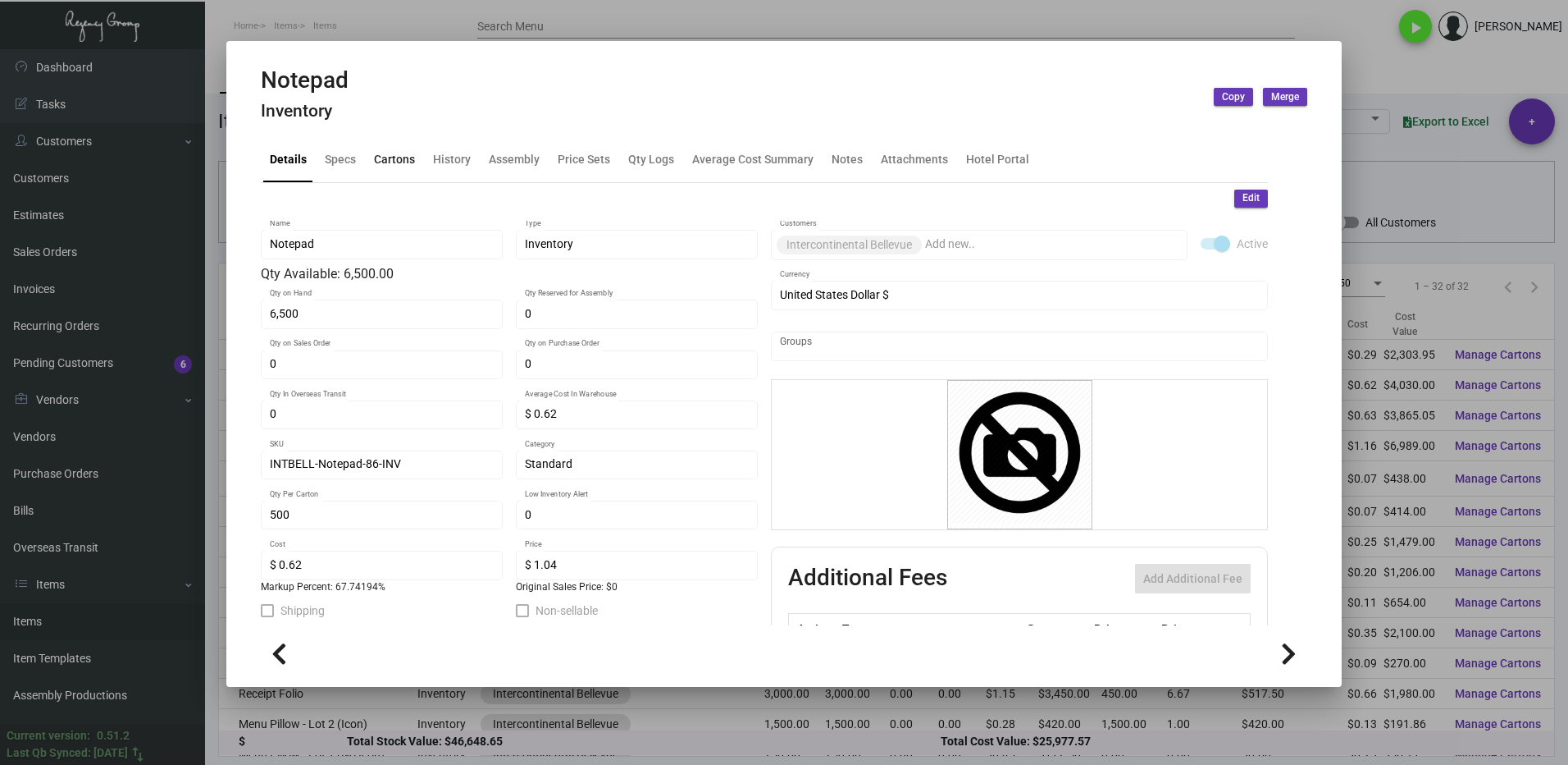
click at [385, 160] on div "Cartons" at bounding box center [394, 160] width 41 height 18
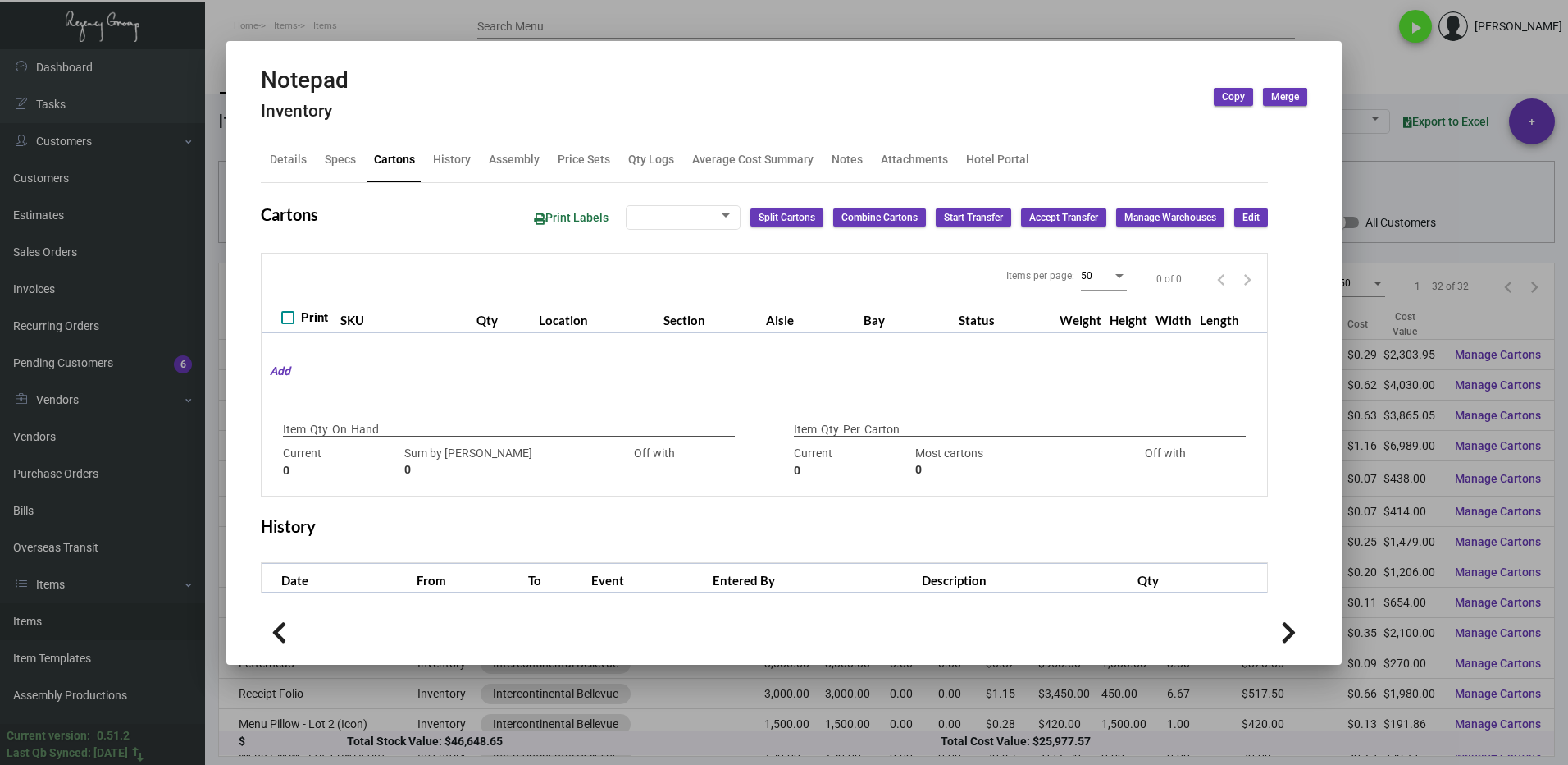
type input "6,500"
type input "6500"
type input "0"
type input "500"
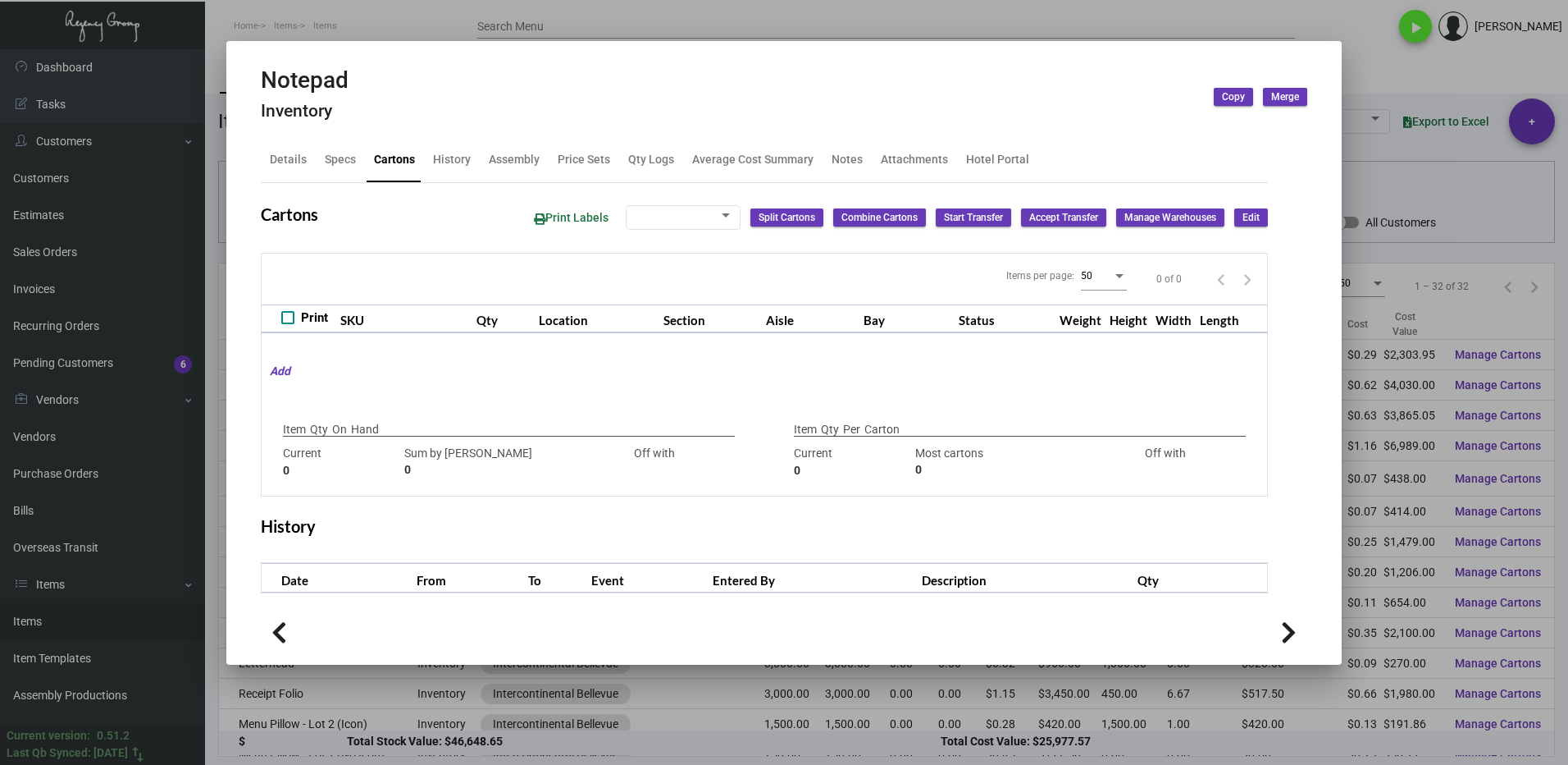
type input "0"
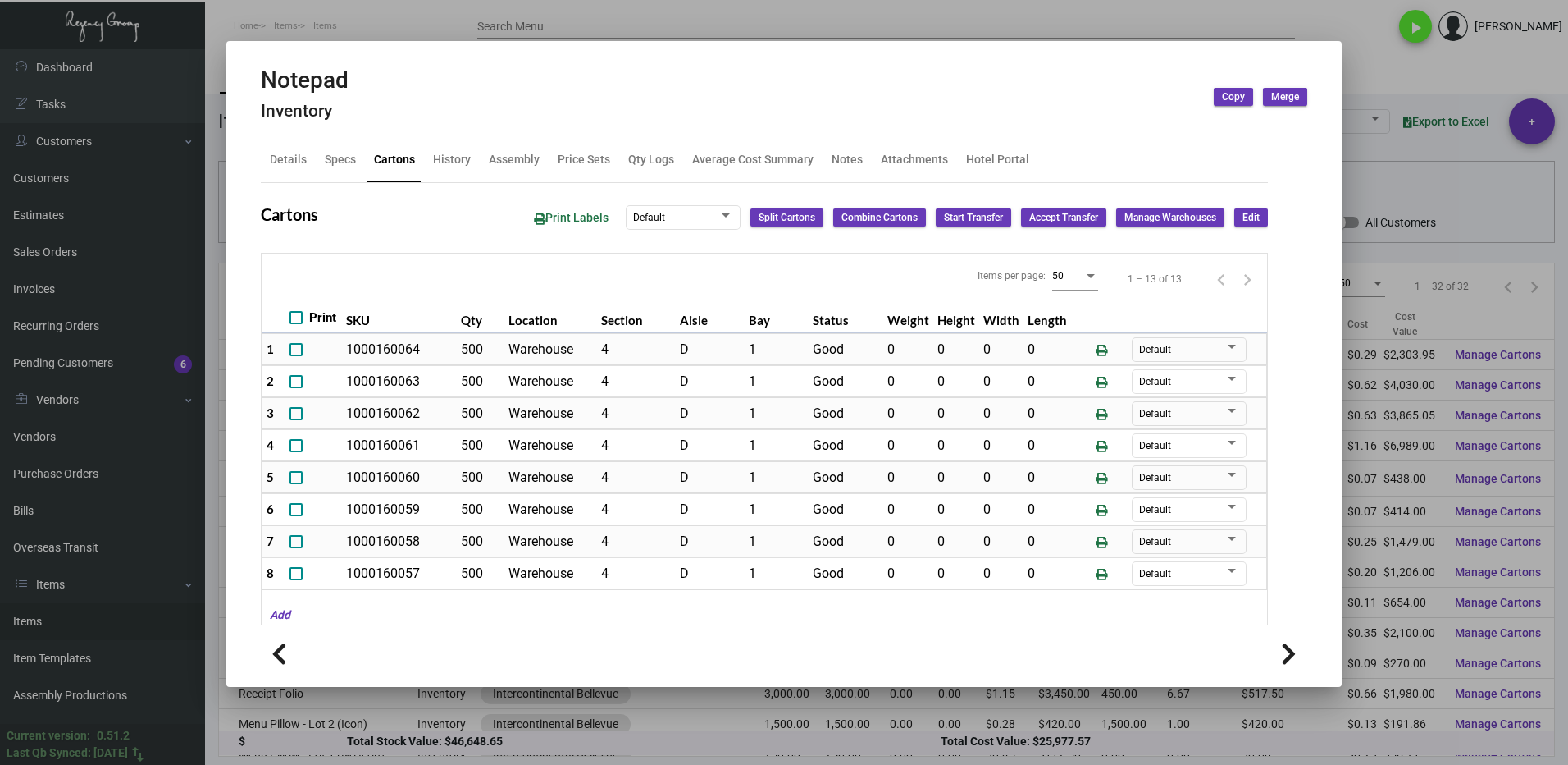
drag, startPoint x: 1436, startPoint y: 88, endPoint x: 1181, endPoint y: 332, distance: 352.9
click at [1435, 88] on div at bounding box center [784, 382] width 1568 height 765
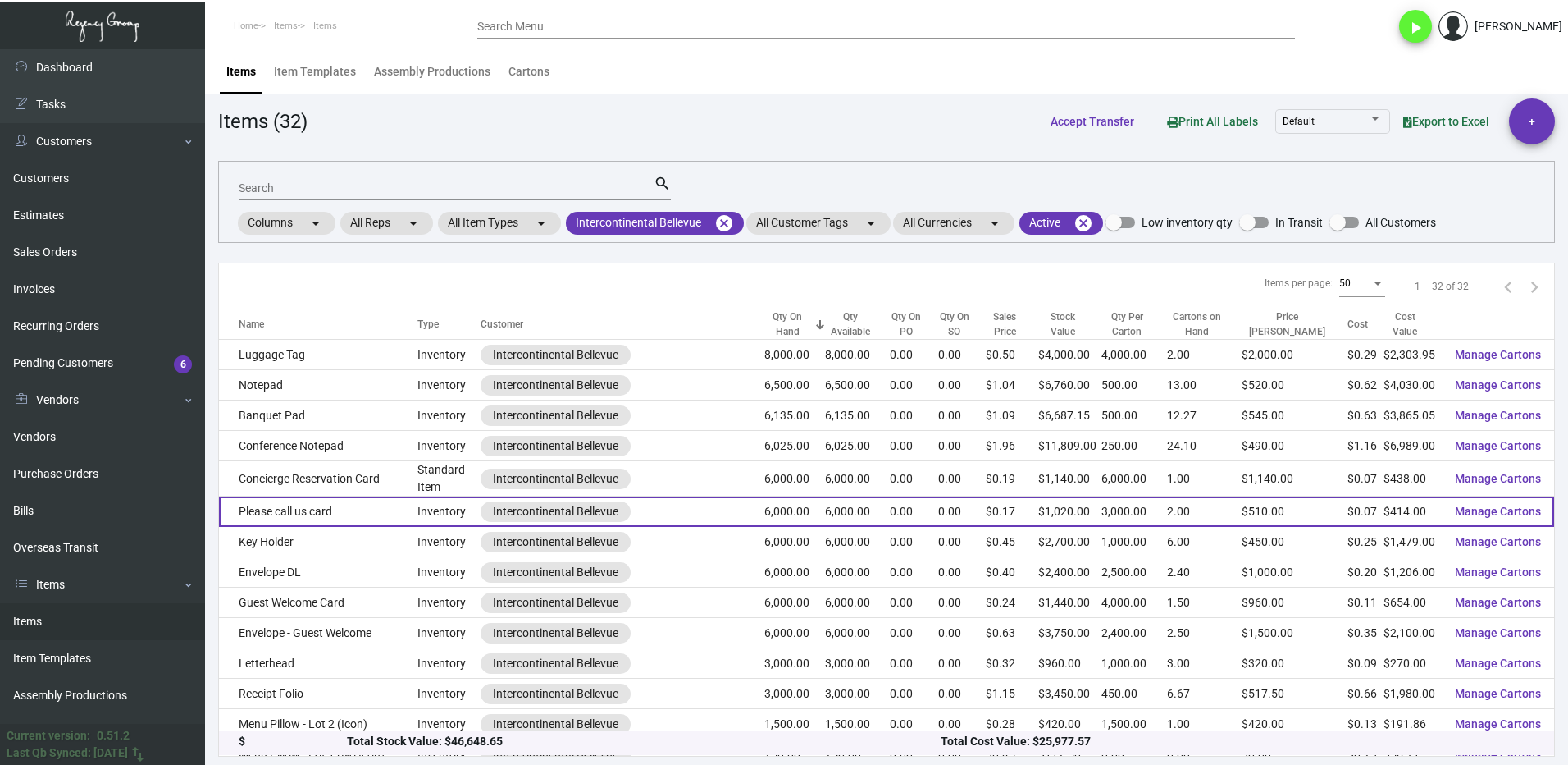
click at [329, 511] on td "Please call us card" at bounding box center [318, 511] width 198 height 31
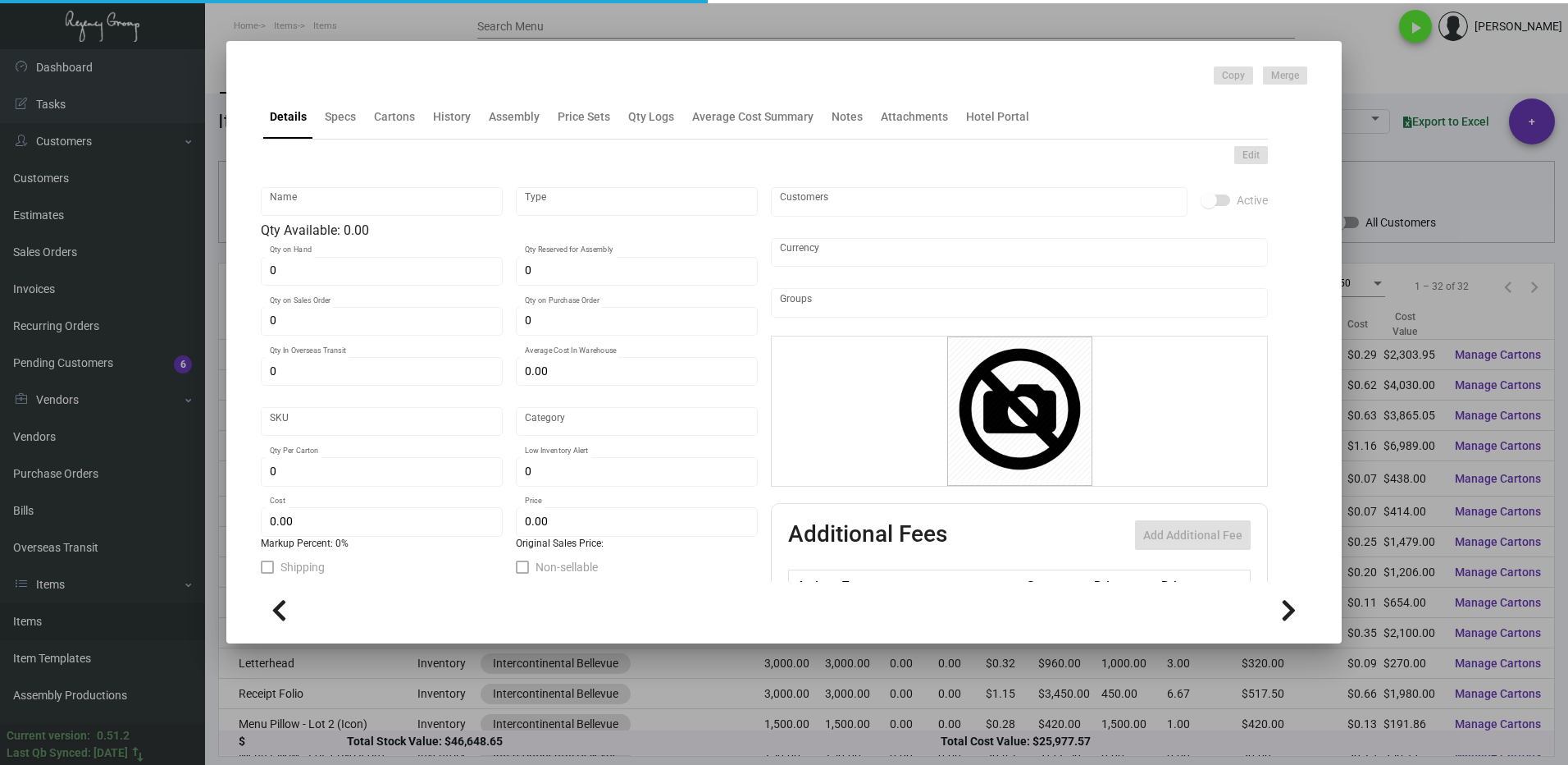
type input "Please call us card"
type input "Inventory"
type input "6,000"
type input "$ 0.069"
type input "INTBELL-Postcard-55-INV"
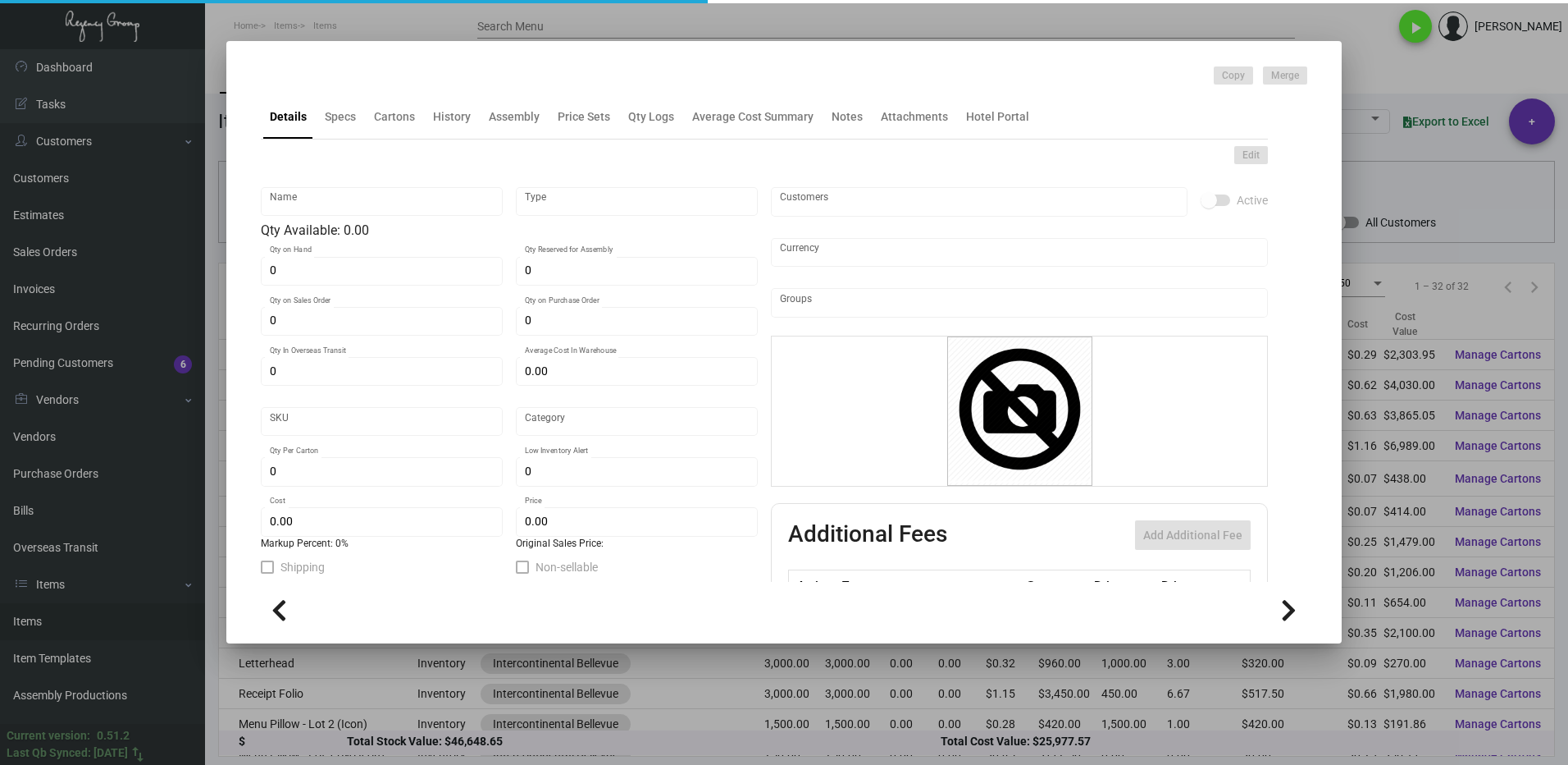
type input "Standard"
type input "3,000"
type input "$ 0.069"
type input "$ 0.17"
checkbox input "true"
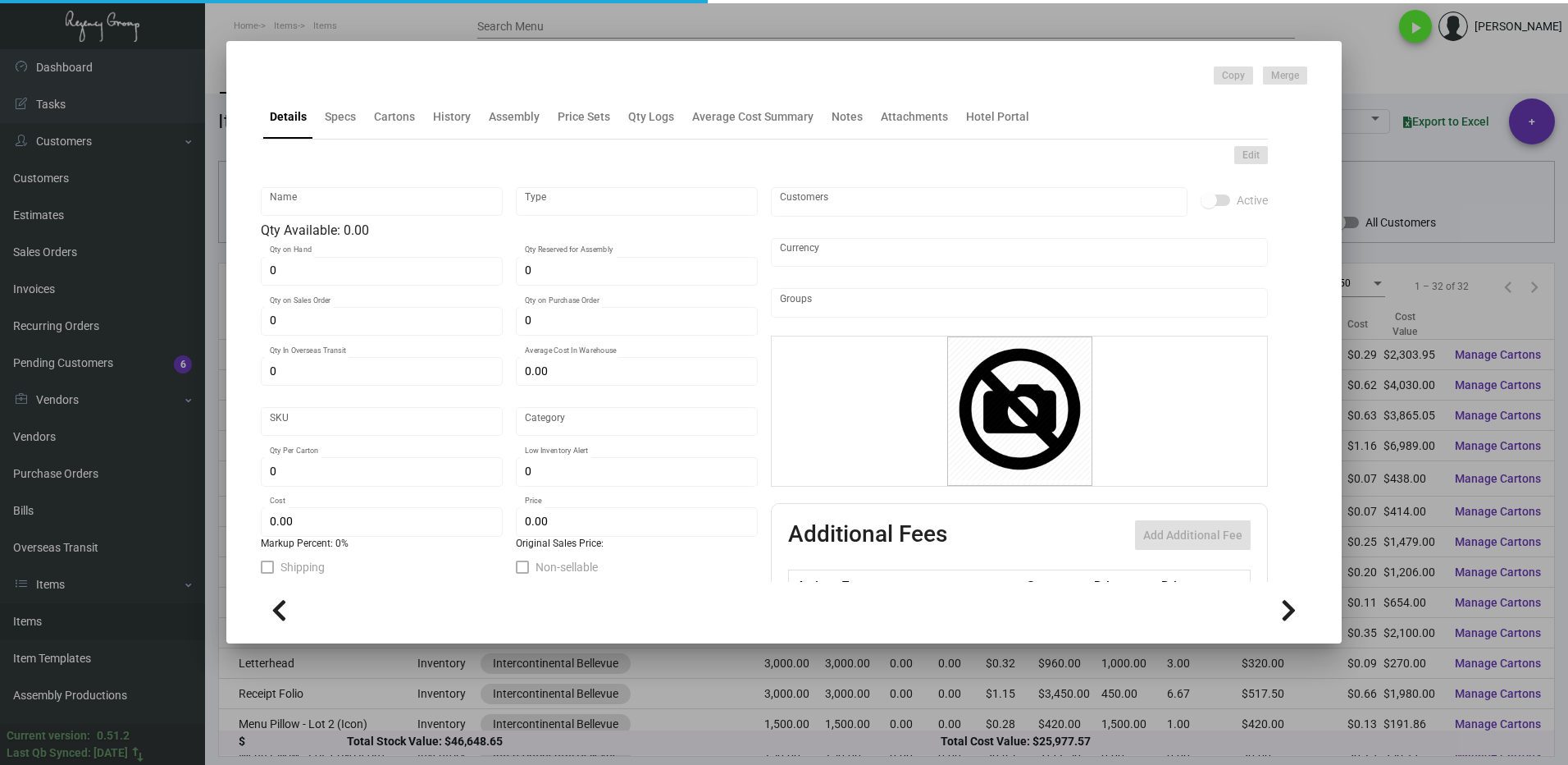
type input "United States Dollar $"
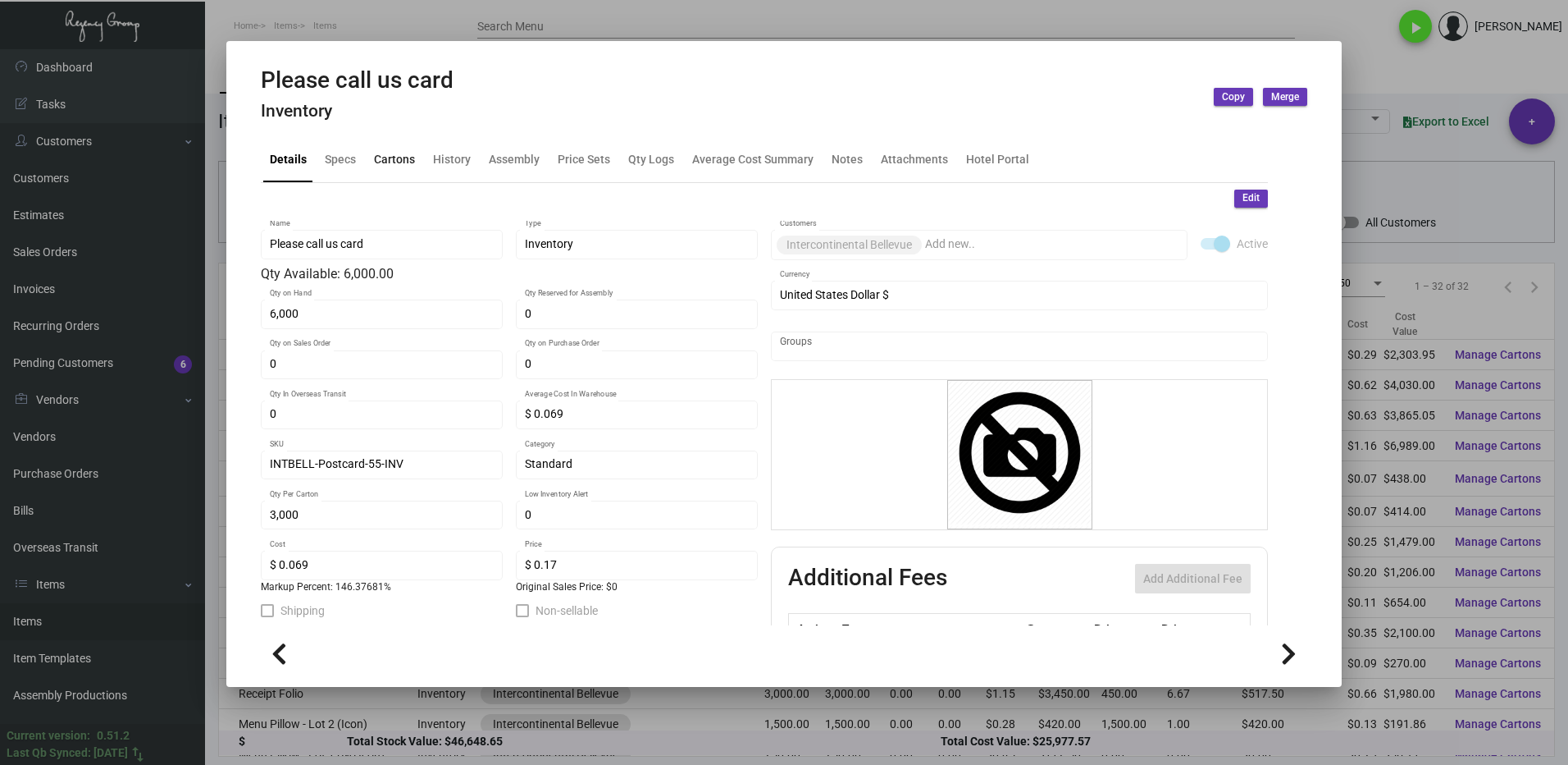
click at [388, 167] on div "Cartons" at bounding box center [394, 160] width 41 height 18
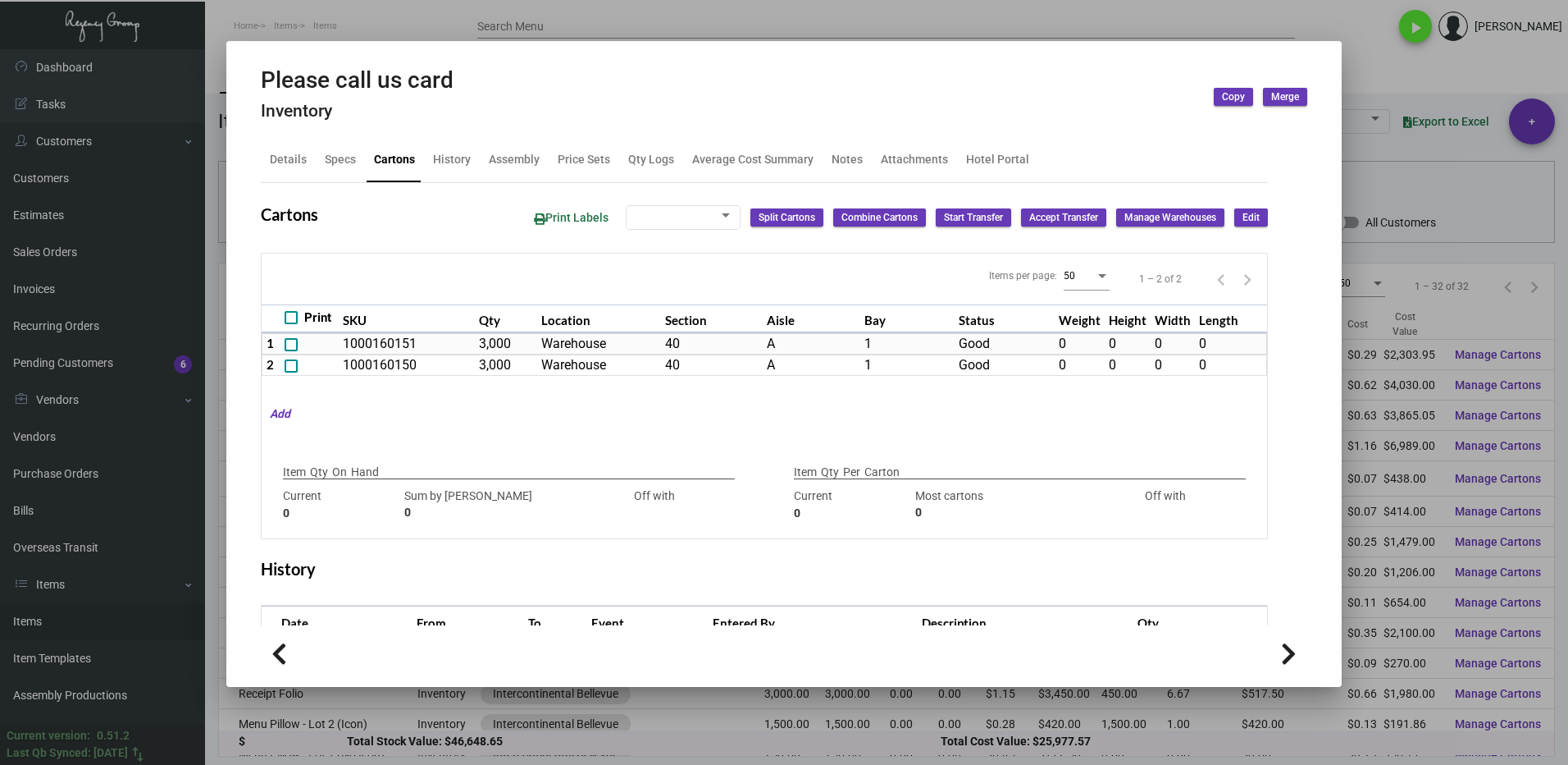
type input "6,000"
type input "6000"
type input "0"
type input "3,000"
type input "3000"
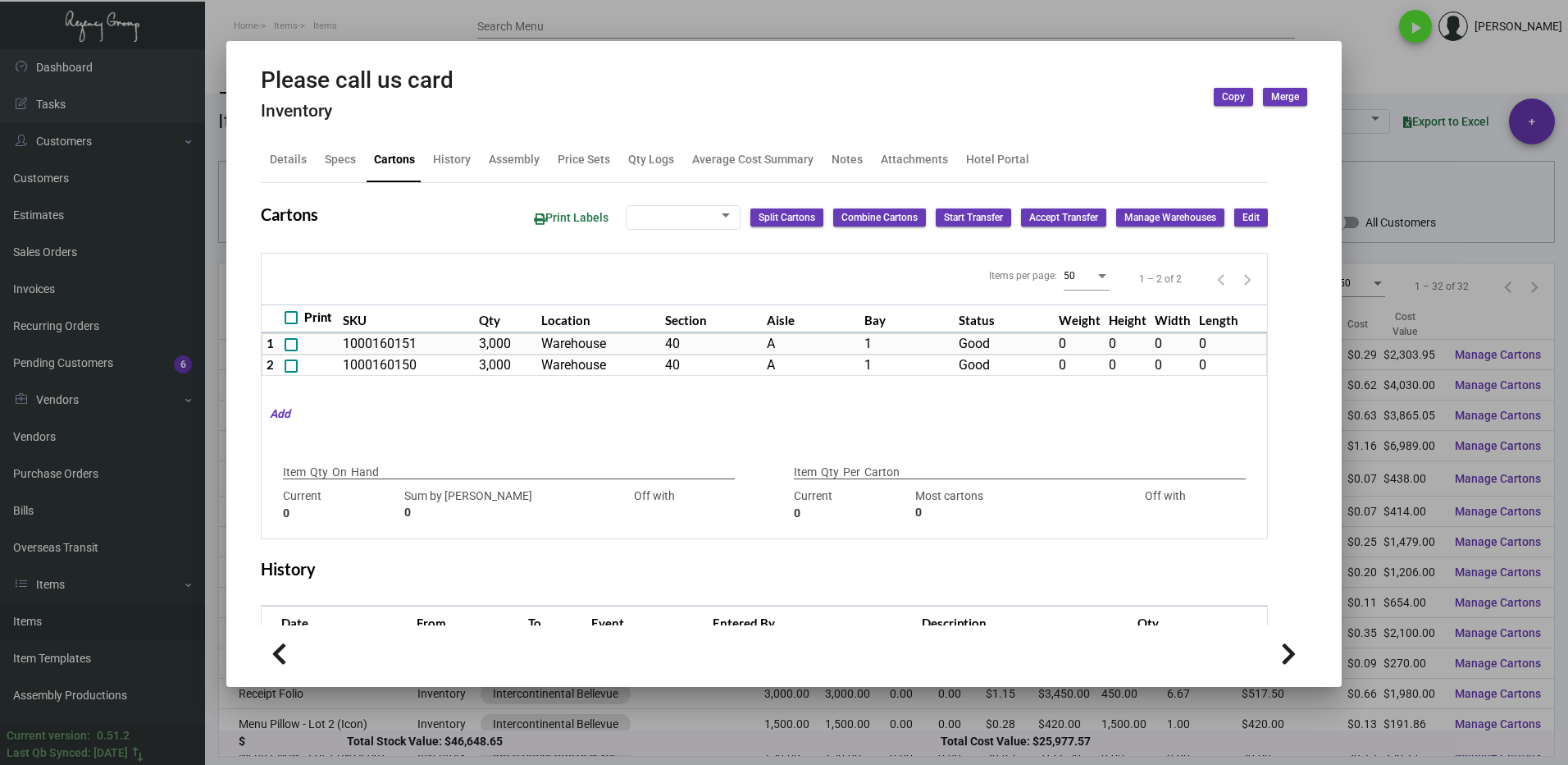
type input "0"
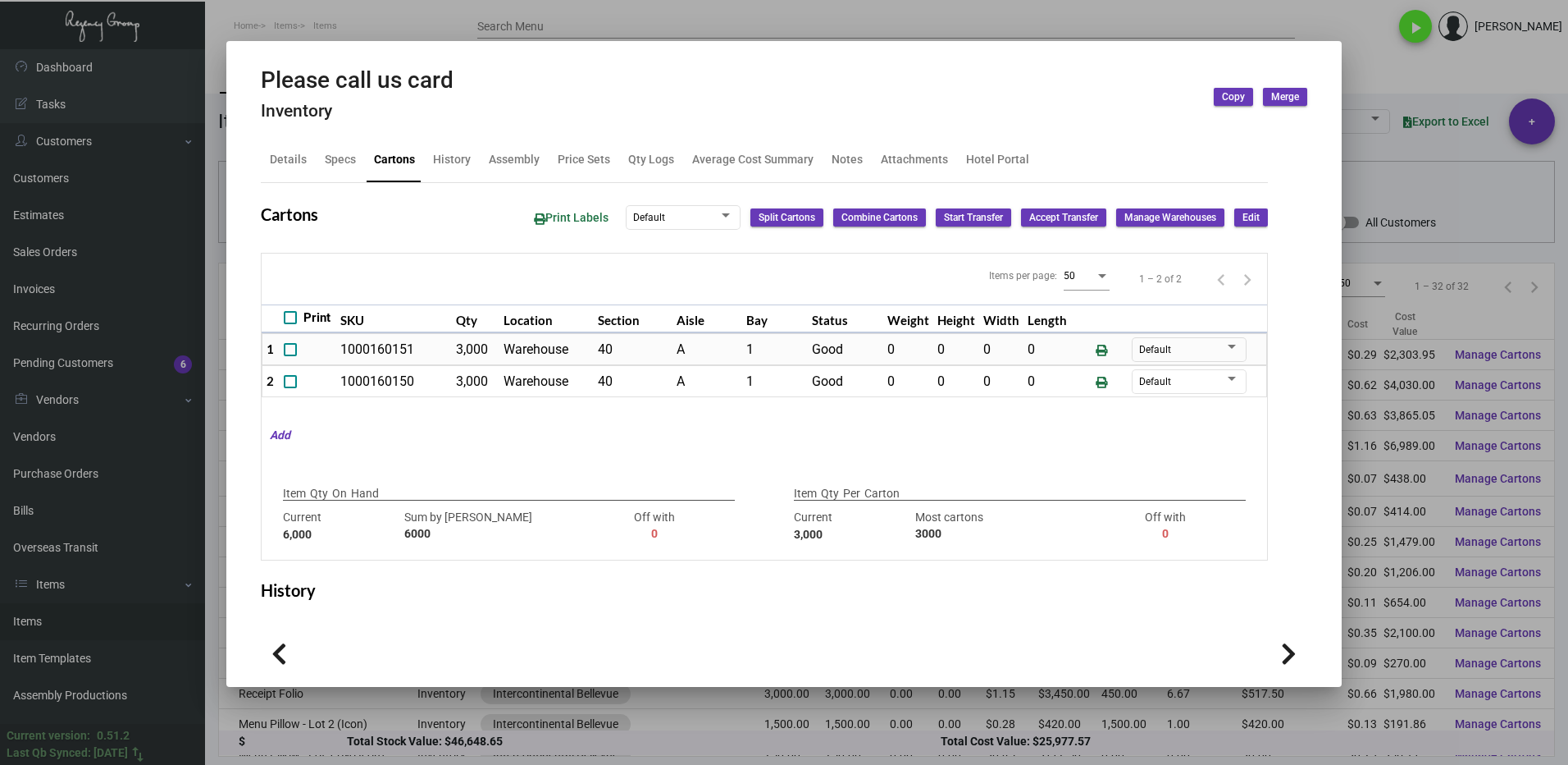
click at [1358, 73] on div at bounding box center [784, 382] width 1568 height 765
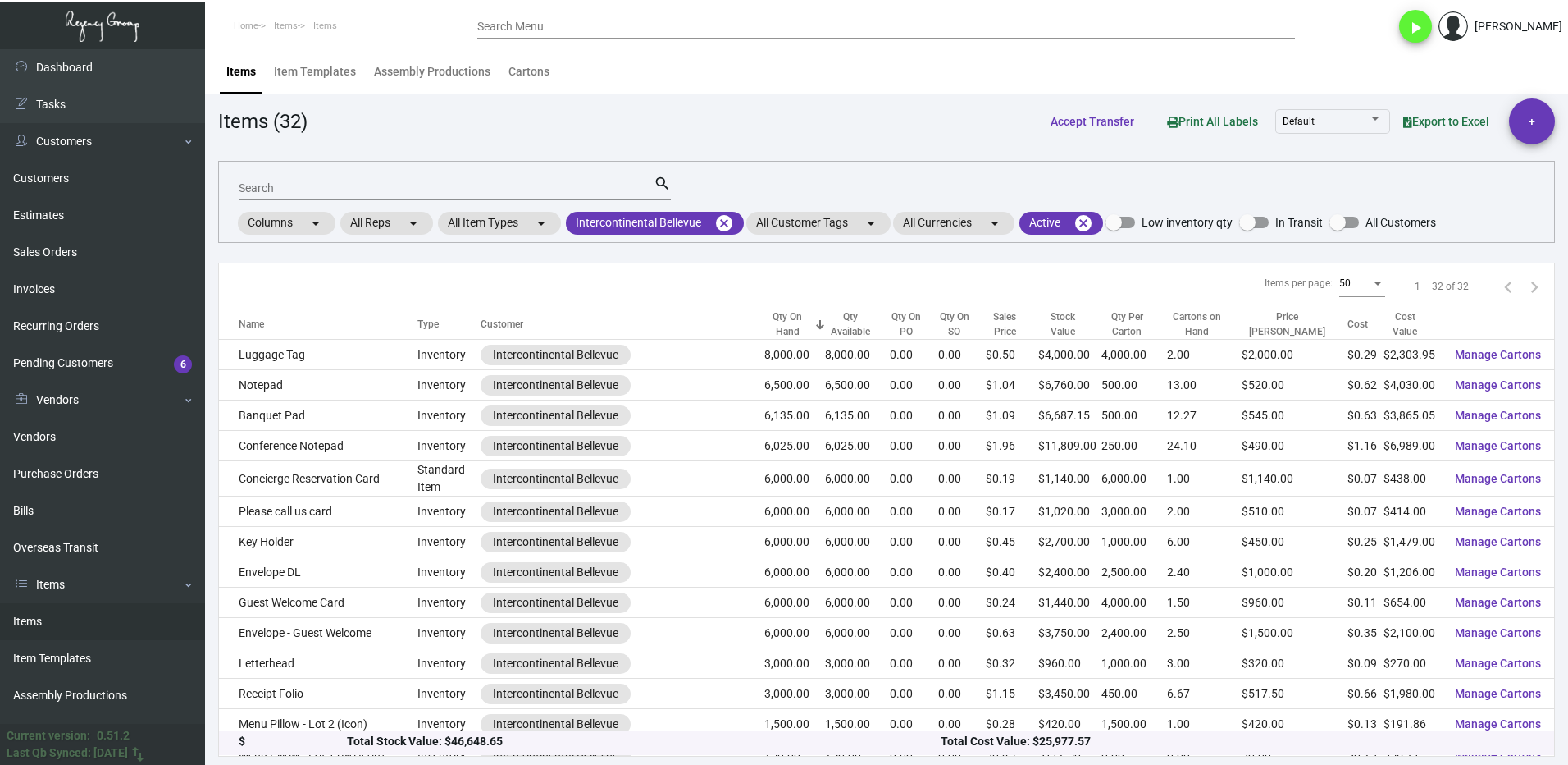
click at [295, 189] on input "Search" at bounding box center [445, 189] width 415 height 13
click at [734, 223] on mat-icon "cancel" at bounding box center [723, 223] width 19 height 19
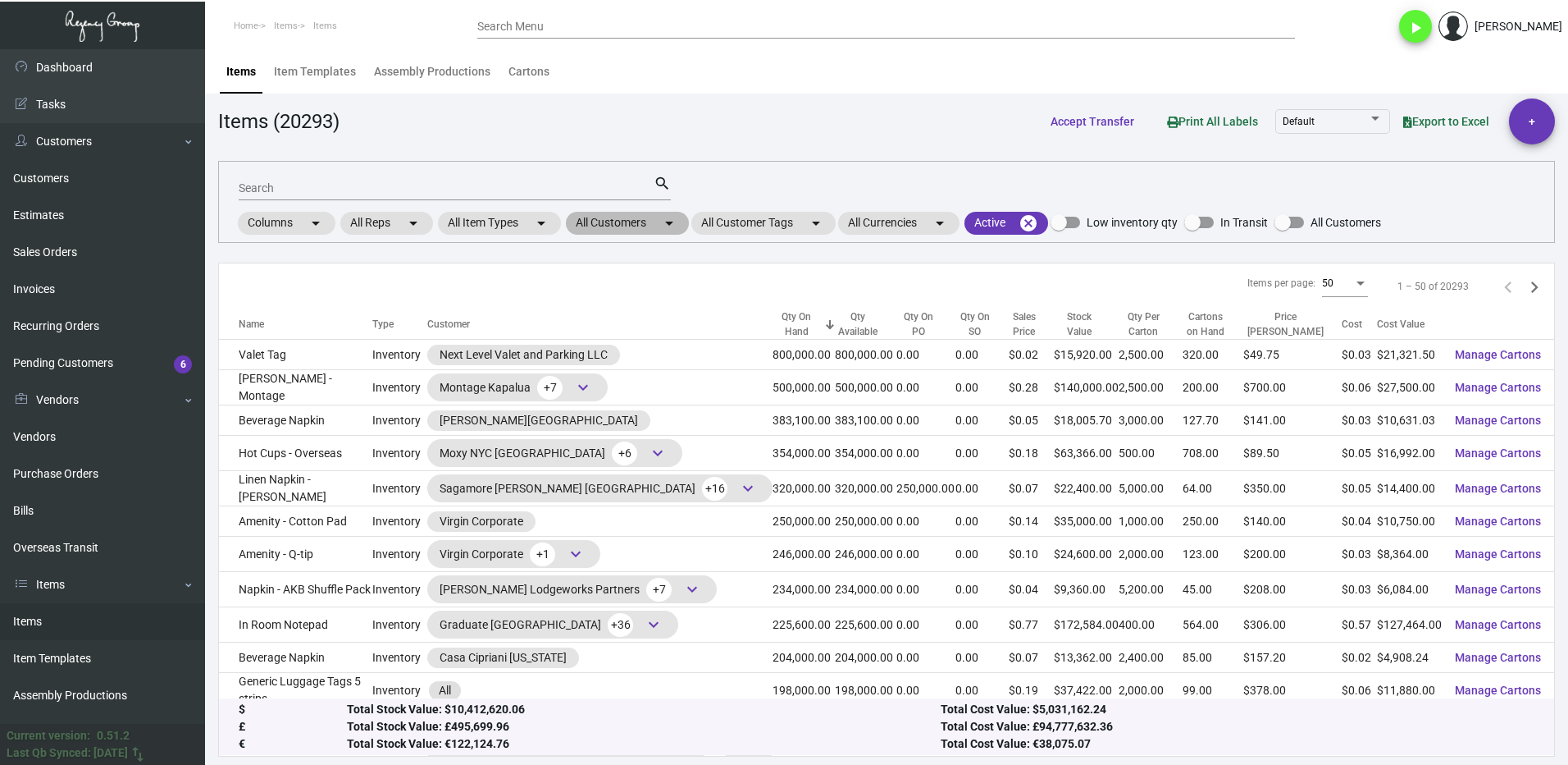
click at [628, 225] on mat-chip "All Customers arrow_drop_down" at bounding box center [627, 223] width 123 height 23
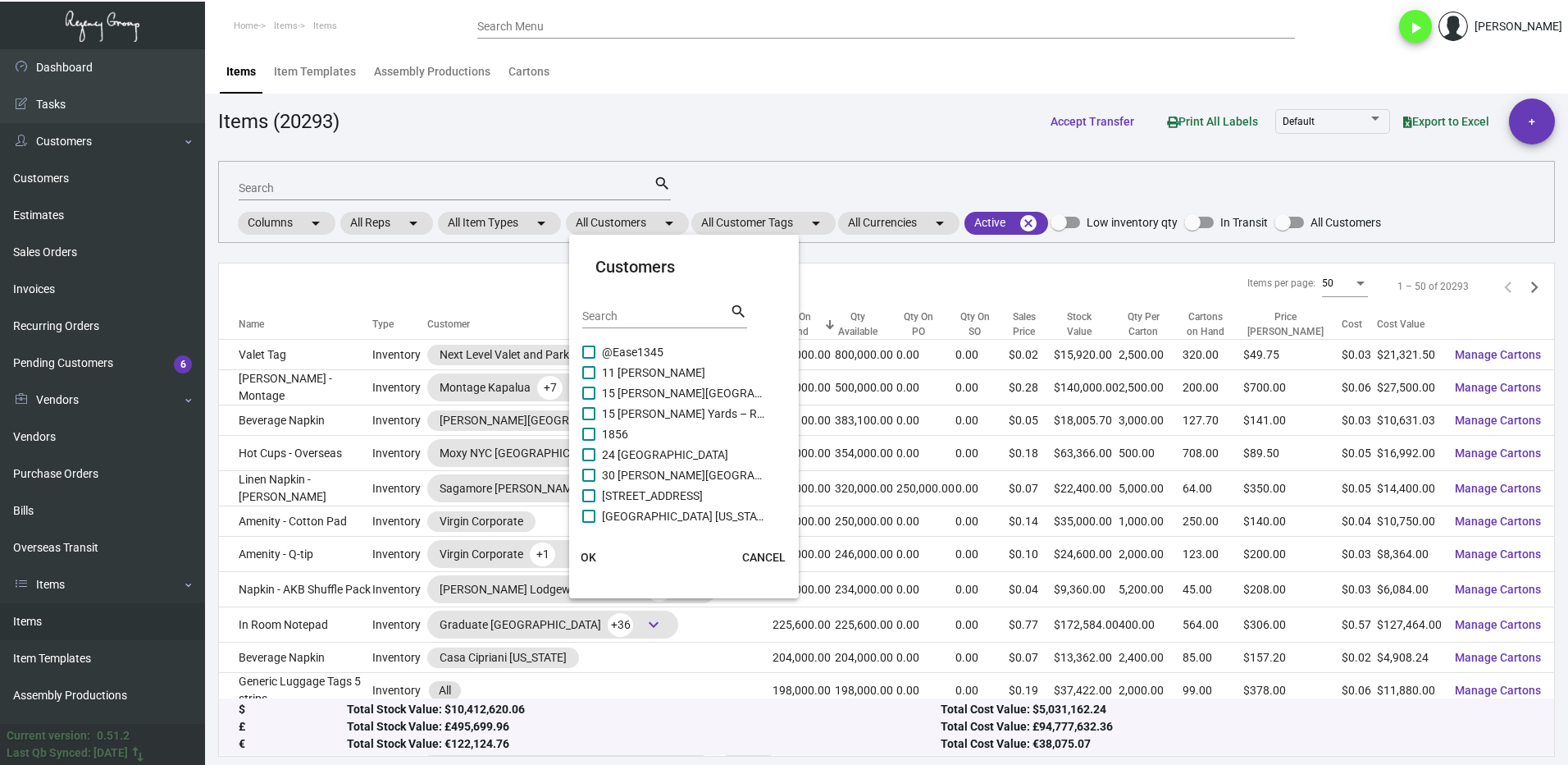
click at [637, 302] on div "Search search" at bounding box center [665, 315] width 165 height 26
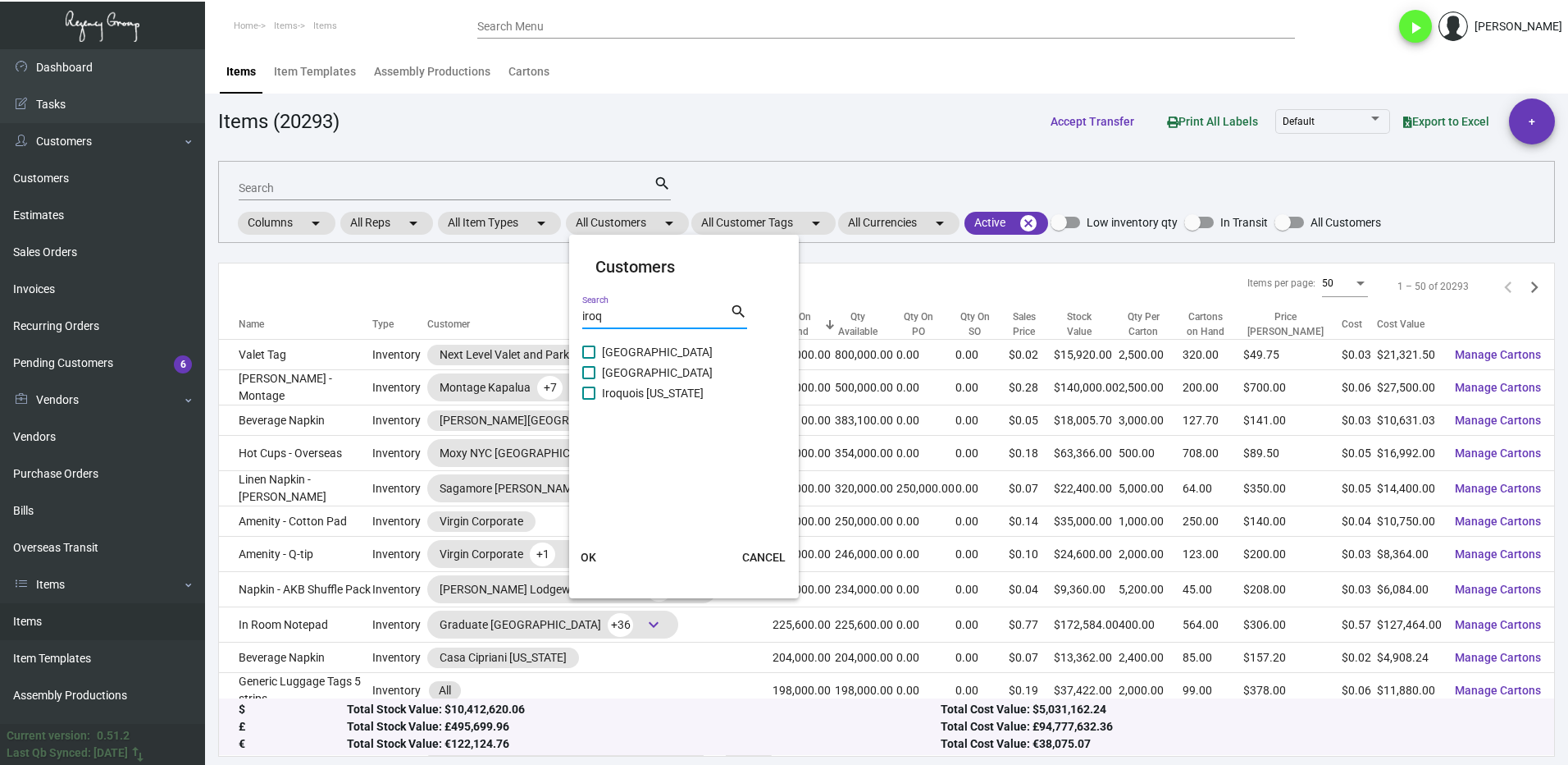
type input "iroq"
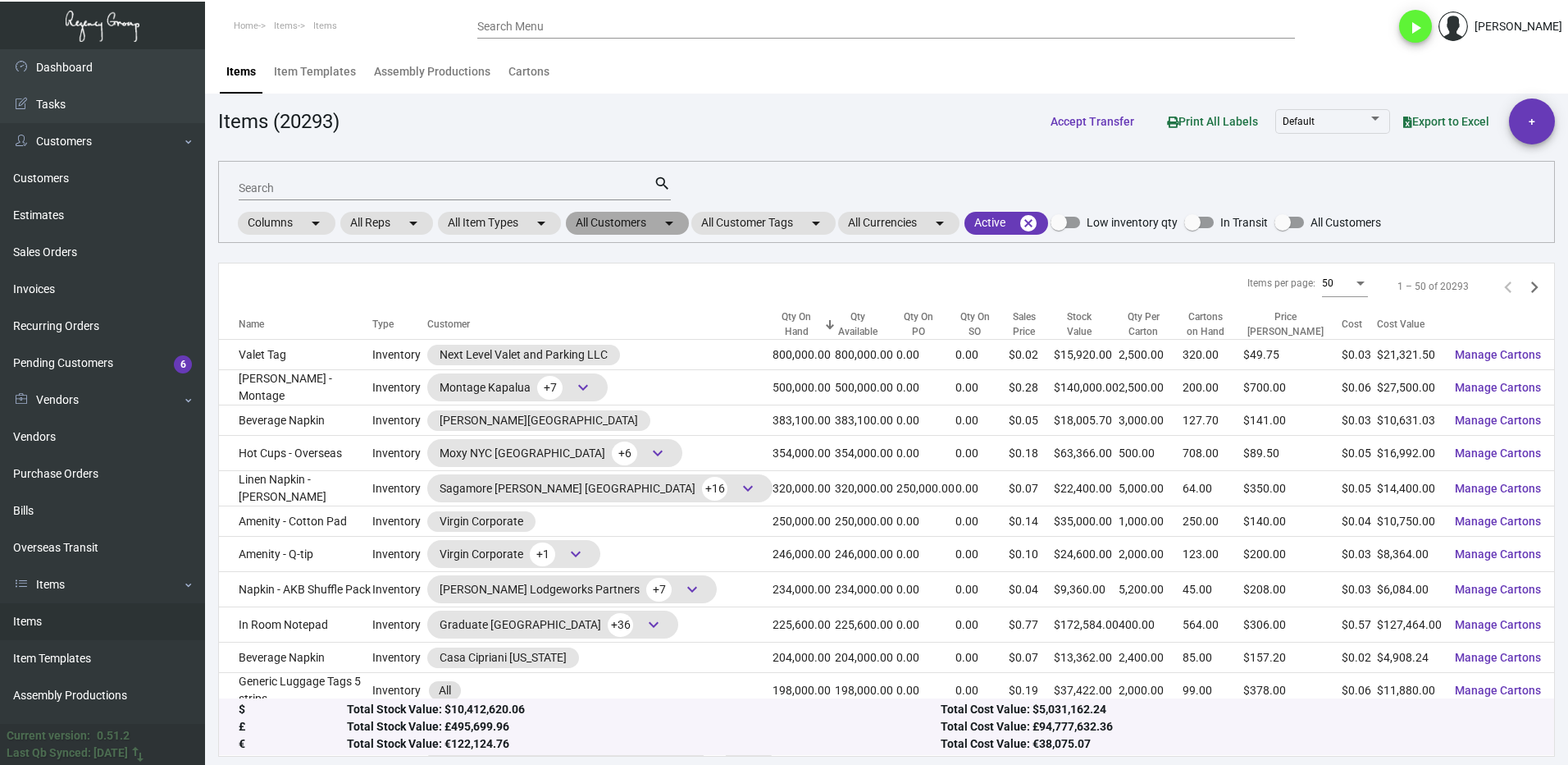
click at [645, 229] on mat-chip "All Customers arrow_drop_down" at bounding box center [627, 223] width 123 height 23
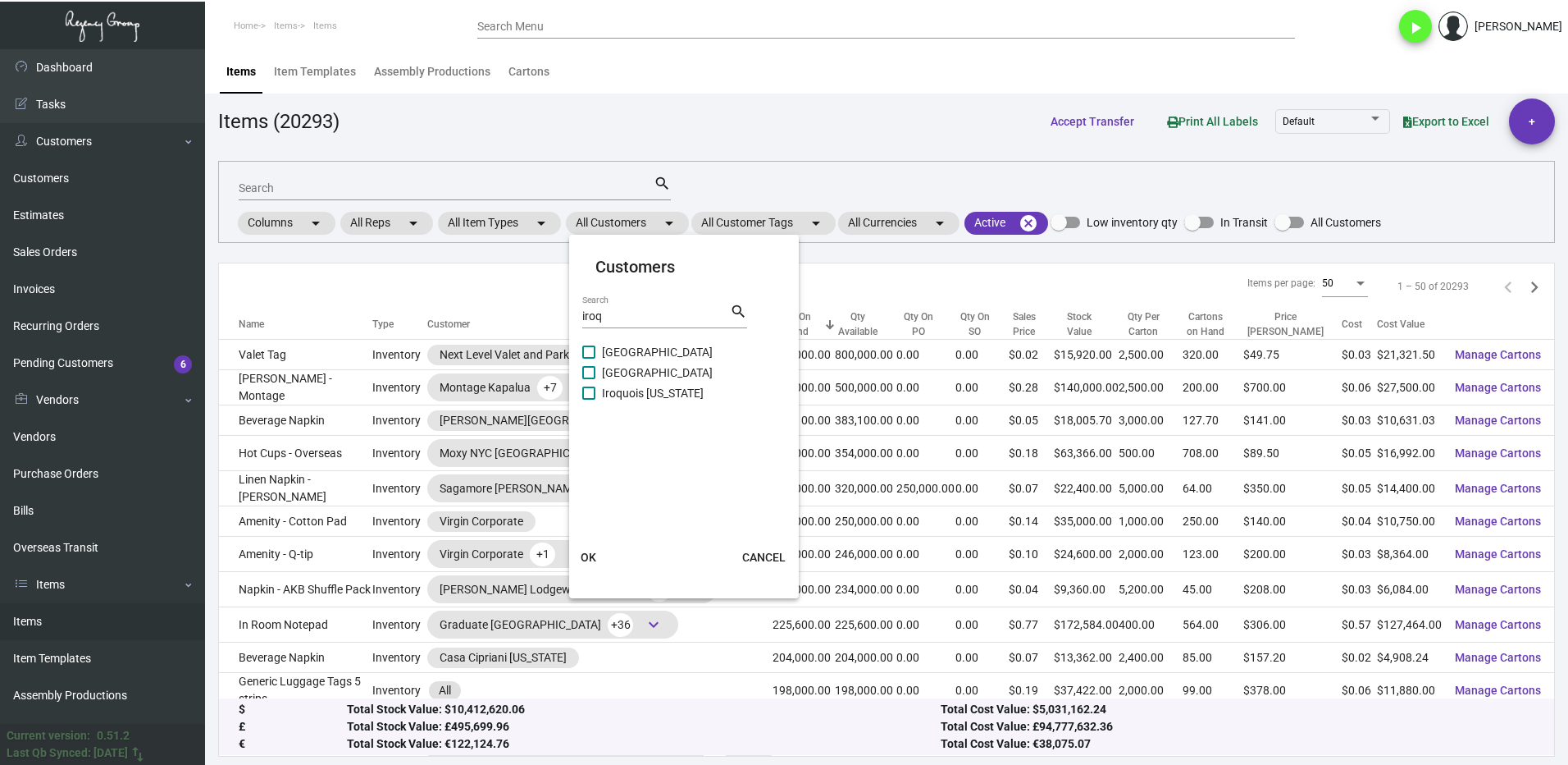
drag, startPoint x: 601, startPoint y: 395, endPoint x: 613, endPoint y: 422, distance: 29.5
click at [600, 395] on label "Iroquois New York" at bounding box center [674, 393] width 183 height 19
click at [588, 399] on input "Iroquois New York" at bounding box center [588, 399] width 1 height 1
checkbox input "true"
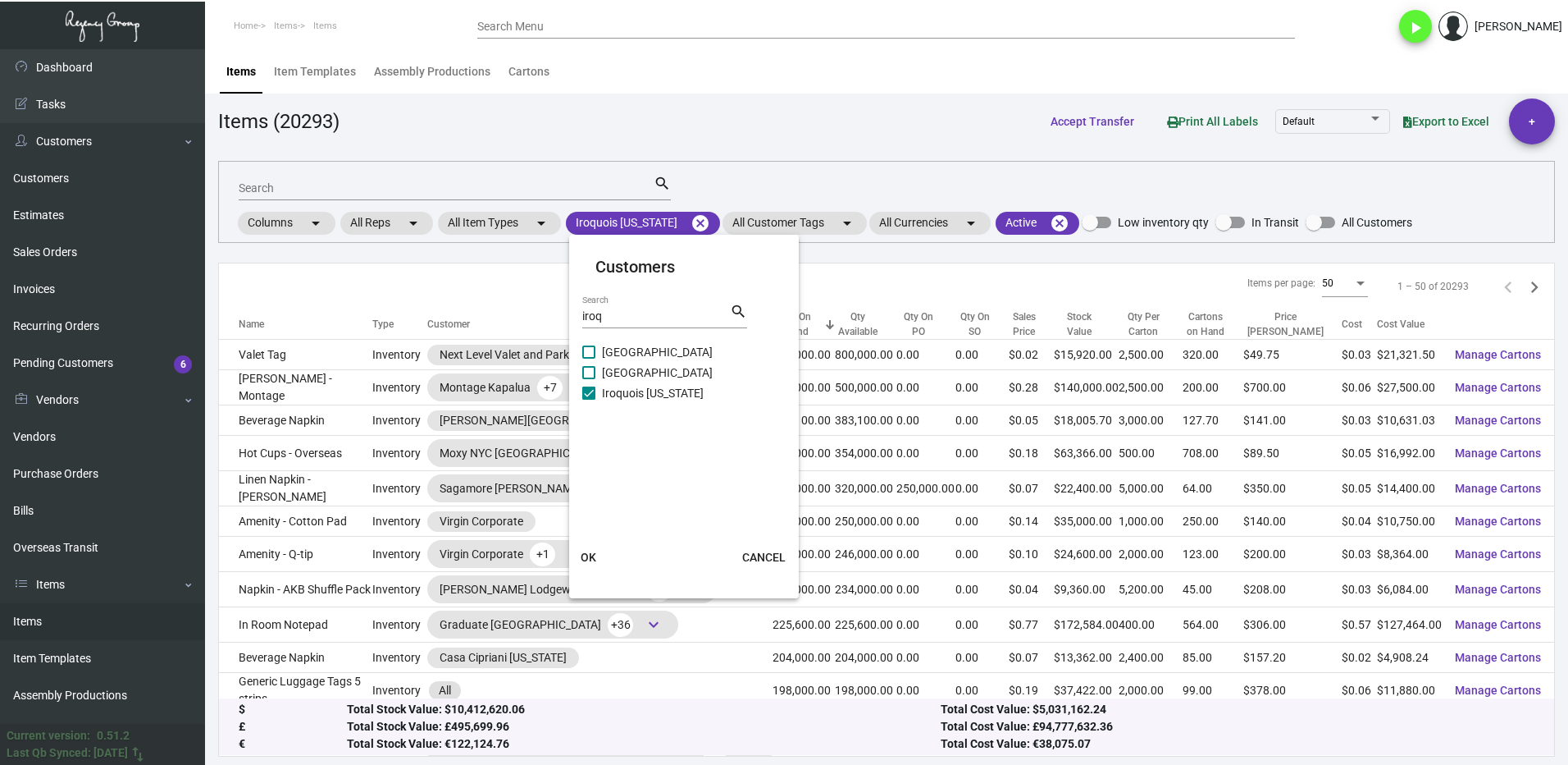
drag, startPoint x: 591, startPoint y: 558, endPoint x: 454, endPoint y: 331, distance: 265.1
click at [590, 558] on span "OK" at bounding box center [588, 556] width 16 height 13
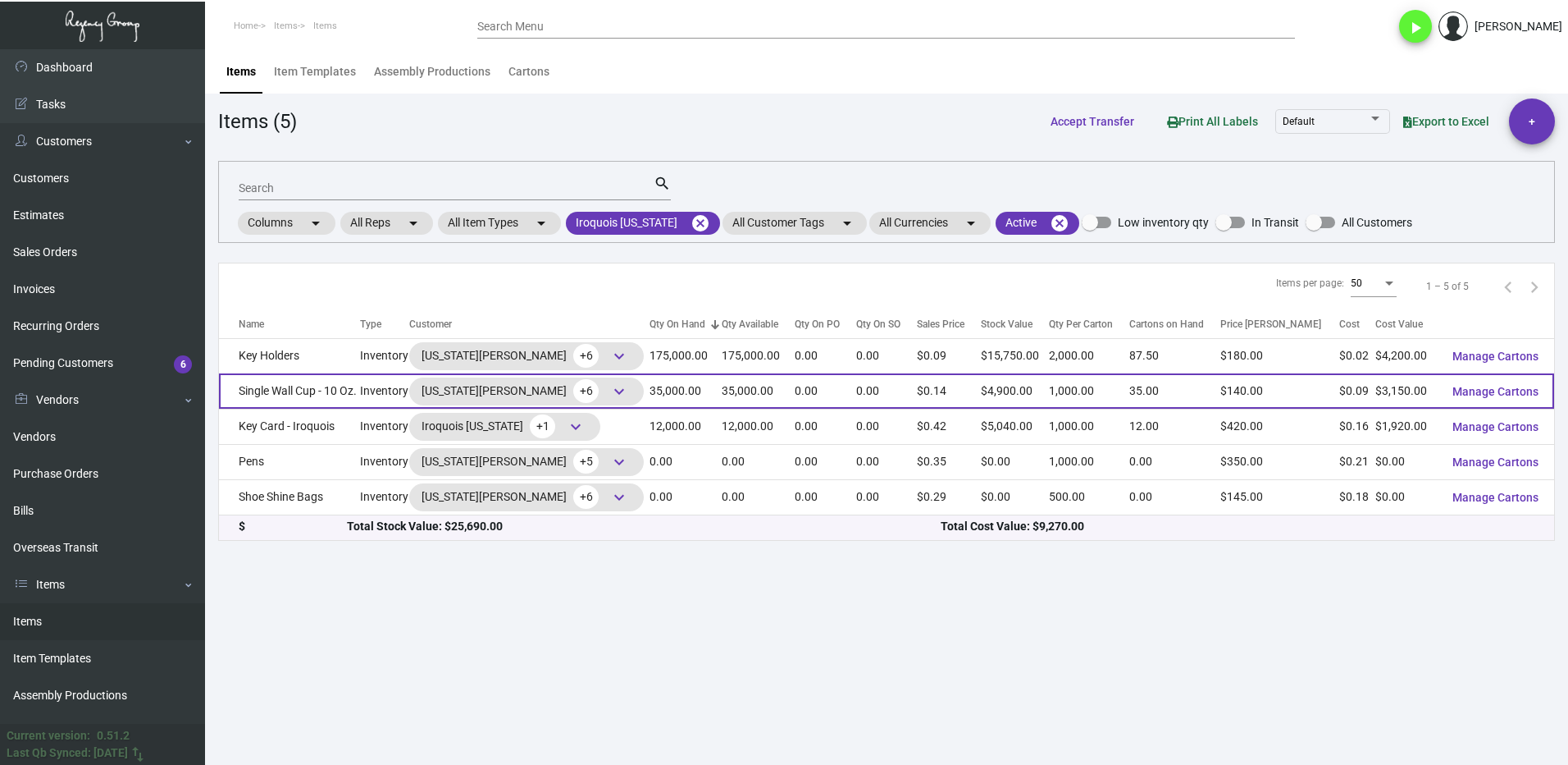
click at [310, 394] on td "Single Wall Cup - 10 Oz." at bounding box center [289, 390] width 141 height 35
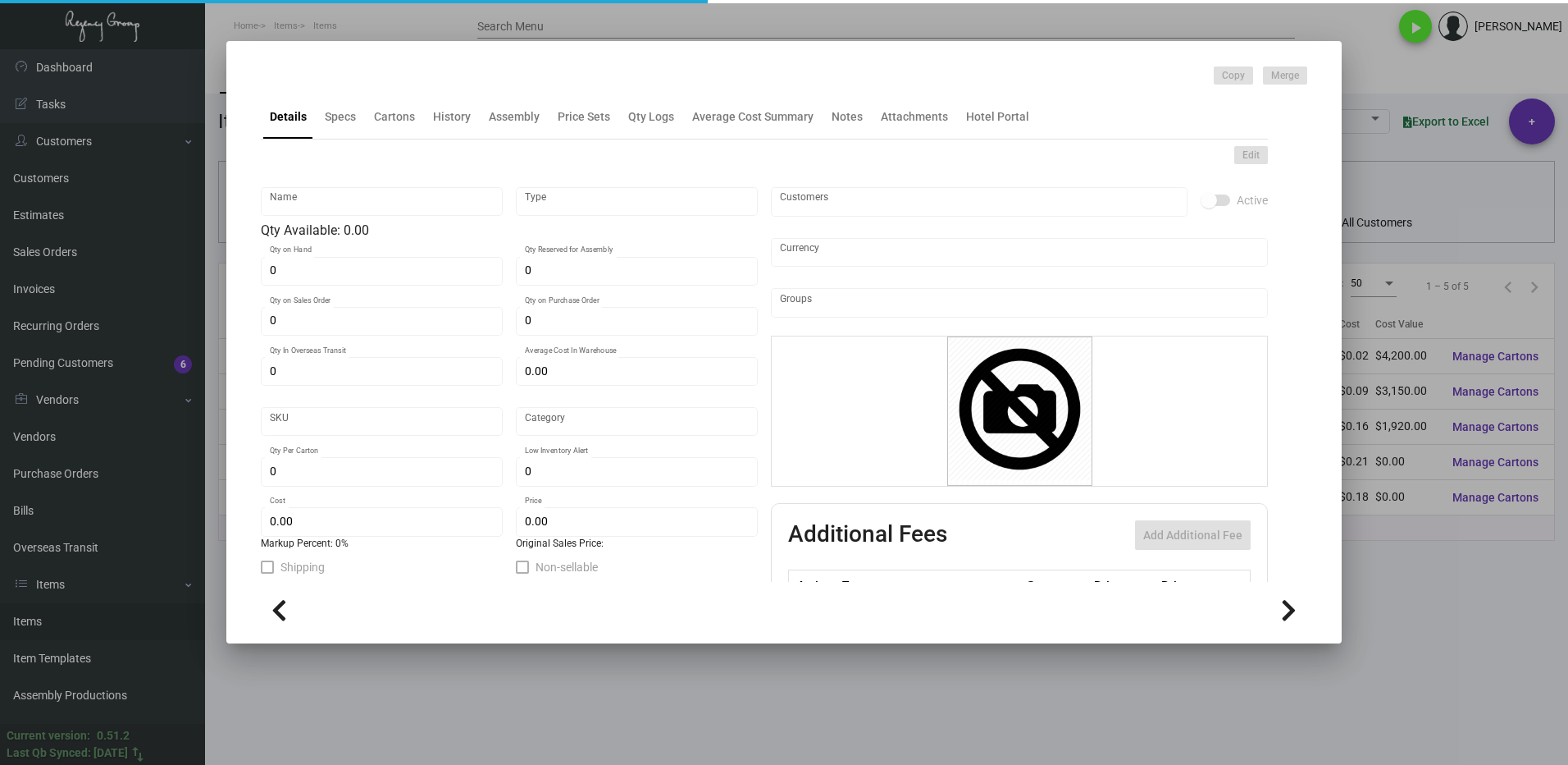
type input "Single Wall Cup - 10 Oz."
type input "Inventory"
type input "35,000"
type input "$ 0.08333"
type input "3186"
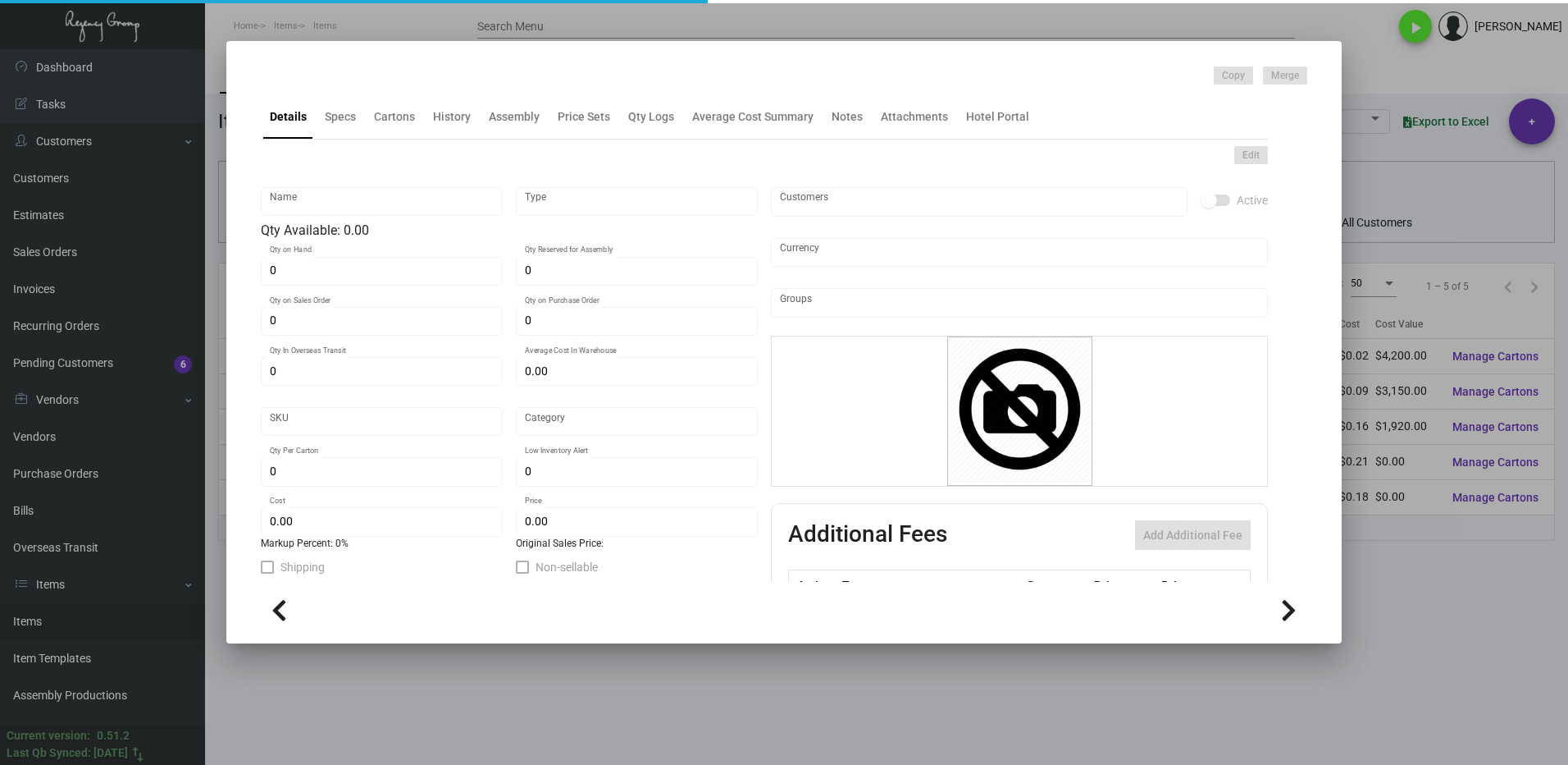
type input "Standard"
type input "1,000"
type input "35,000"
type input "$ 0.09"
type input "$ 0.14"
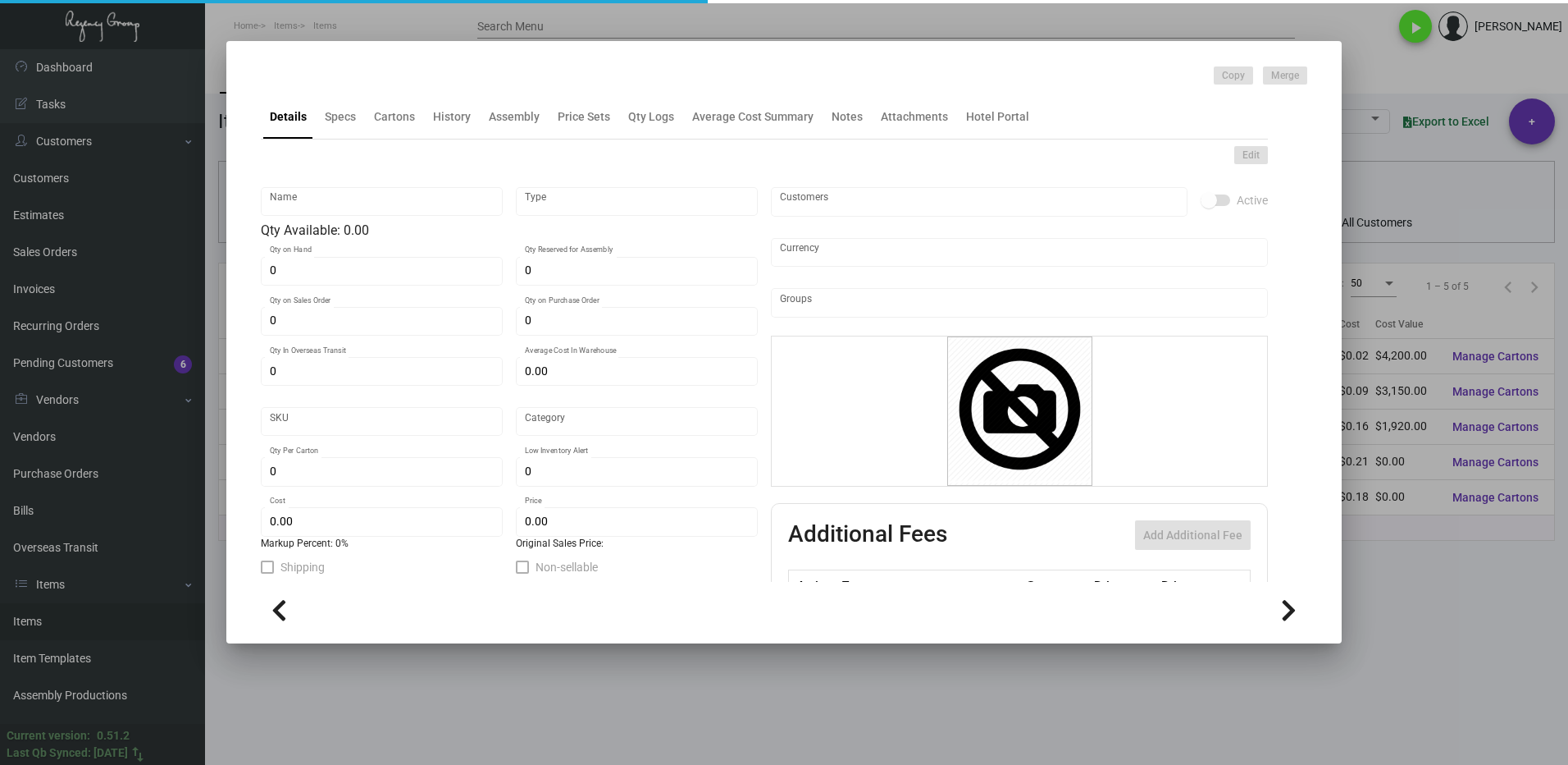
type textarea "10oz. Hot Paper Cups: size 10oz., white paper hot coffee cup paper weight, prin…"
checkbox input "true"
type input "United States Dollar $"
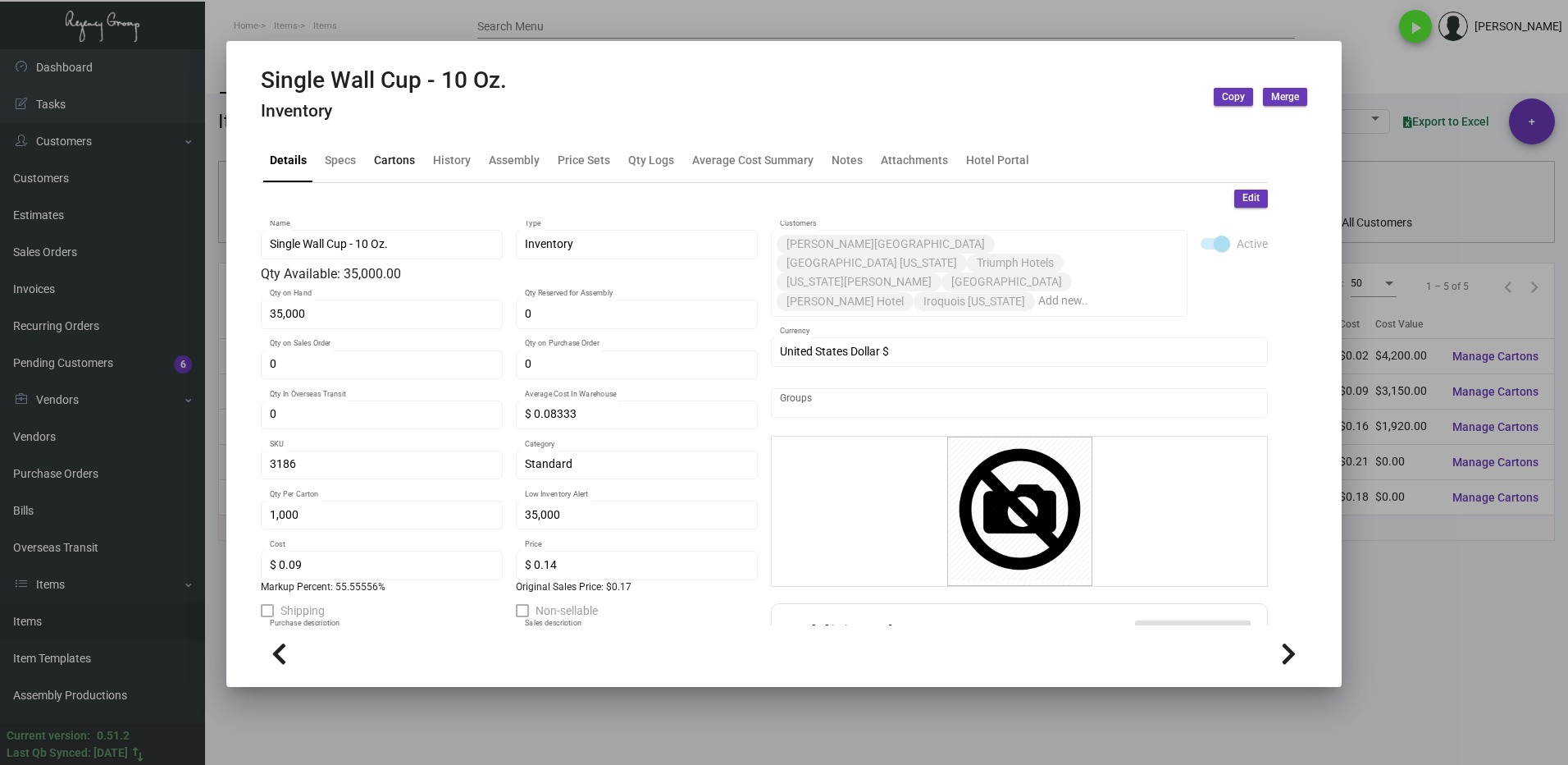
click at [407, 161] on div "Cartons" at bounding box center [394, 160] width 41 height 18
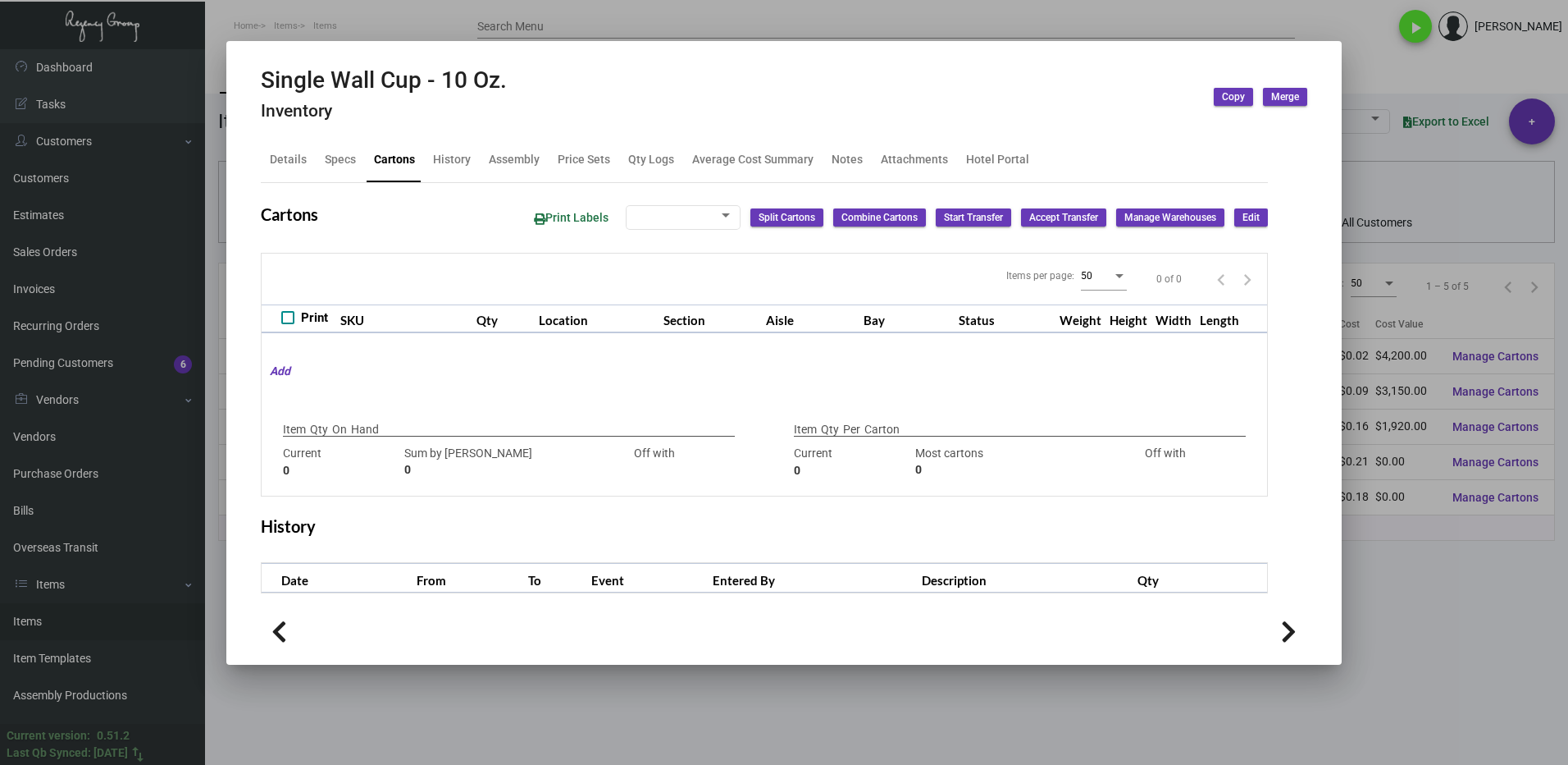
type input "35,000"
type input "26000"
type input "+9000"
type input "1,000"
type input "1000"
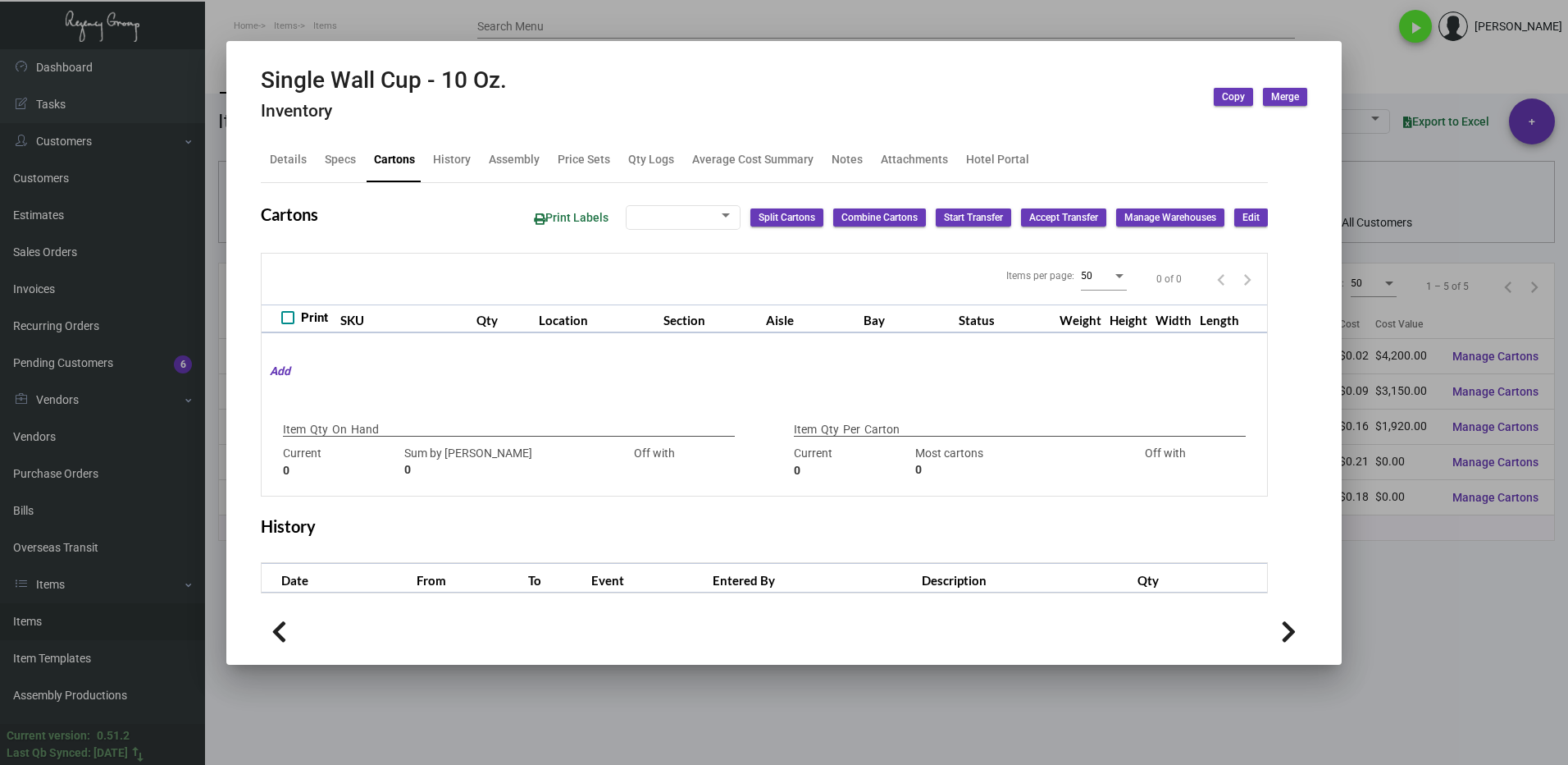
type input "0"
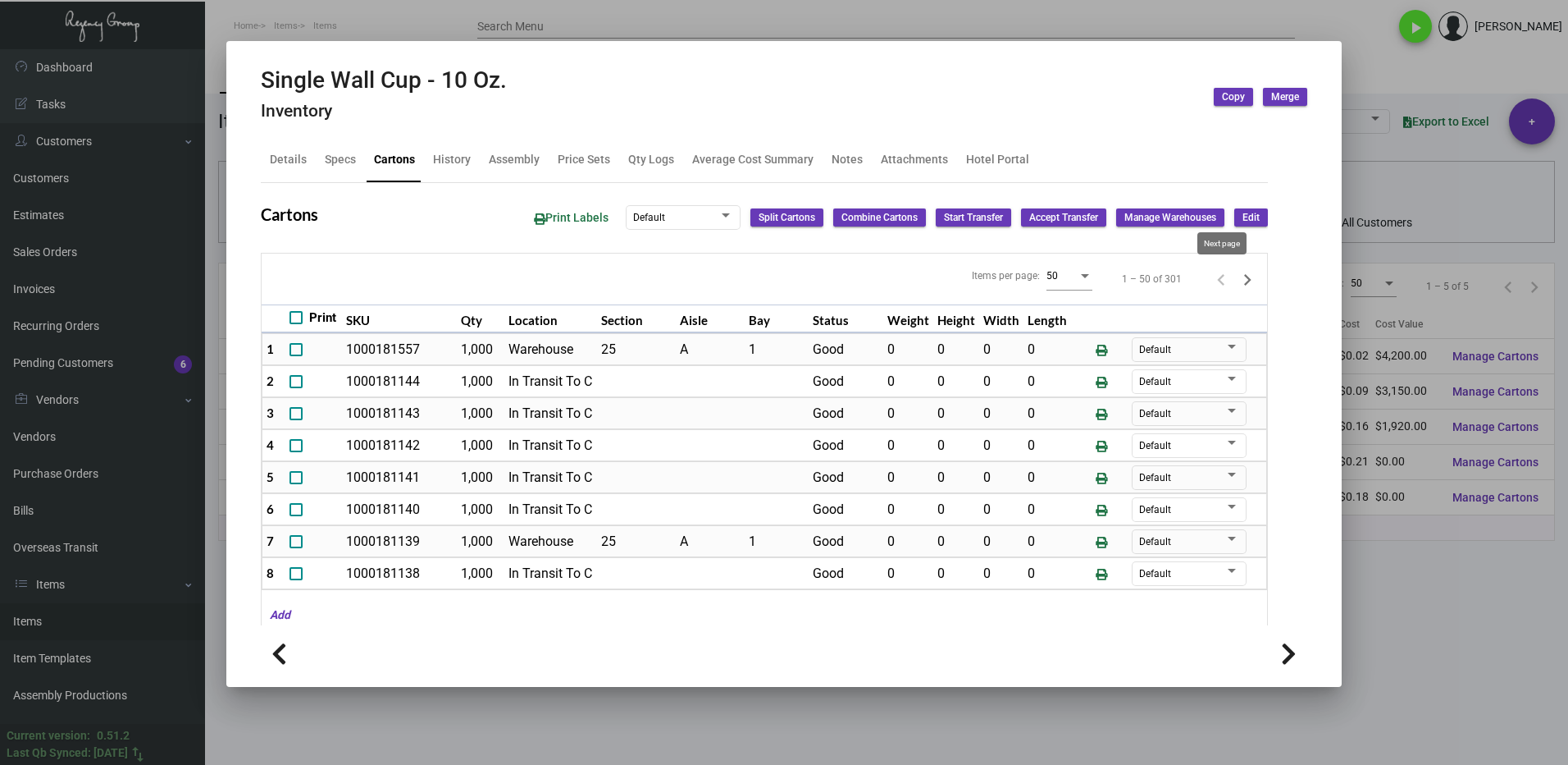
click at [1236, 284] on icon "Next page" at bounding box center [1247, 280] width 23 height 23
type input "0"
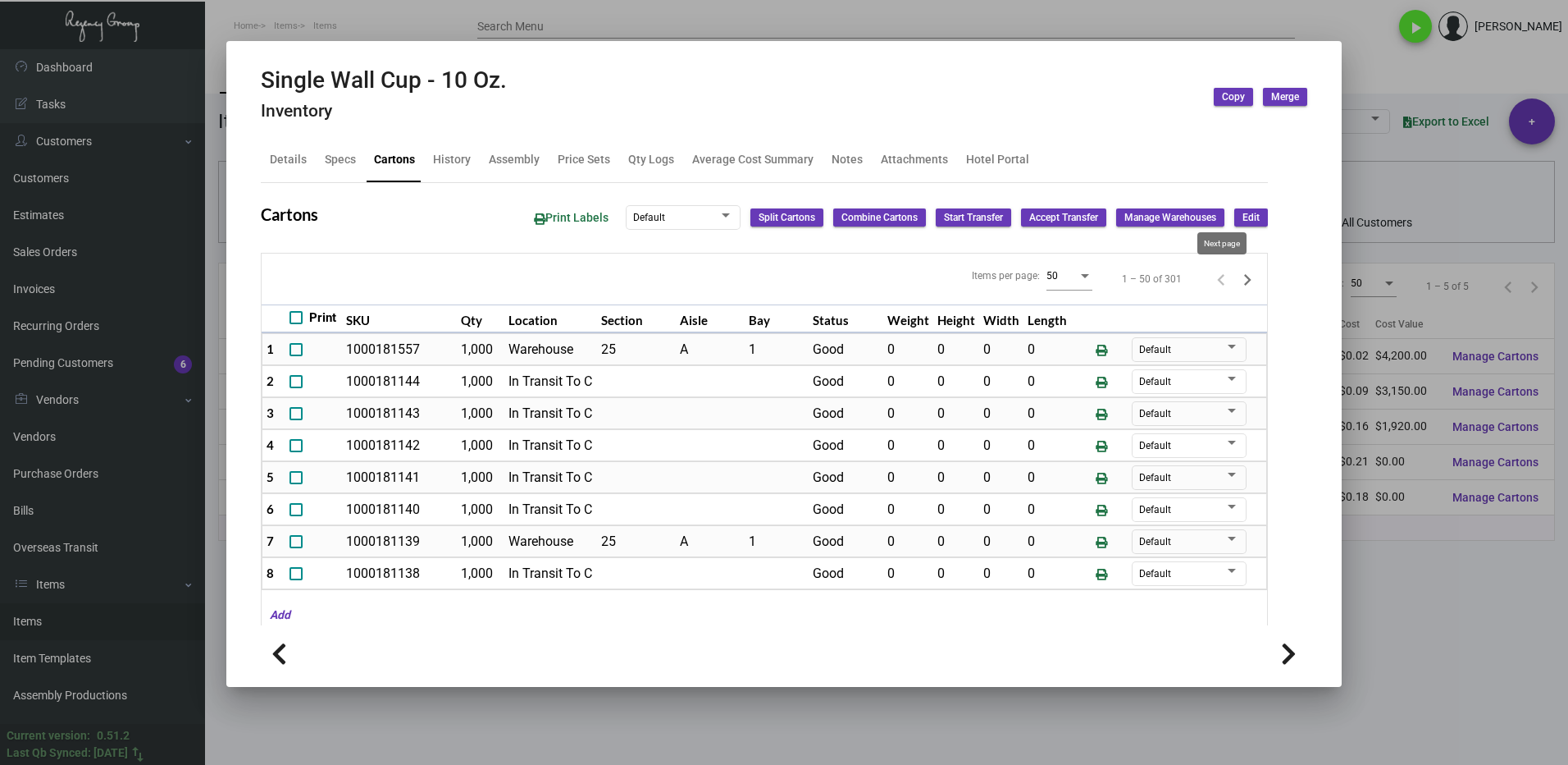
type input "0"
click at [1236, 282] on icon "Next page" at bounding box center [1247, 280] width 23 height 23
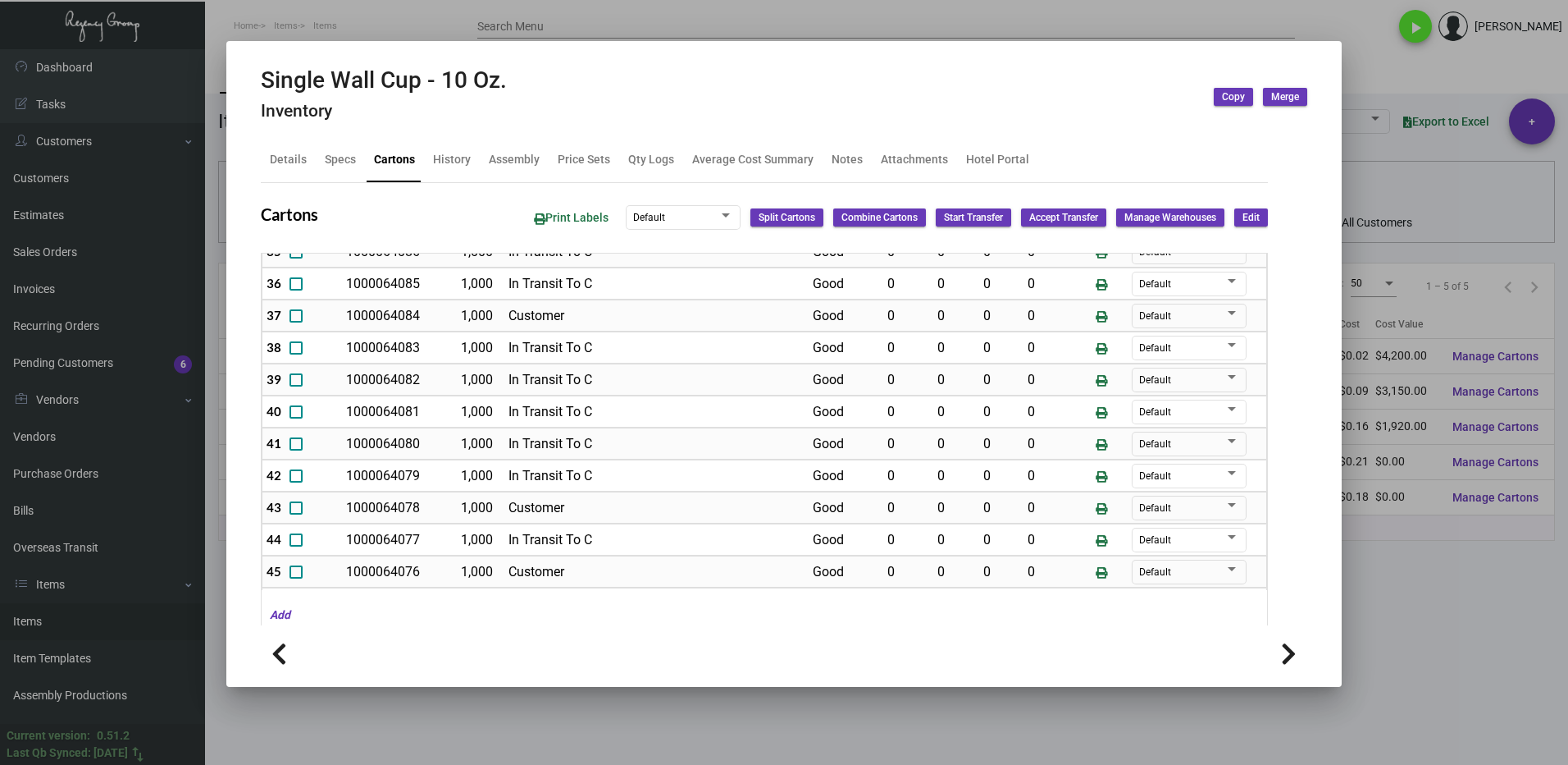
click at [1435, 588] on div at bounding box center [784, 382] width 1568 height 765
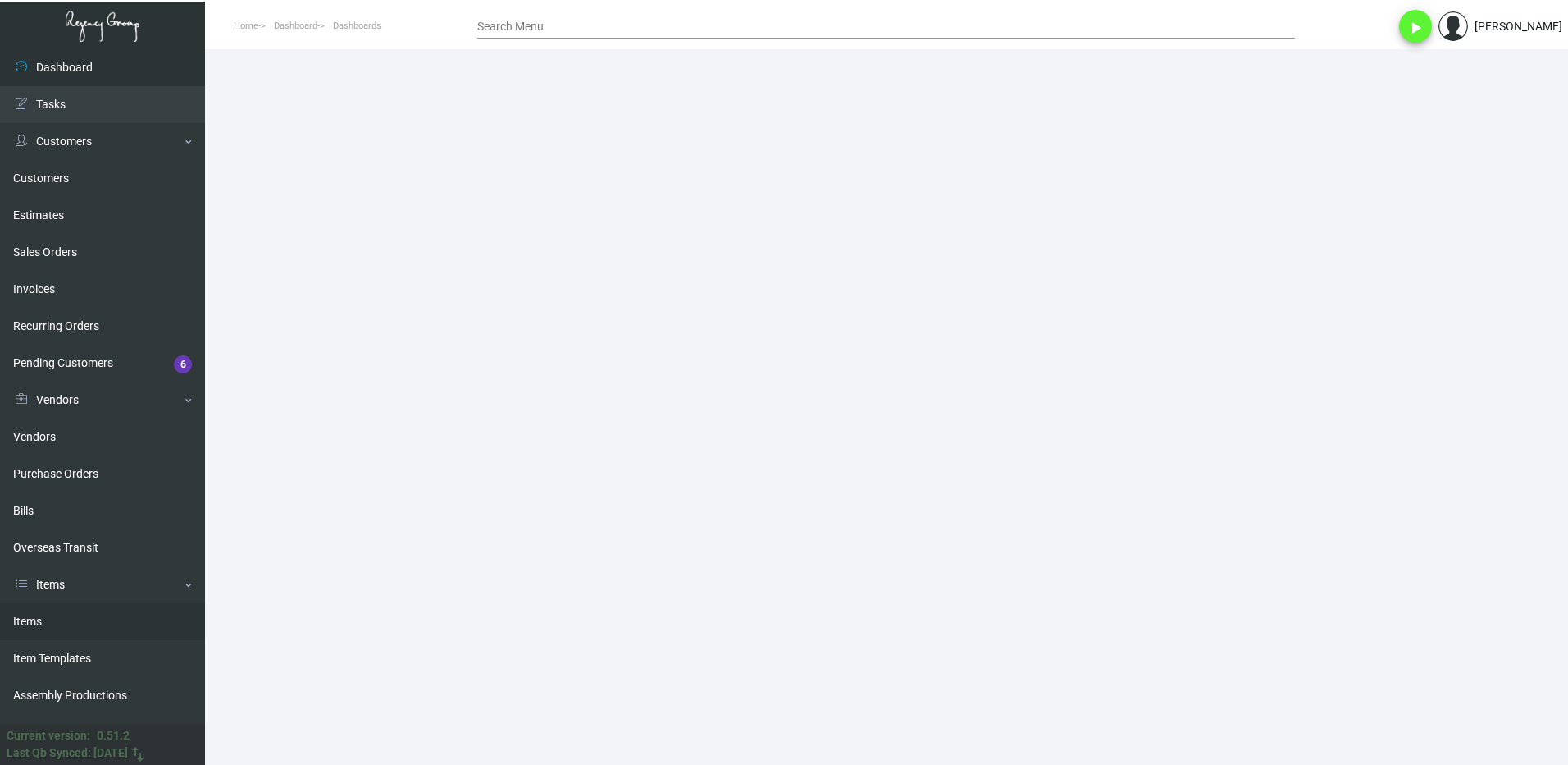
click at [32, 618] on link "Items" at bounding box center [103, 621] width 205 height 37
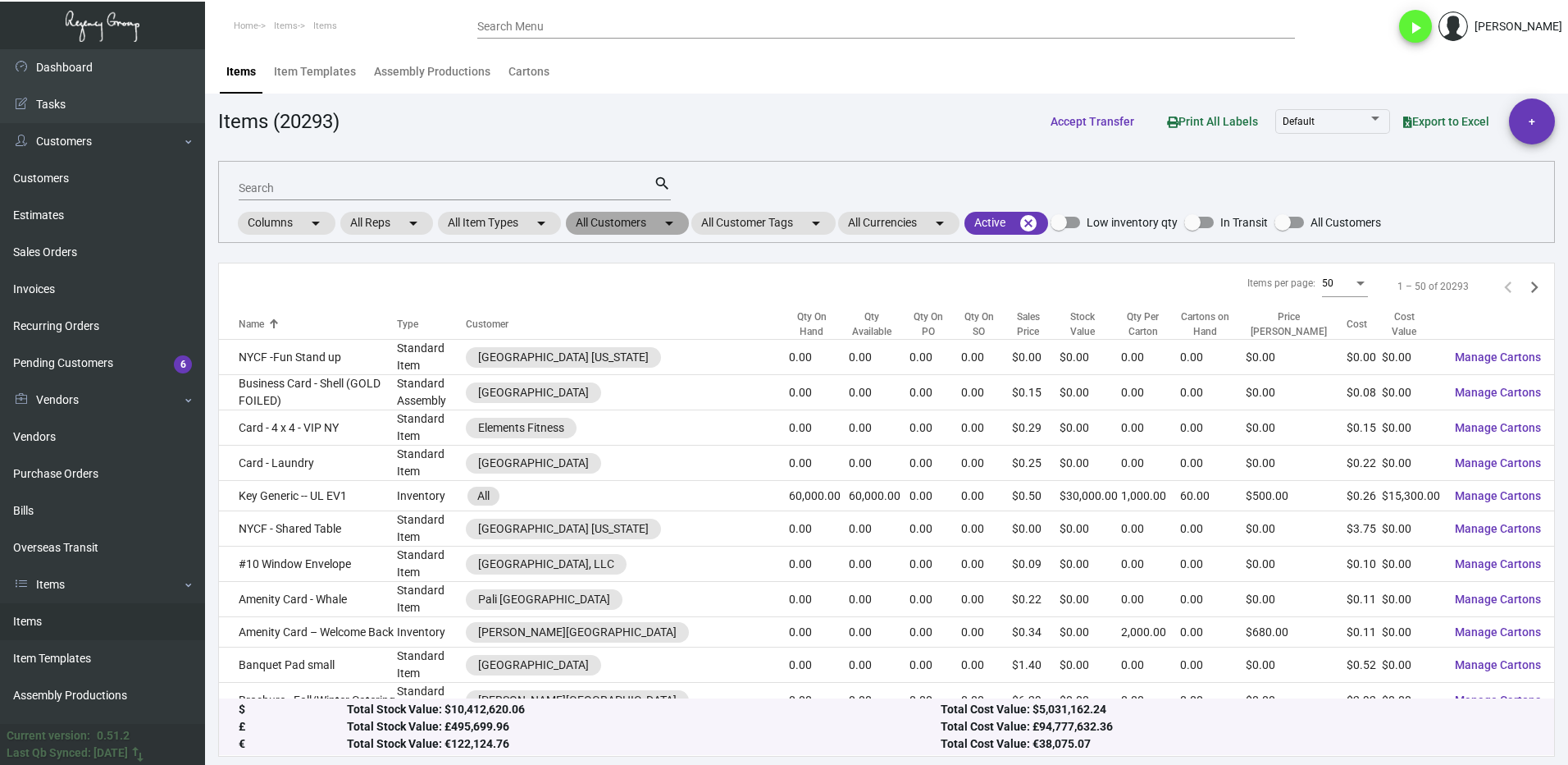
click at [618, 221] on mat-chip "All Customers arrow_drop_down" at bounding box center [627, 223] width 123 height 23
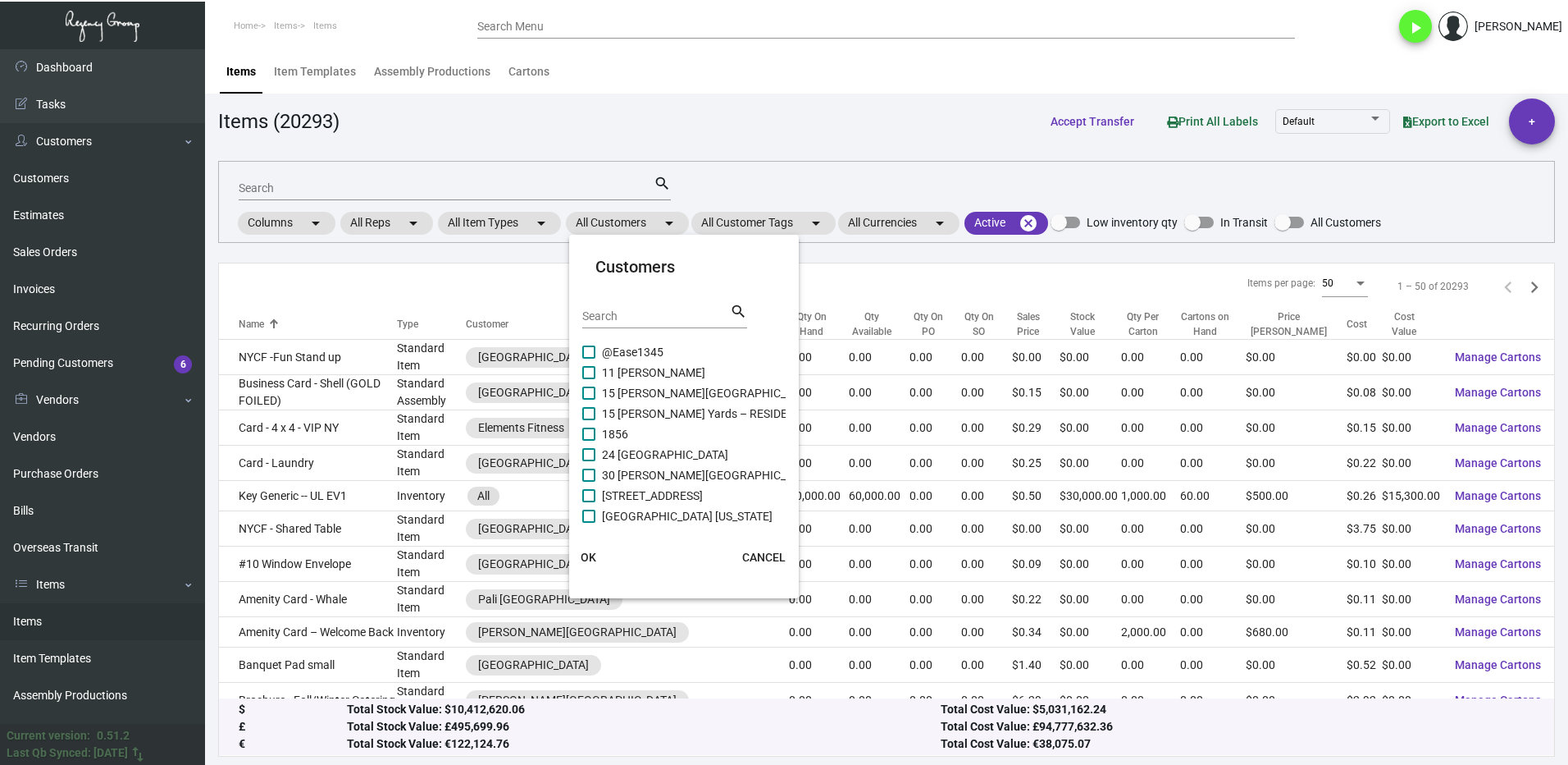
click at [612, 308] on div "Search" at bounding box center [656, 315] width 147 height 25
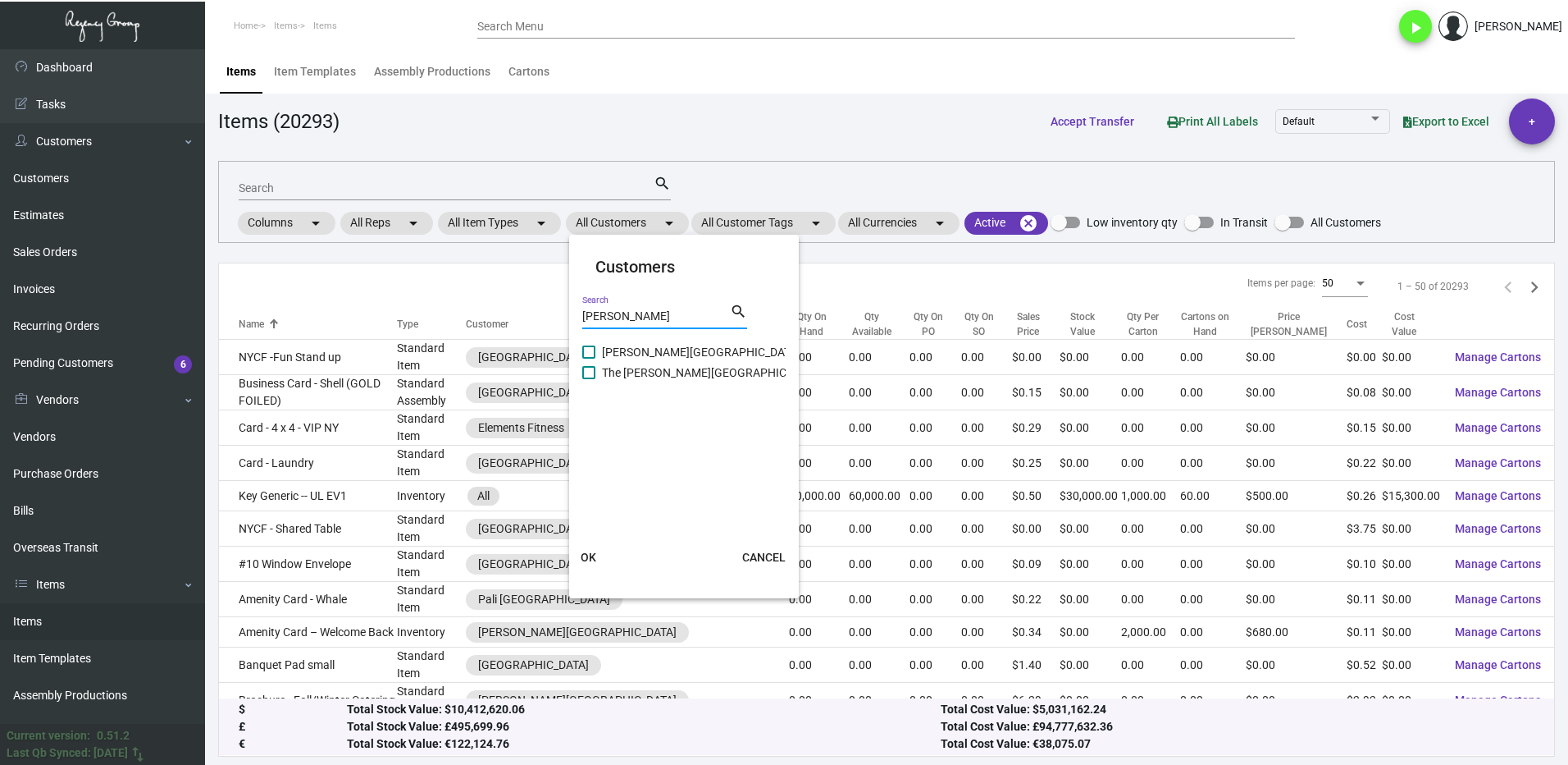
type input "[PERSON_NAME]"
click at [590, 354] on span at bounding box center [588, 352] width 13 height 13
click at [588, 359] on input "[PERSON_NAME][GEOGRAPHIC_DATA]" at bounding box center [588, 359] width 1 height 1
checkbox input "true"
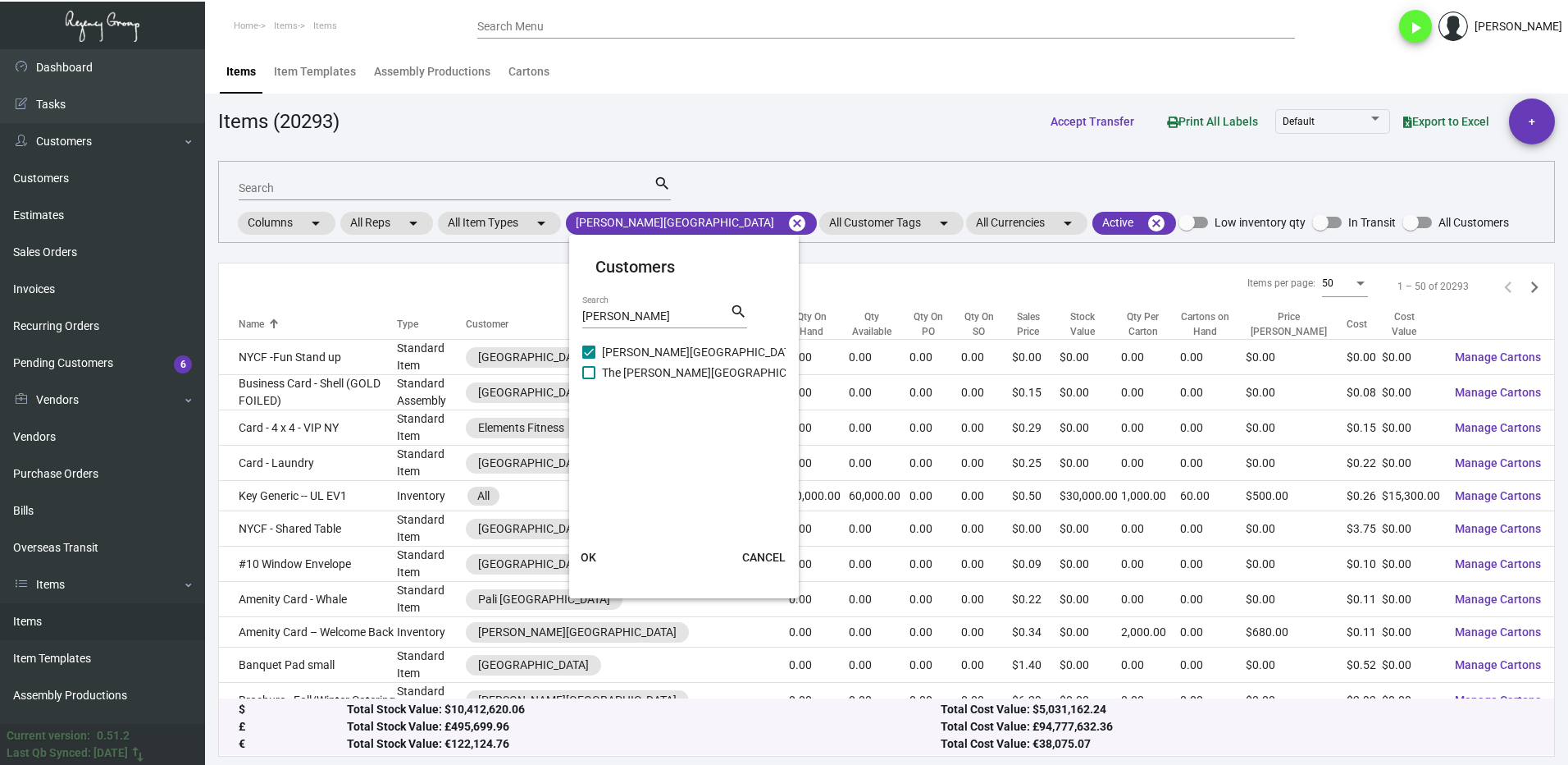
click at [585, 373] on span at bounding box center [588, 372] width 13 height 13
click at [588, 379] on input "The [PERSON_NAME][GEOGRAPHIC_DATA]" at bounding box center [588, 379] width 1 height 1
checkbox input "true"
click at [602, 553] on button "OK" at bounding box center [588, 557] width 53 height 30
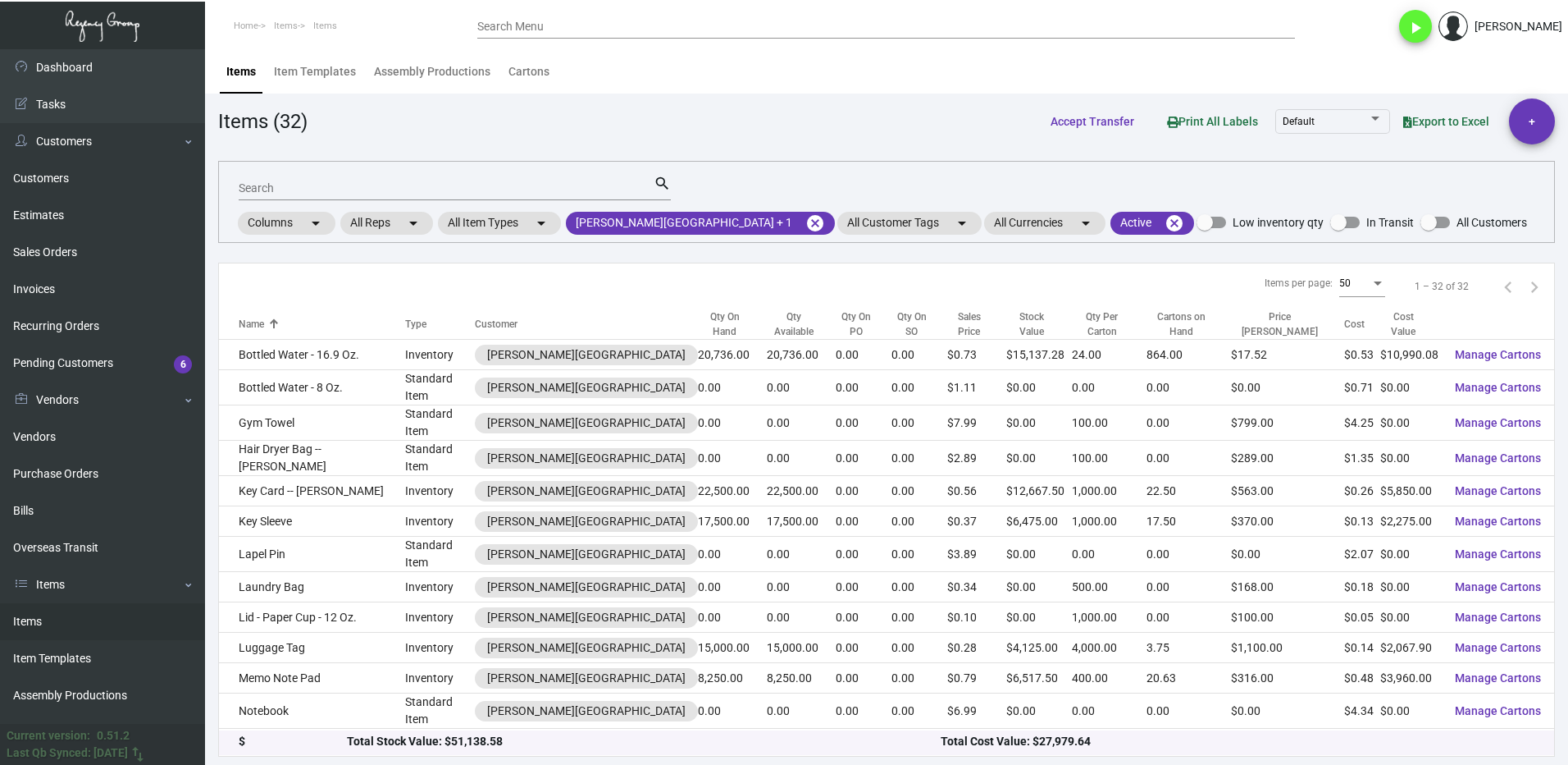
click at [322, 187] on input "Search" at bounding box center [445, 189] width 415 height 13
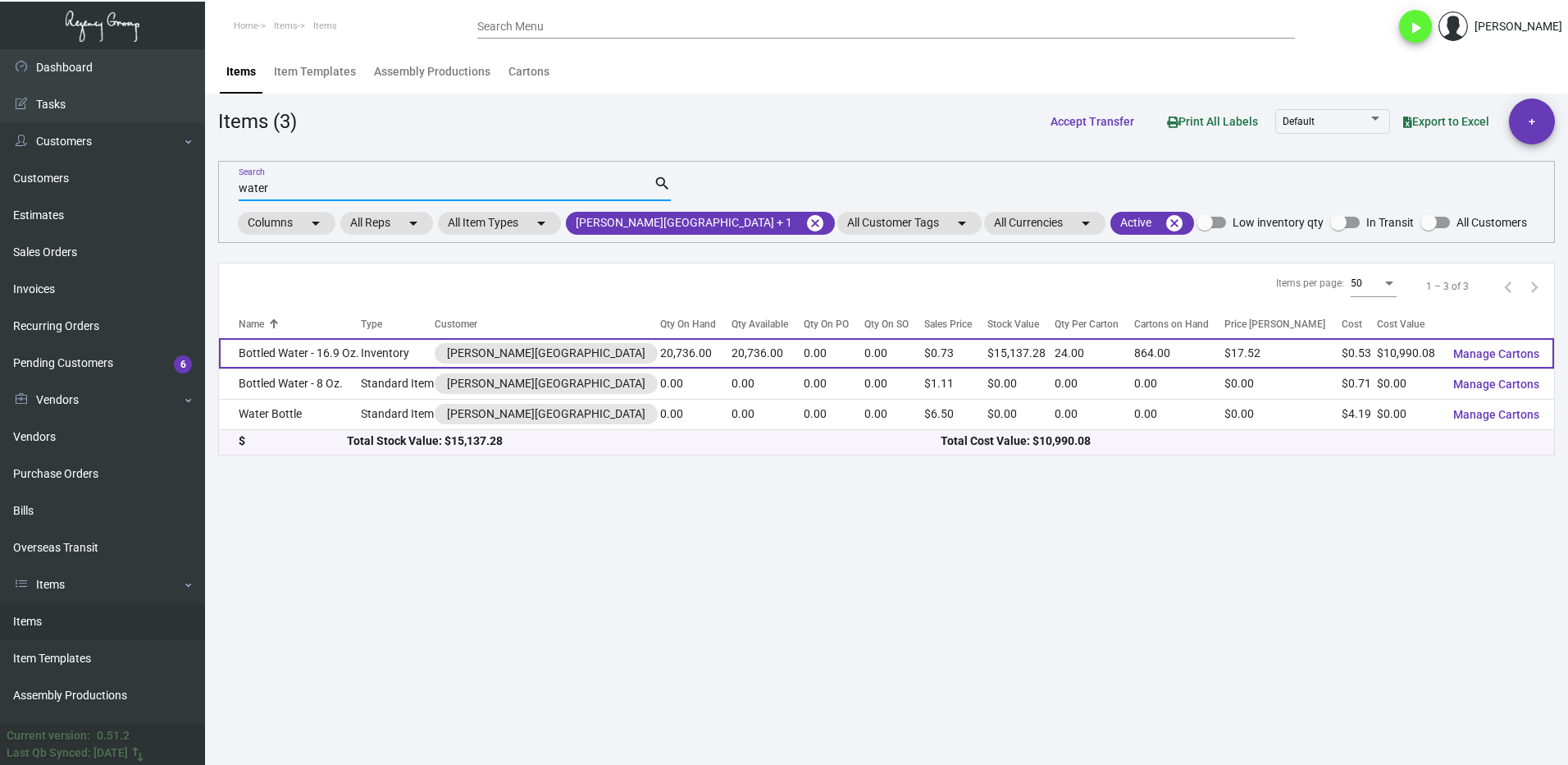
type input "water"
click at [313, 362] on td "Bottled Water - 16.9 Oz." at bounding box center [290, 353] width 142 height 31
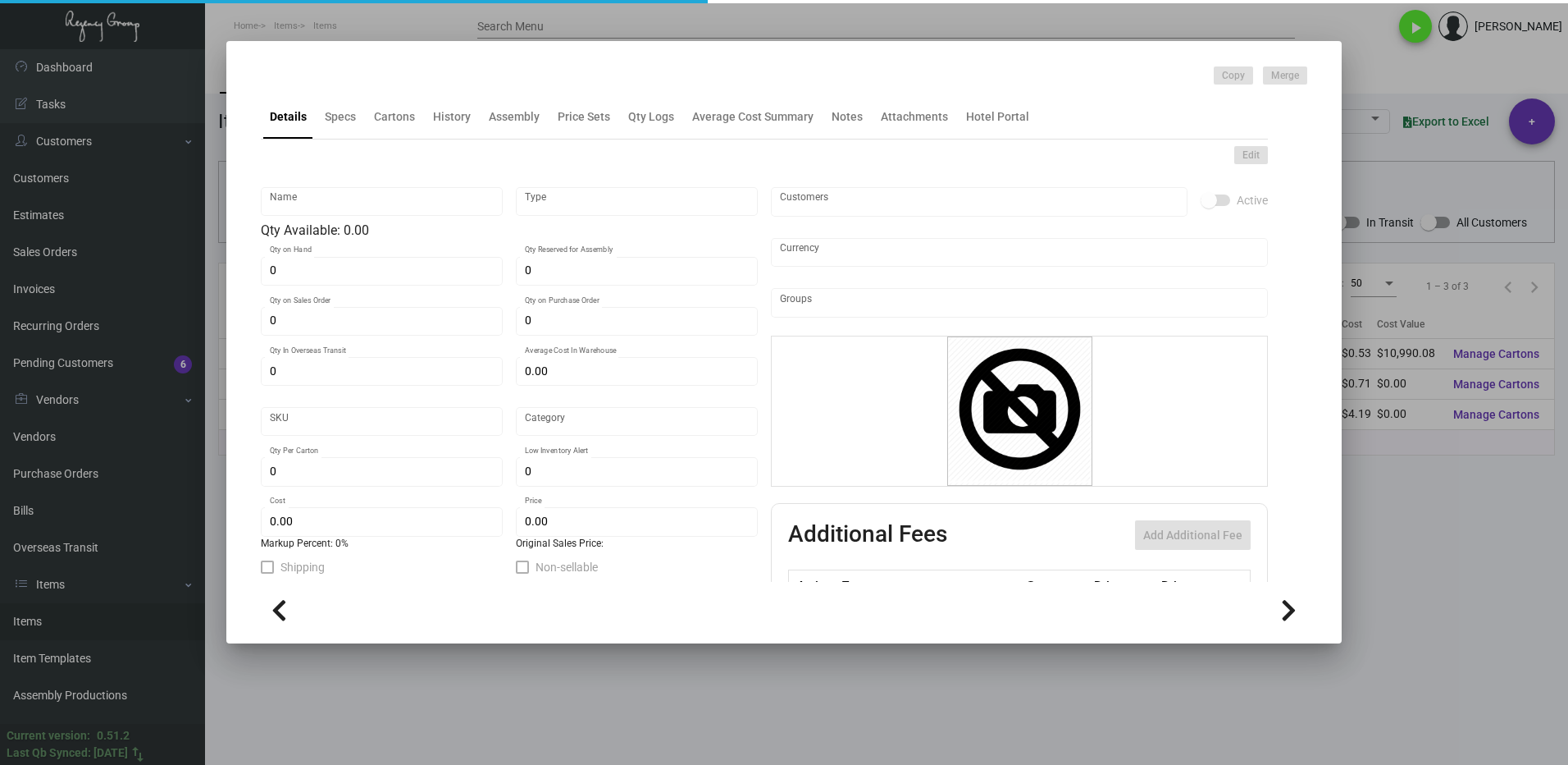
type input "Bottled Water - 16.9 Oz."
type input "Inventory"
type input "20,736"
type input "$ 0.00"
type input "Inventory"
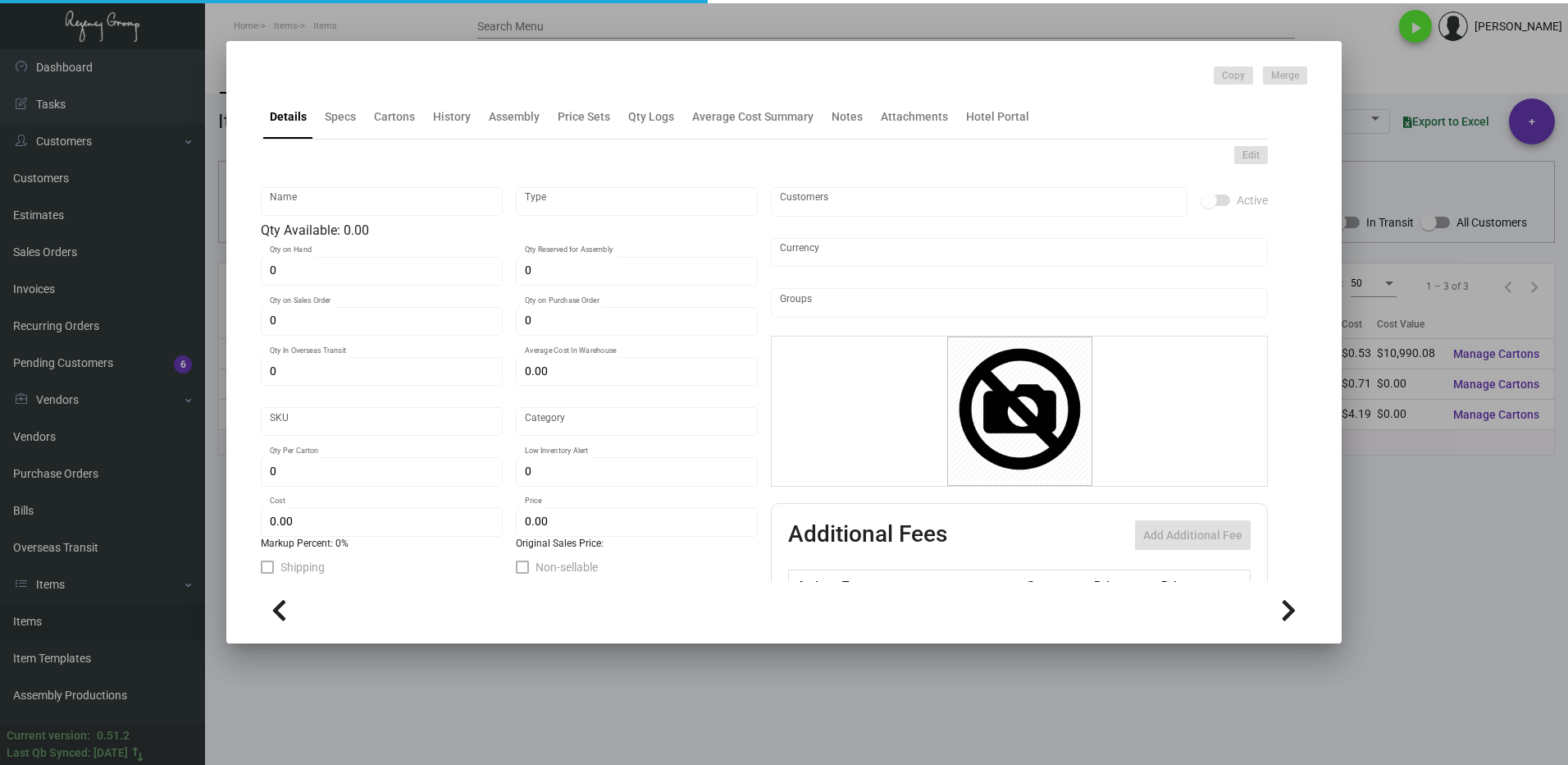
type input "24"
type input "2,000"
type input "$ 0.53"
type input "$ 0.73"
checkbox input "true"
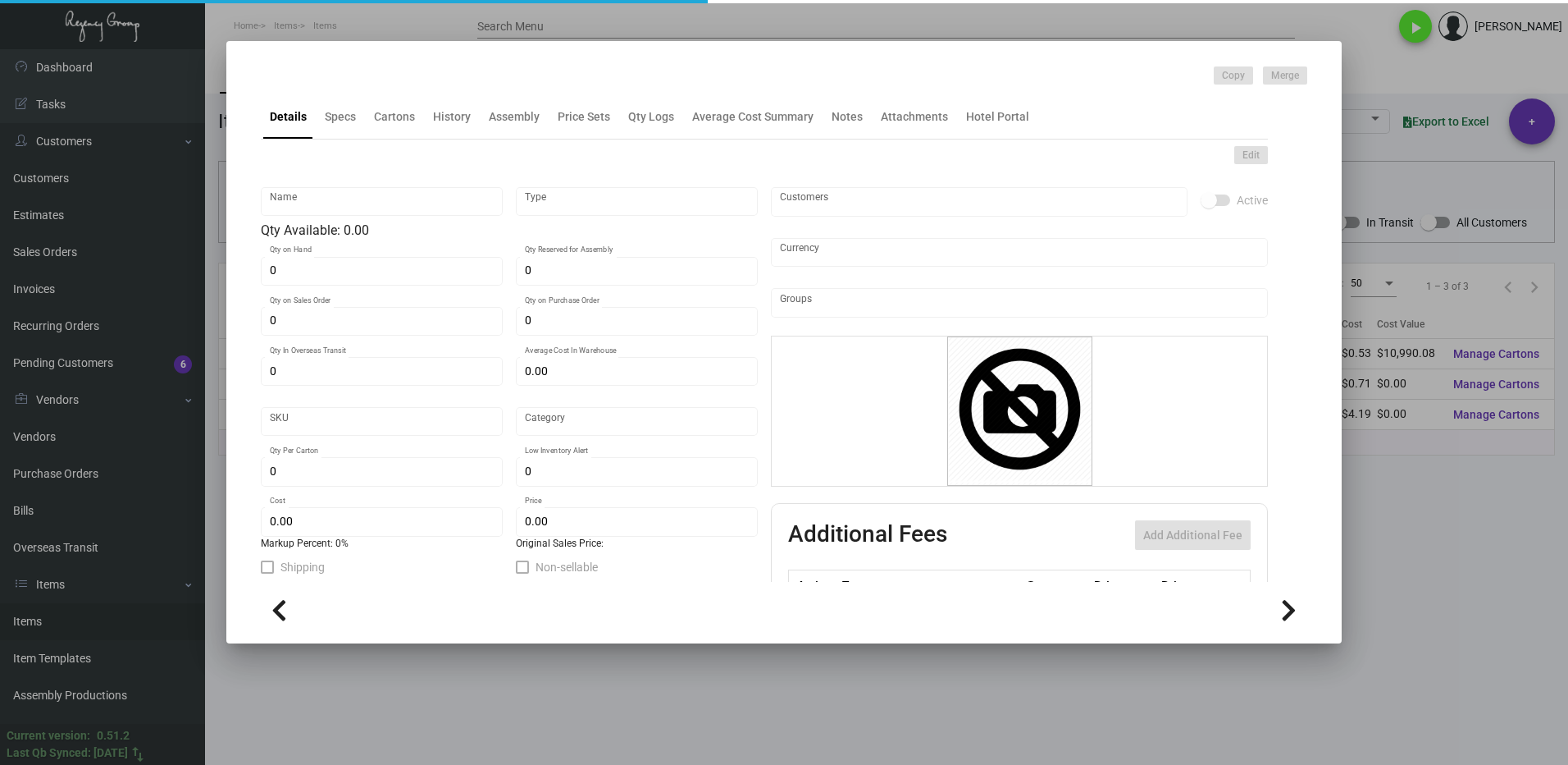
type input "United States Dollar $"
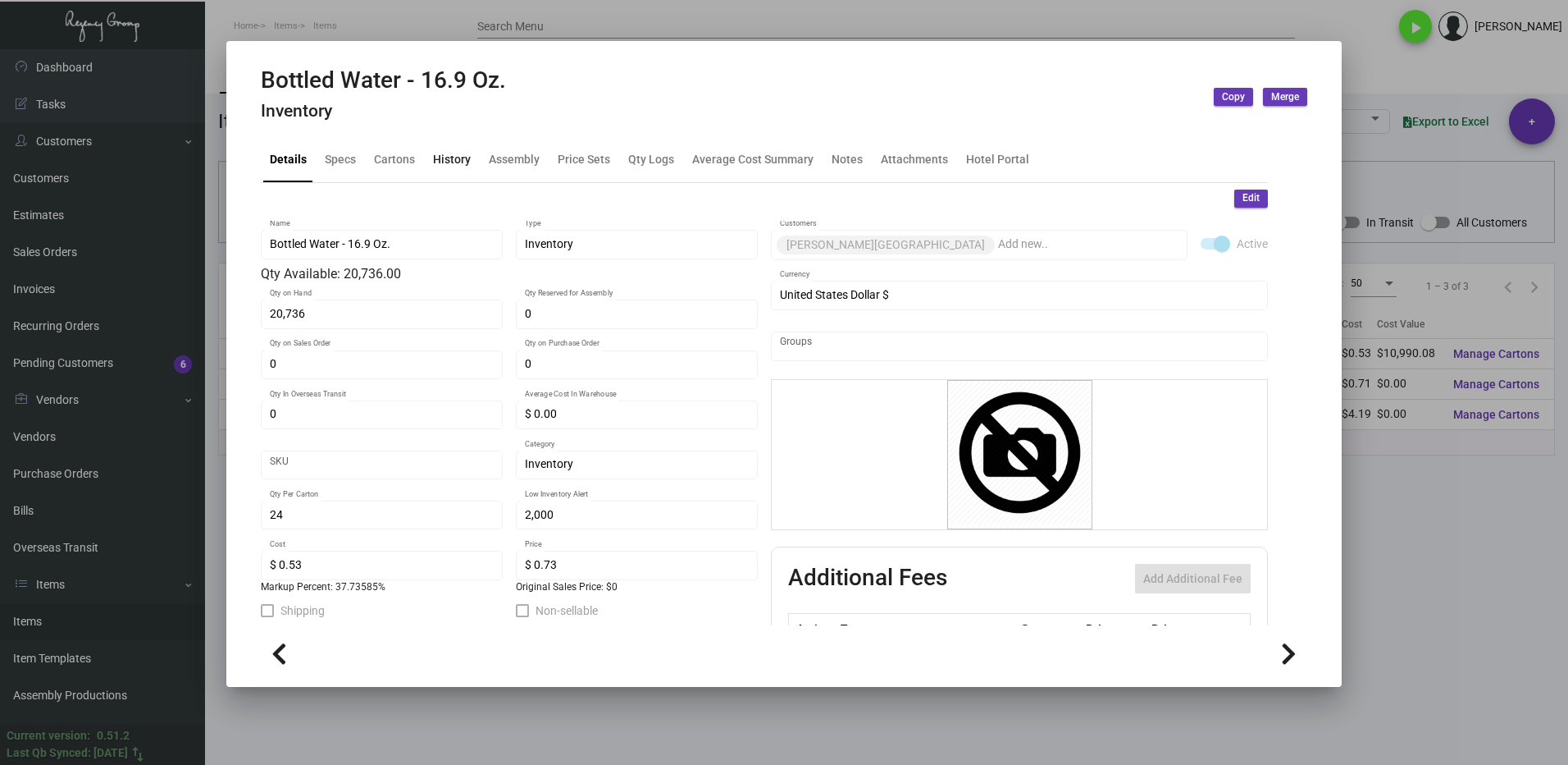
click at [447, 160] on div "History" at bounding box center [452, 160] width 38 height 18
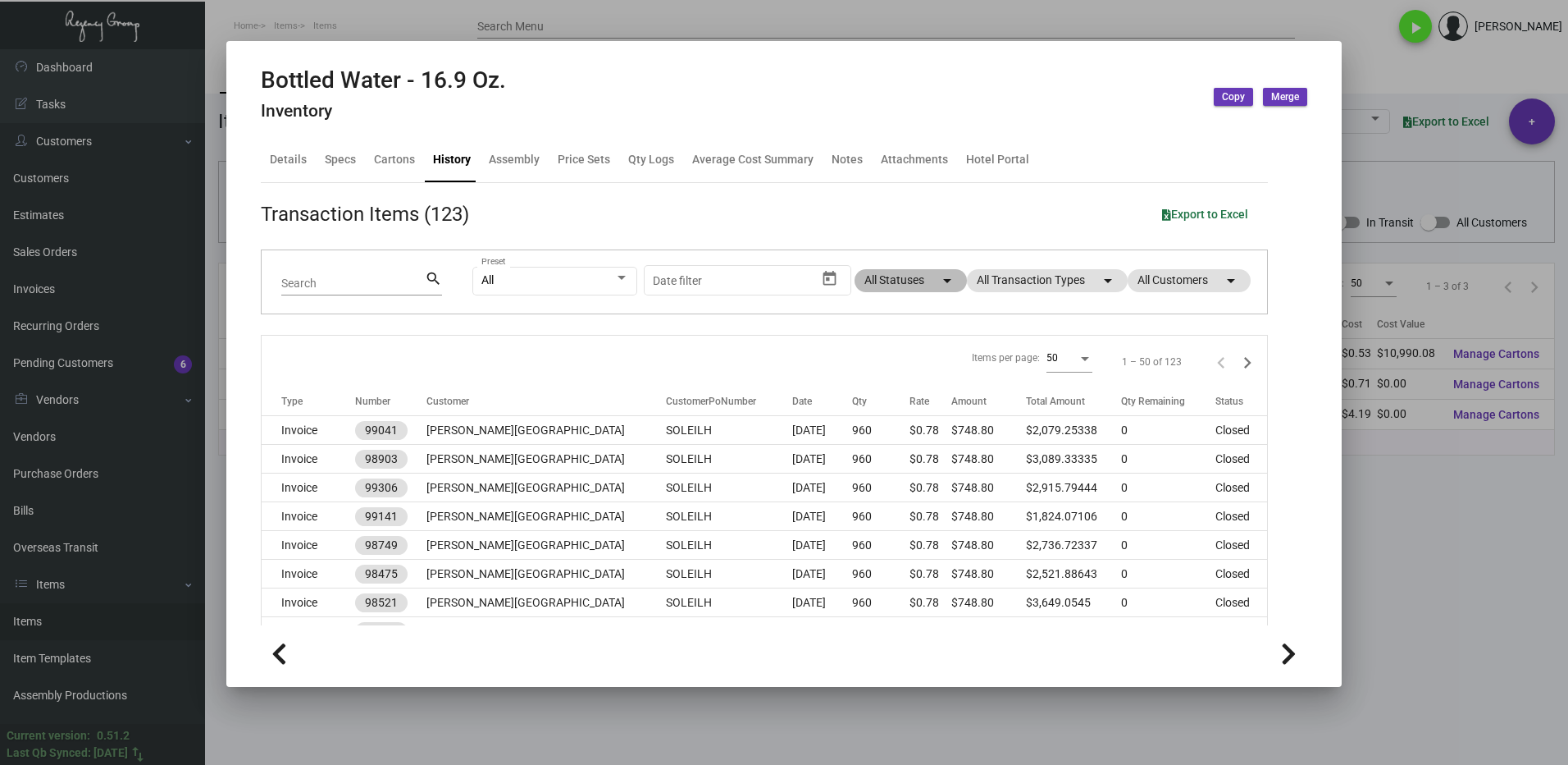
click at [900, 279] on mat-chip "All Statuses arrow_drop_down" at bounding box center [910, 281] width 112 height 23
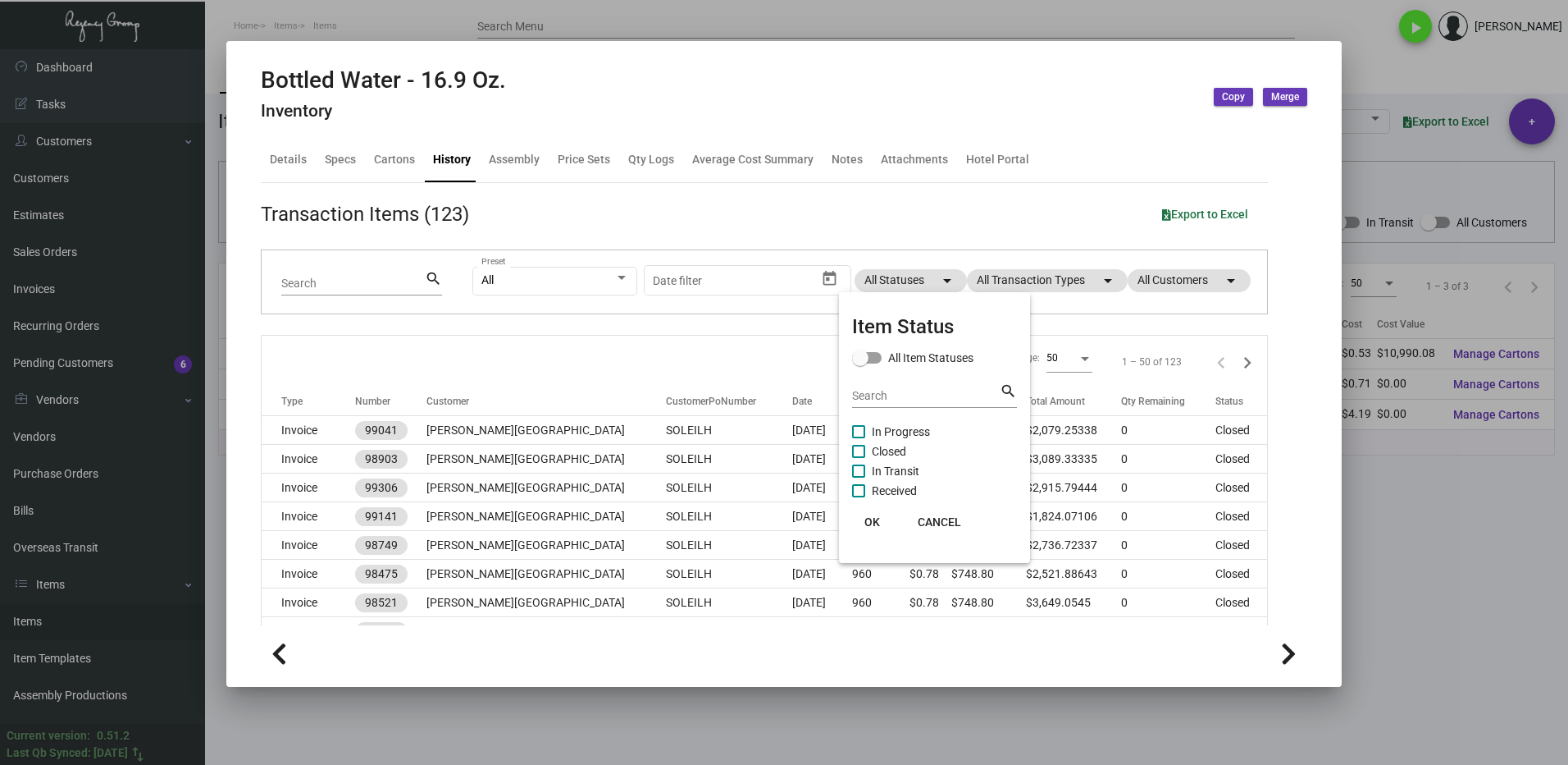
click at [874, 427] on span "In Progress" at bounding box center [901, 432] width 58 height 19
click at [859, 438] on input "In Progress" at bounding box center [858, 438] width 1 height 1
checkbox input "true"
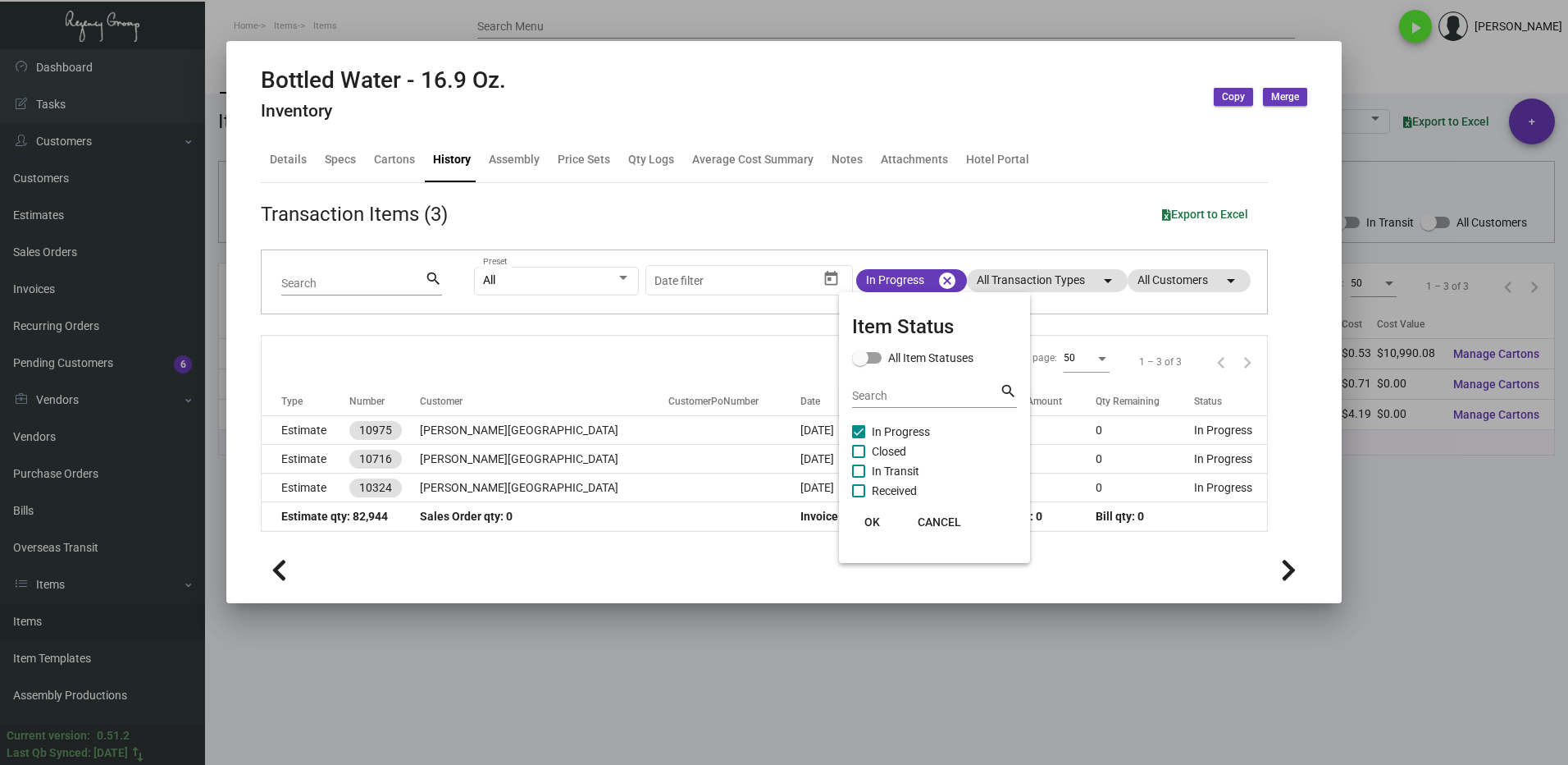
click at [863, 454] on span at bounding box center [859, 451] width 13 height 13
click at [859, 458] on input "Closed" at bounding box center [858, 458] width 1 height 1
checkbox input "true"
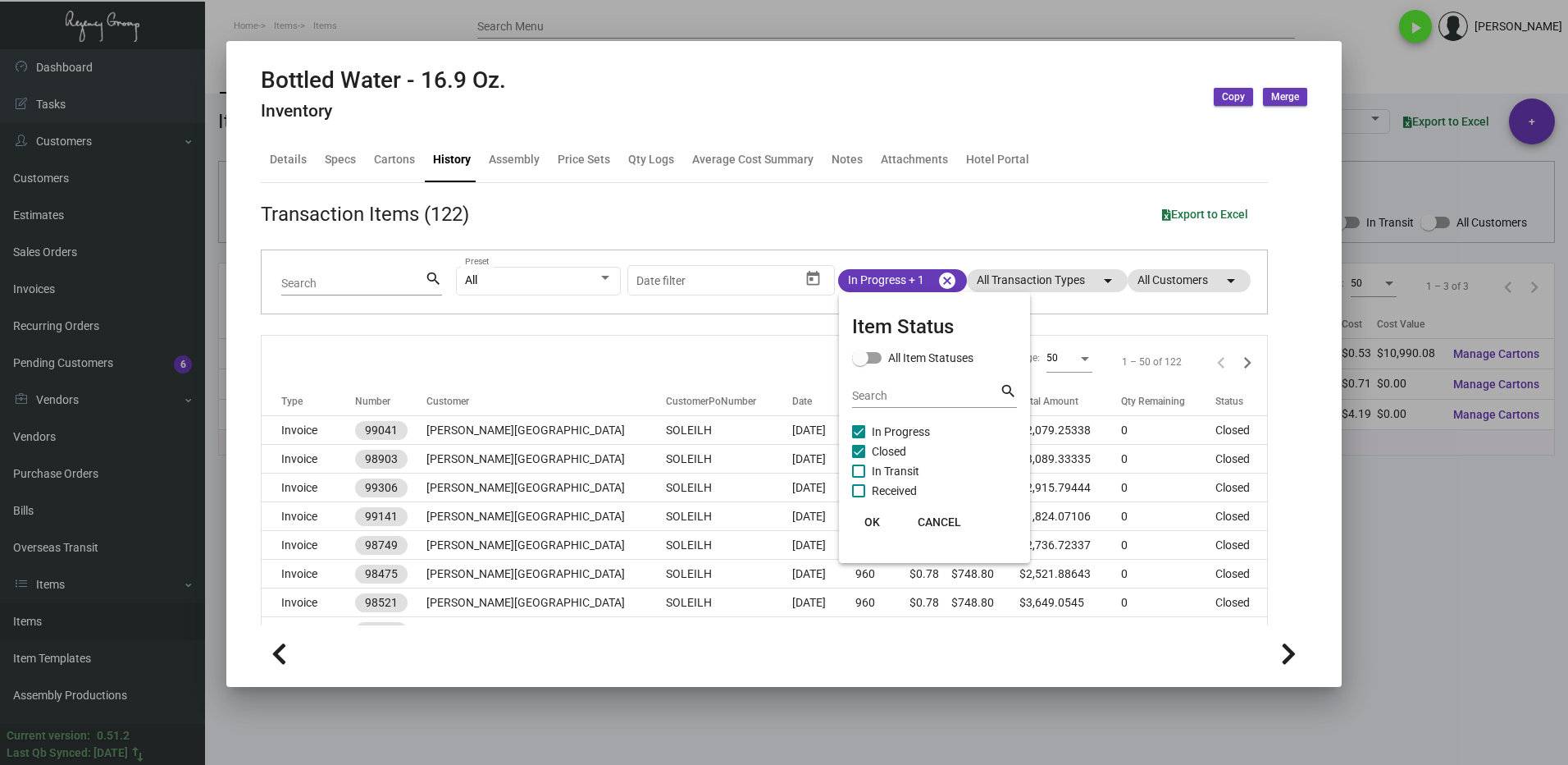
click at [870, 529] on button "OK" at bounding box center [872, 522] width 53 height 30
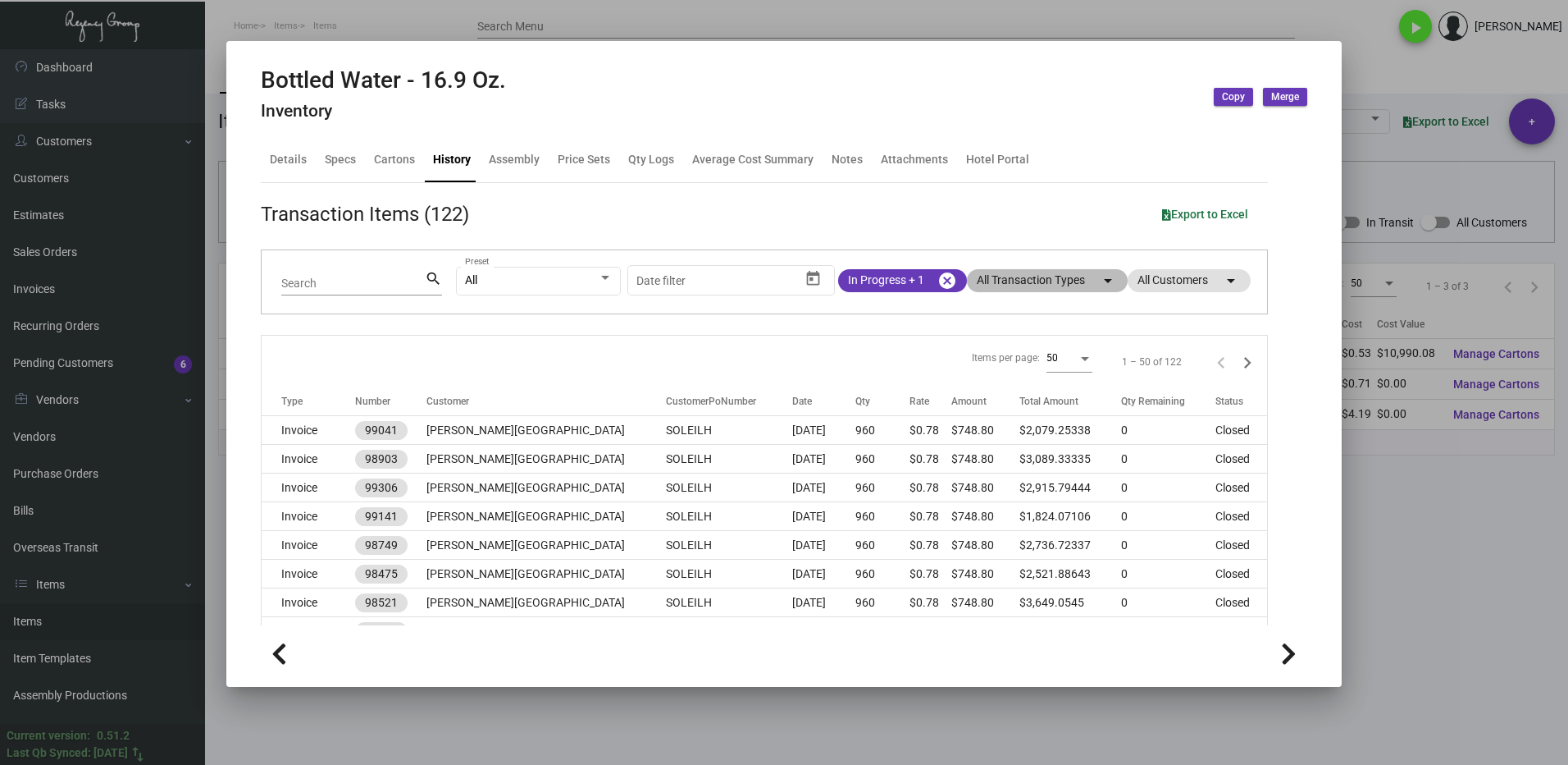
click at [1002, 290] on mat-chip "All Transaction Types arrow_drop_down" at bounding box center [1046, 281] width 160 height 23
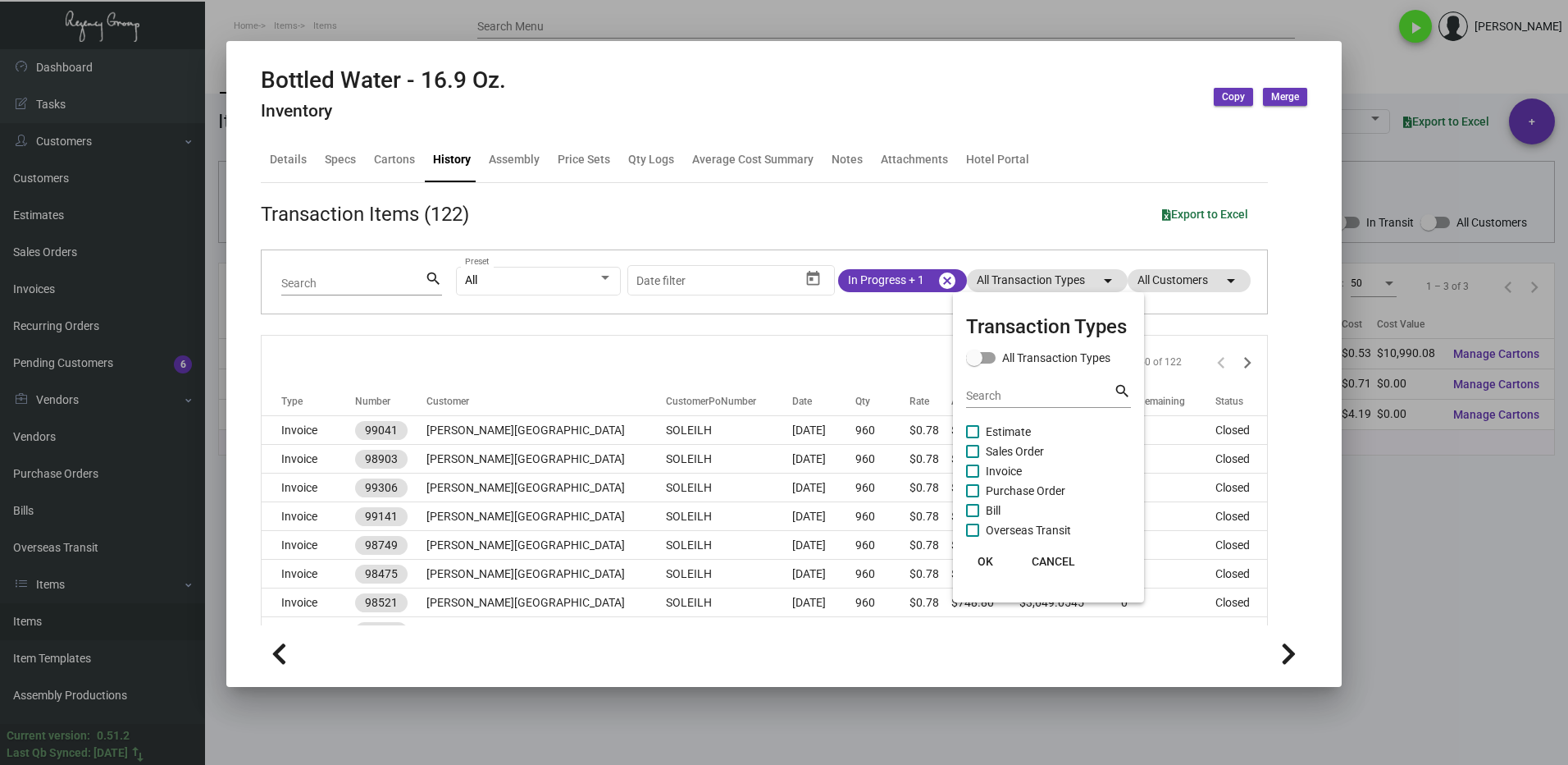
click at [981, 487] on label "Purchase Order" at bounding box center [1016, 490] width 99 height 19
click at [973, 497] on input "Purchase Order" at bounding box center [972, 497] width 1 height 1
checkbox input "true"
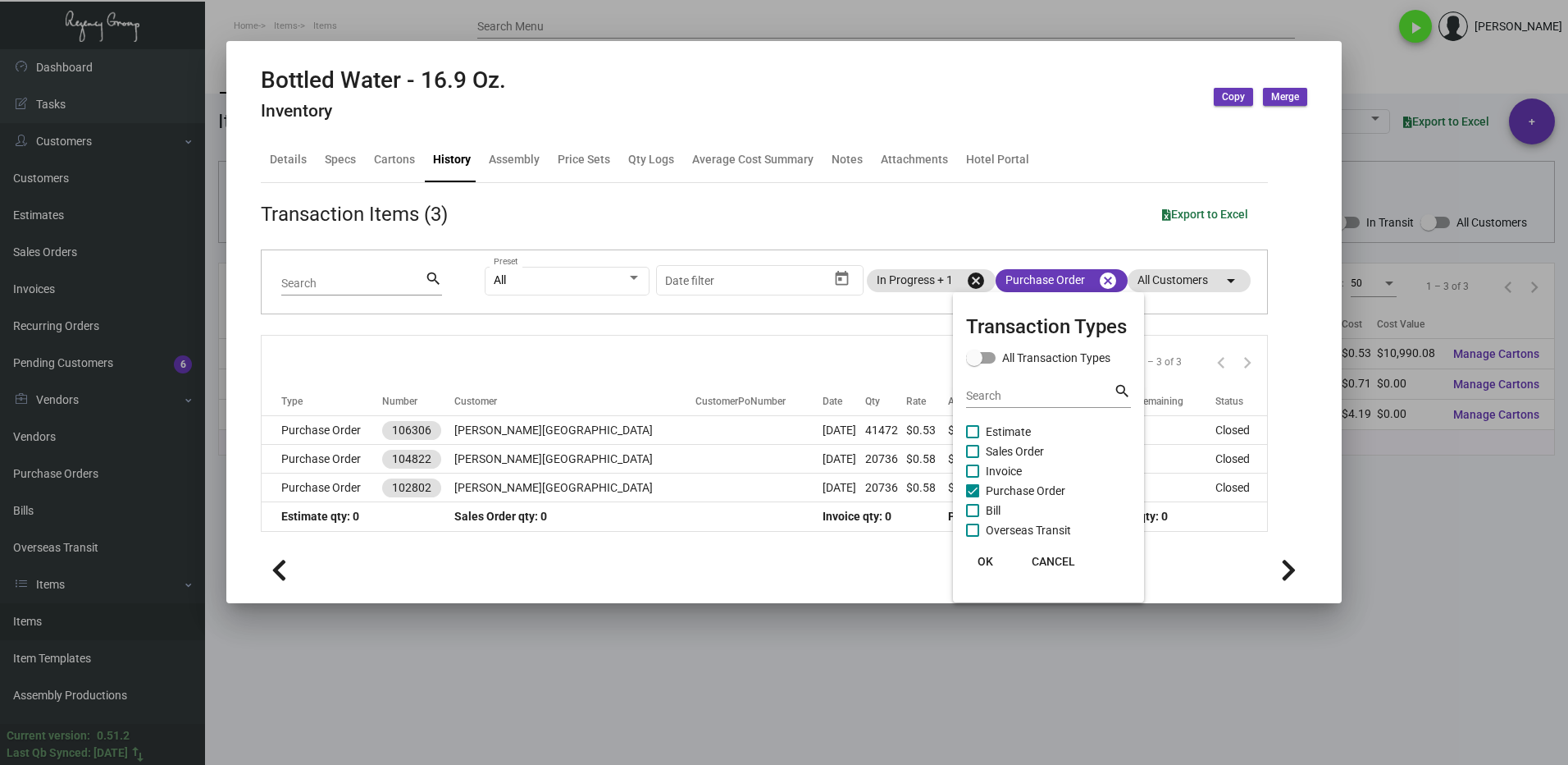
click at [993, 562] on button "OK" at bounding box center [986, 561] width 53 height 30
